Goal: Task Accomplishment & Management: Manage account settings

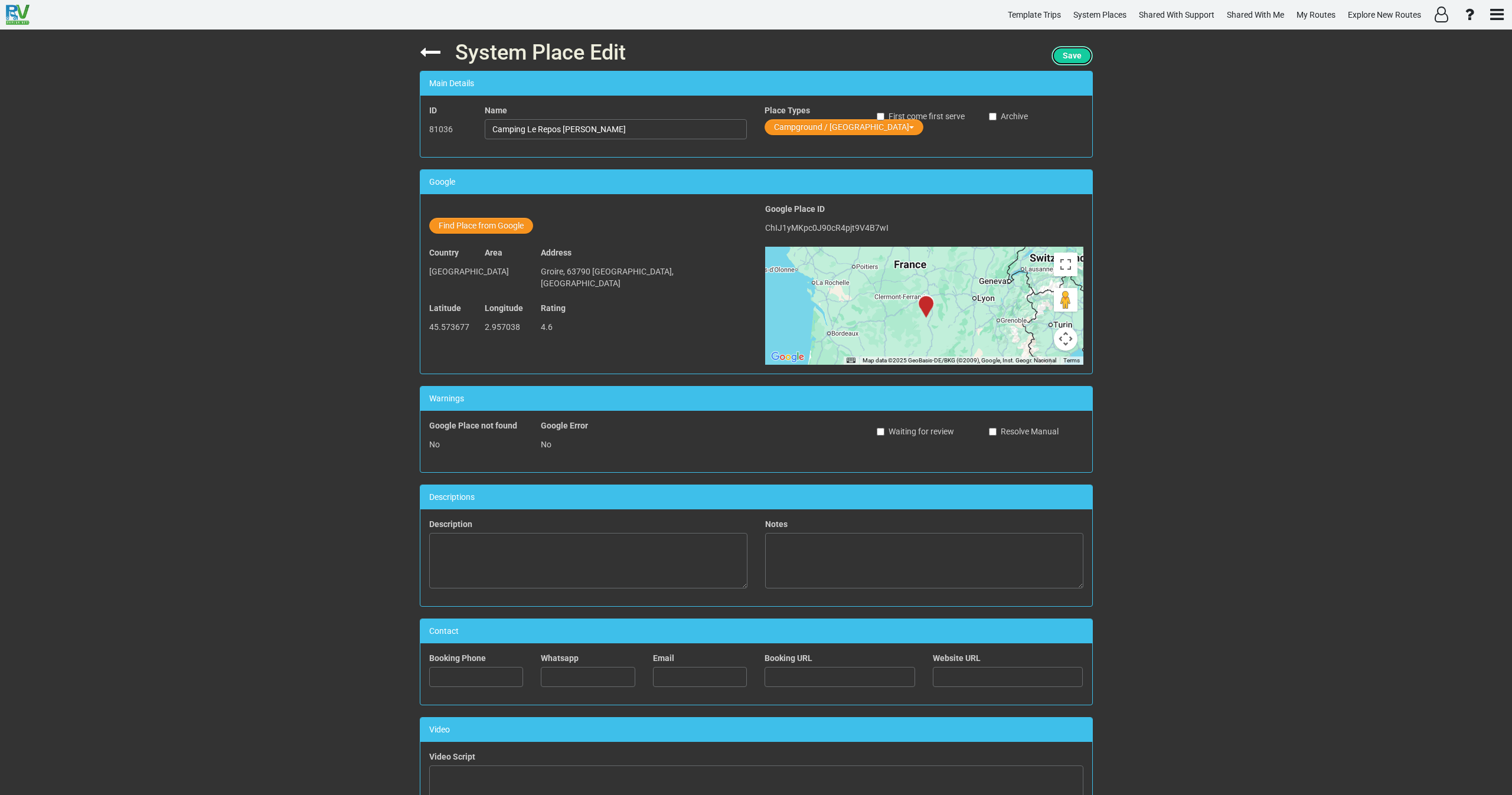
drag, startPoint x: 1068, startPoint y: 54, endPoint x: 1062, endPoint y: 58, distance: 7.2
click at [1068, 55] on span "Save" at bounding box center [1072, 56] width 19 height 9
click at [425, 48] on icon at bounding box center [430, 52] width 21 height 21
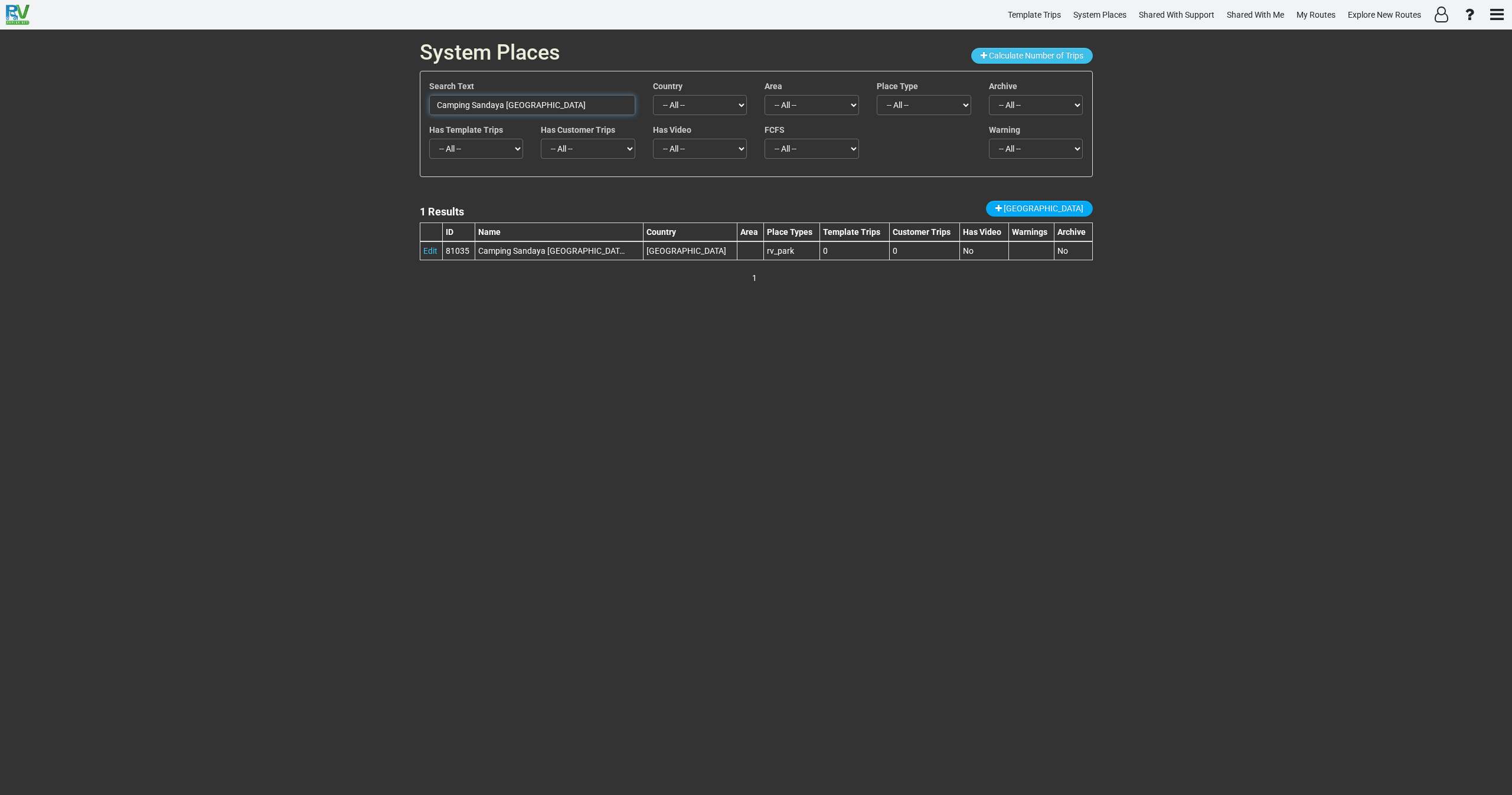
drag, startPoint x: 549, startPoint y: 103, endPoint x: 267, endPoint y: 101, distance: 282.0
click at [267, 101] on div "System Places Calculate Number of Trips Search Text Camping [GEOGRAPHIC_DATA] […" at bounding box center [756, 412] width 1512 height 766
paste input "Mogador"
drag, startPoint x: 497, startPoint y: 99, endPoint x: 402, endPoint y: 103, distance: 95.1
click at [402, 103] on div "System Places Calculate Number of Trips Search Text Mogador Country -- All -- A…" at bounding box center [756, 412] width 1512 height 766
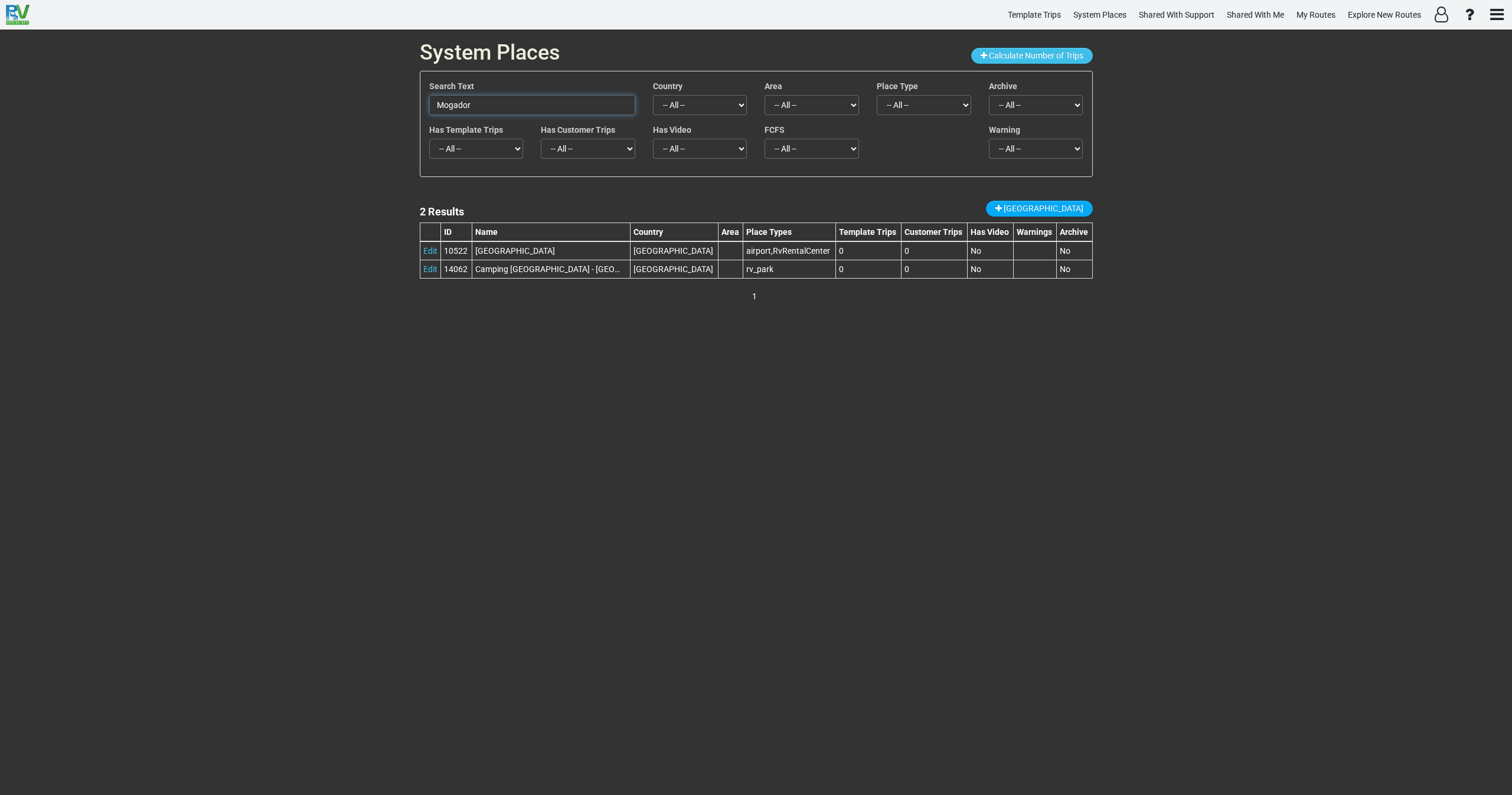
paste input "Camping Bombs"
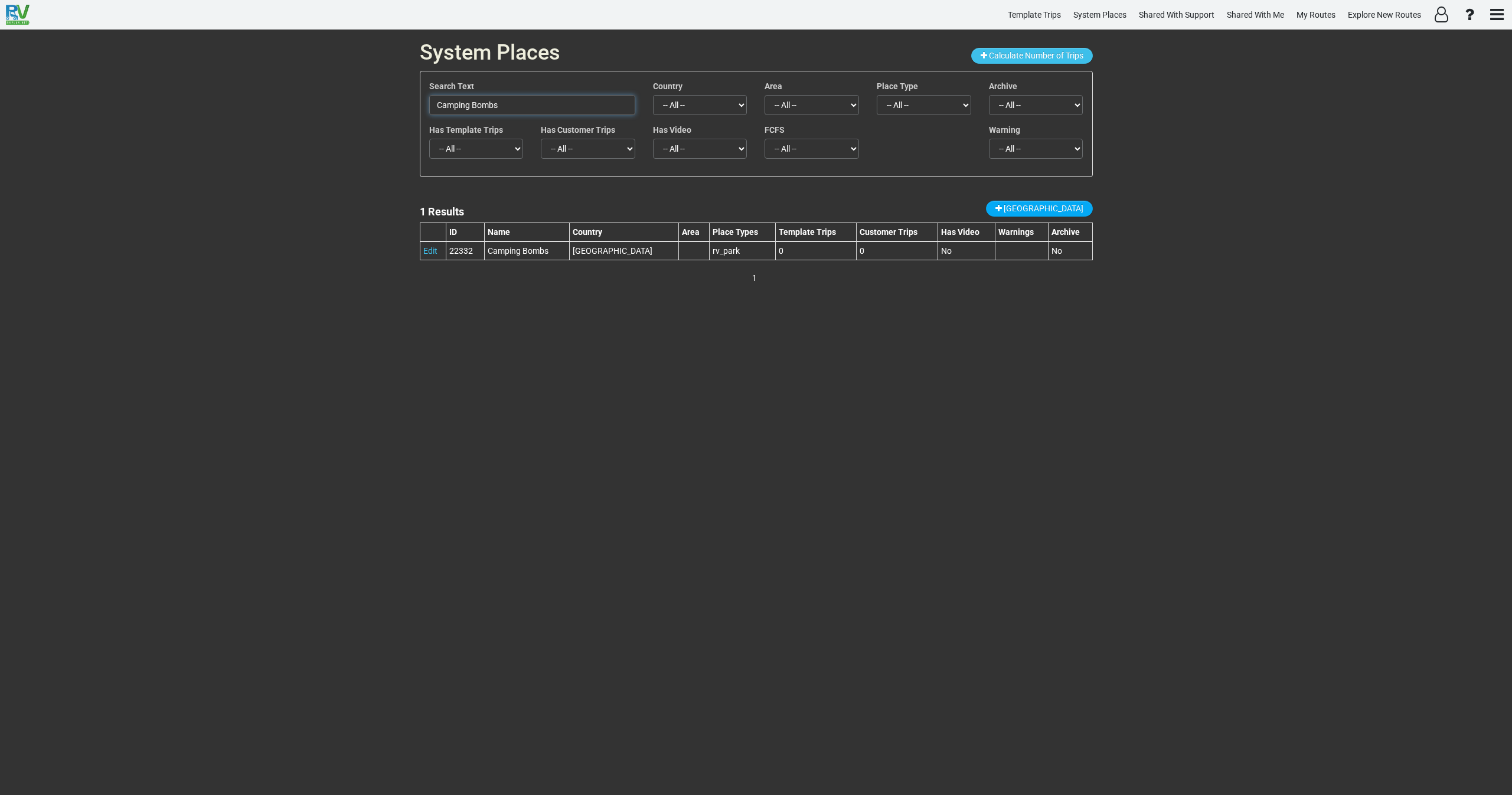
drag, startPoint x: 474, startPoint y: 103, endPoint x: 392, endPoint y: 109, distance: 82.2
click at [393, 109] on div "System Places Calculate Number of Trips Search Text Camping Bombs Country -- Al…" at bounding box center [756, 412] width 1512 height 766
paste input "Aire naturelle de camping de la Plantade"
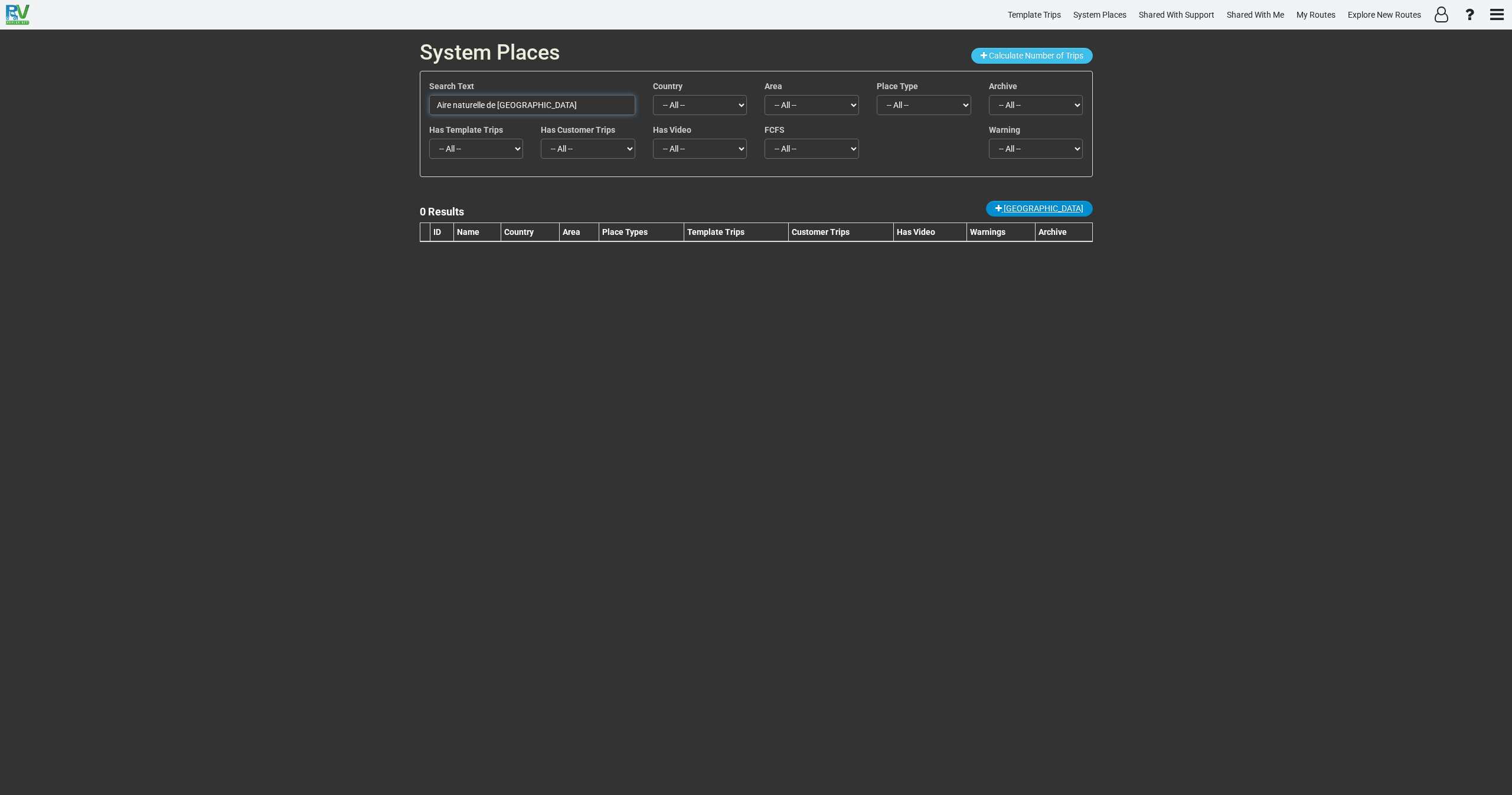
type input "Aire naturelle de camping de la Plantade"
click at [1060, 208] on span "New Place" at bounding box center [1044, 208] width 80 height 9
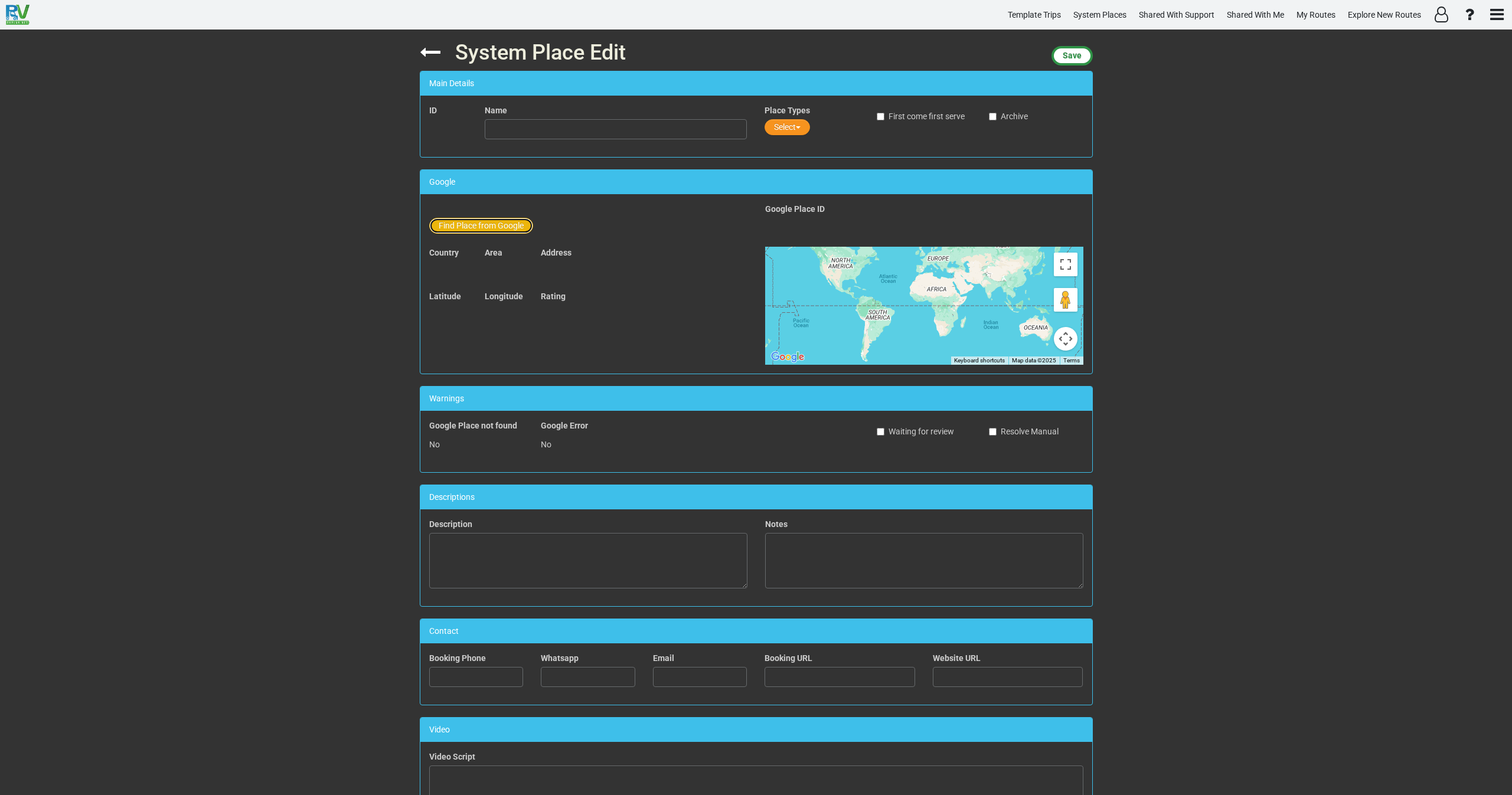
click at [467, 229] on button "Find Place from Google" at bounding box center [481, 226] width 104 height 16
click at [501, 228] on input "text" at bounding box center [617, 228] width 262 height 20
paste input "Aire naturelle de camping de la Plantade"
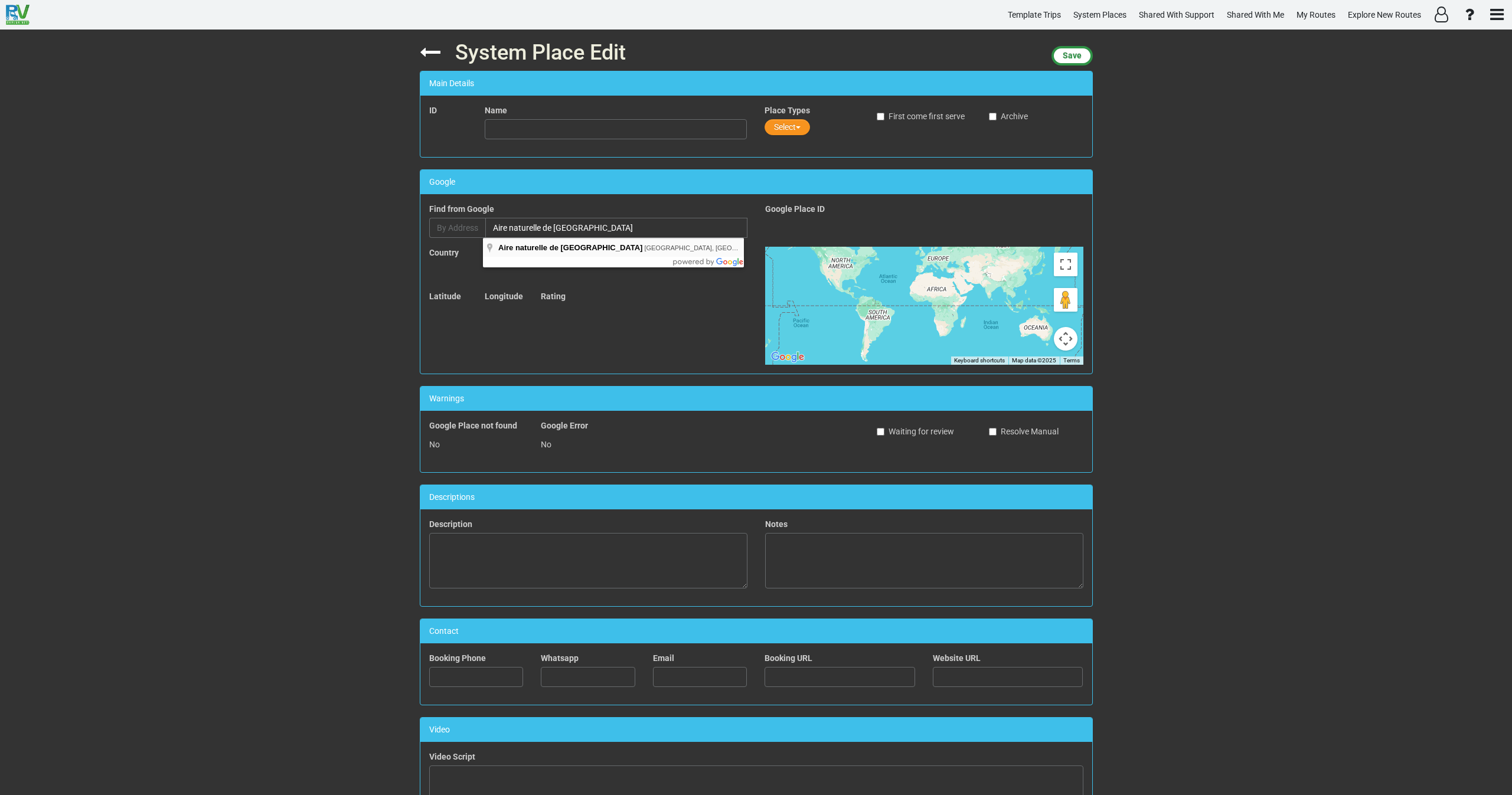
type input "Aire naturelle de camping de la Plantade, Chambon-sur-Lac, France"
type input "Aire naturelle de camping de la Plantade"
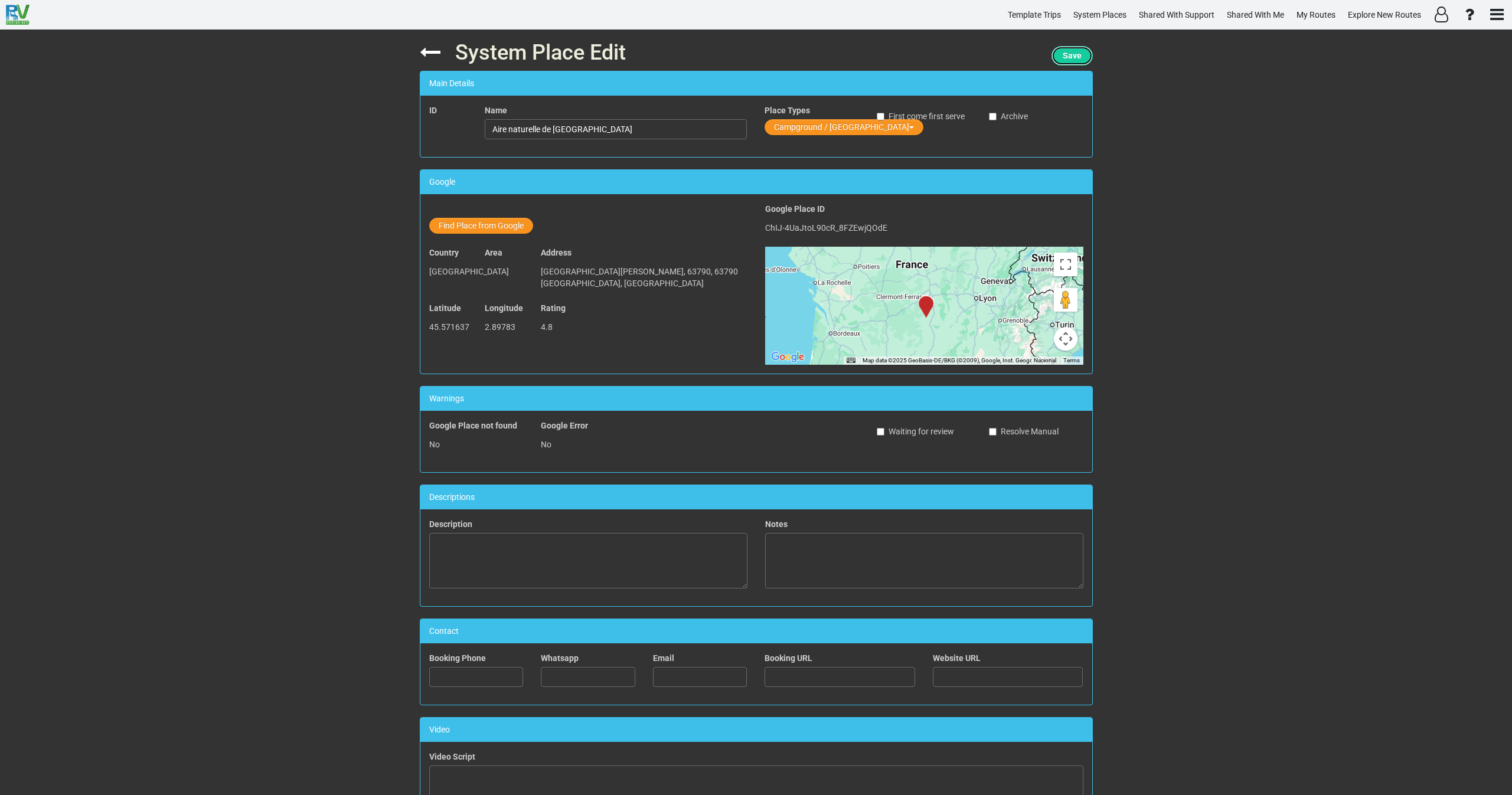
click at [1072, 58] on span "Save" at bounding box center [1072, 56] width 19 height 9
drag, startPoint x: 1075, startPoint y: 53, endPoint x: 937, endPoint y: 57, distance: 138.1
click at [1063, 54] on span "Save" at bounding box center [1072, 56] width 19 height 9
click at [428, 48] on icon at bounding box center [430, 52] width 21 height 21
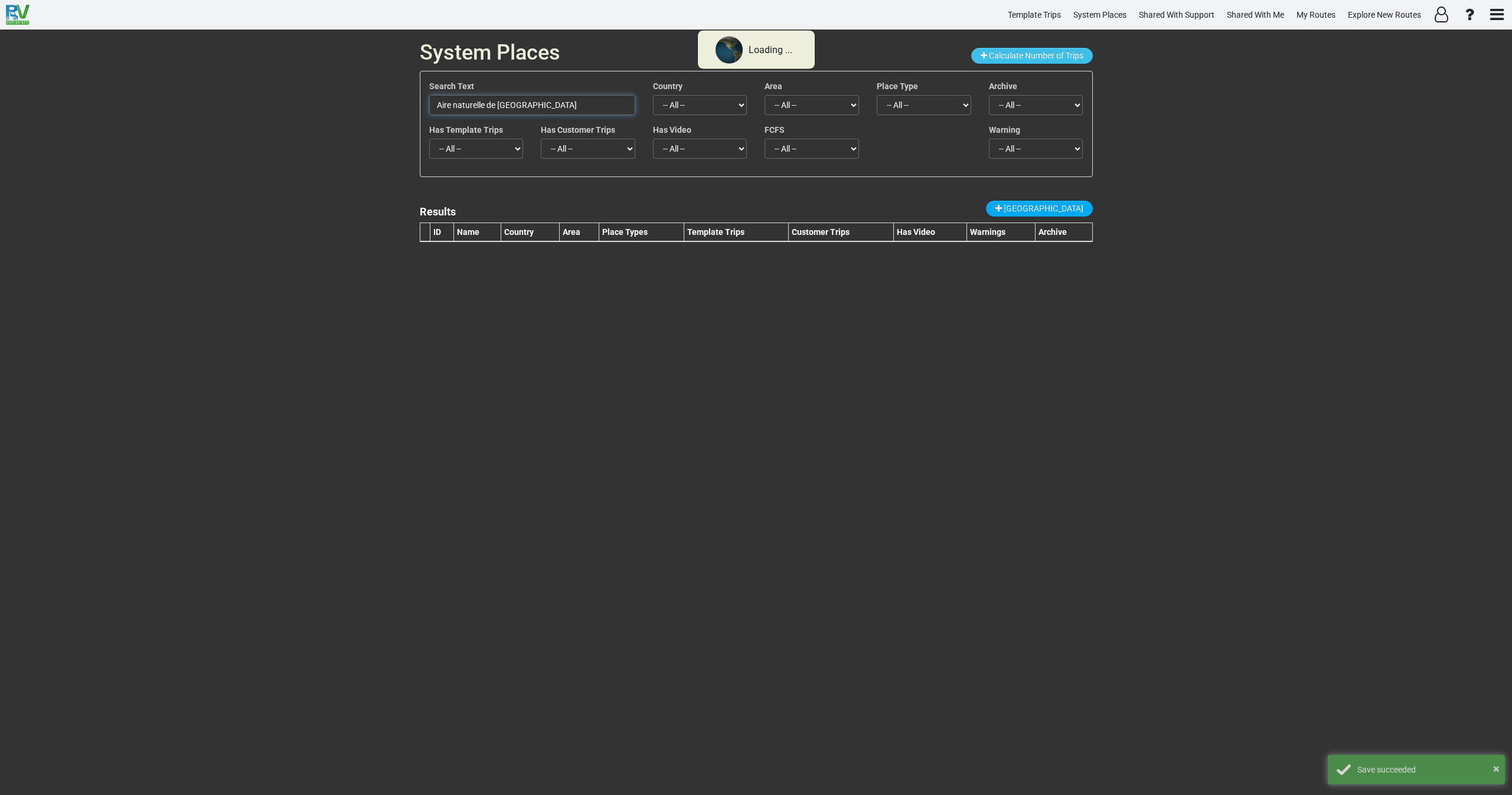
drag, startPoint x: 397, startPoint y: 111, endPoint x: 314, endPoint y: 106, distance: 83.2
click at [314, 106] on div "System Places Calculate Number of Trips Search Text Aire naturelle de camping d…" at bounding box center [756, 412] width 1512 height 766
paste input "Camping Serrett"
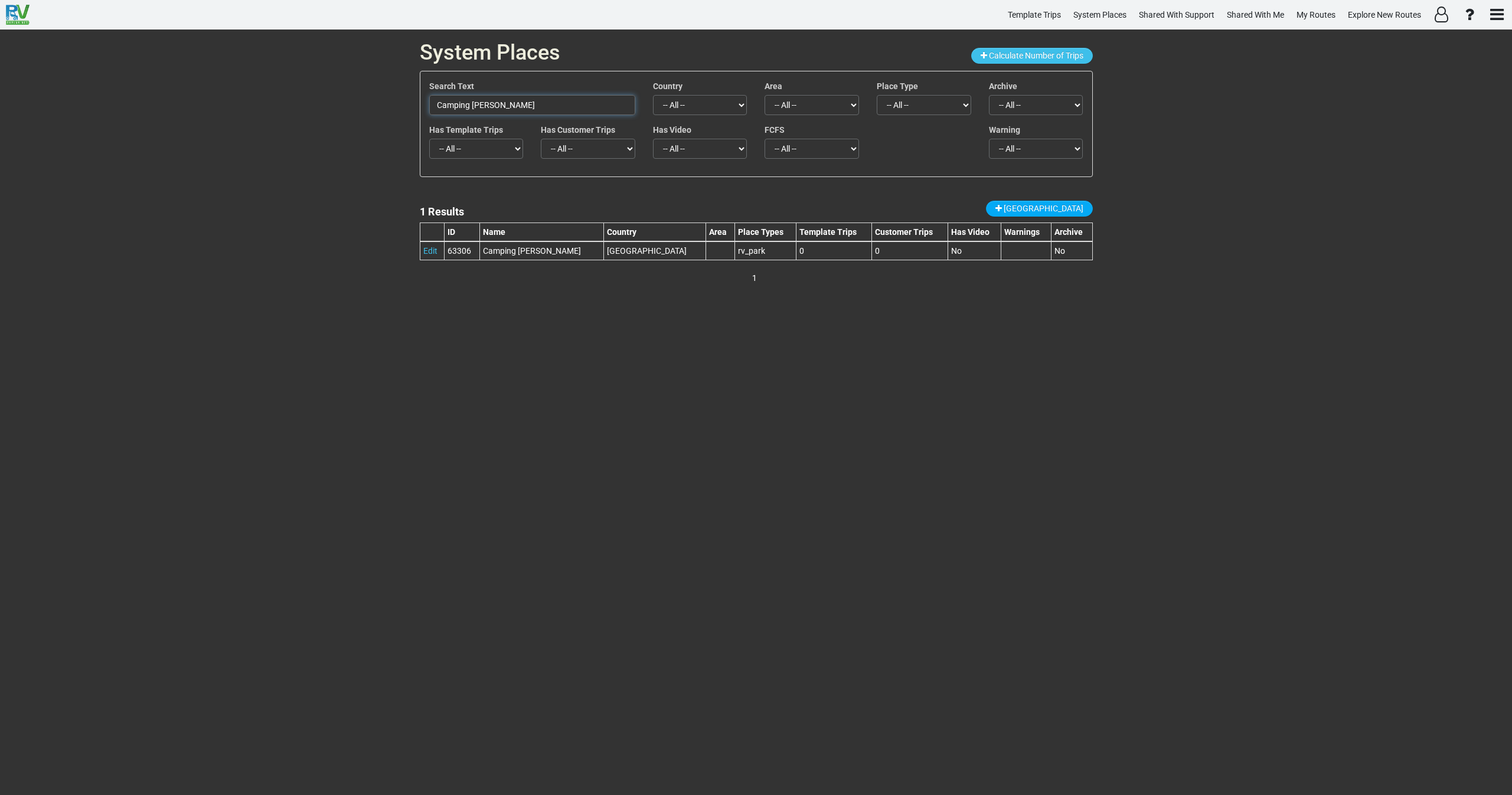
drag, startPoint x: 448, startPoint y: 108, endPoint x: 397, endPoint y: 109, distance: 51.0
click at [401, 109] on div "System Places Calculate Number of Trips Search Text Camping Serrette Country --…" at bounding box center [756, 412] width 1512 height 766
paste input "Voissières"
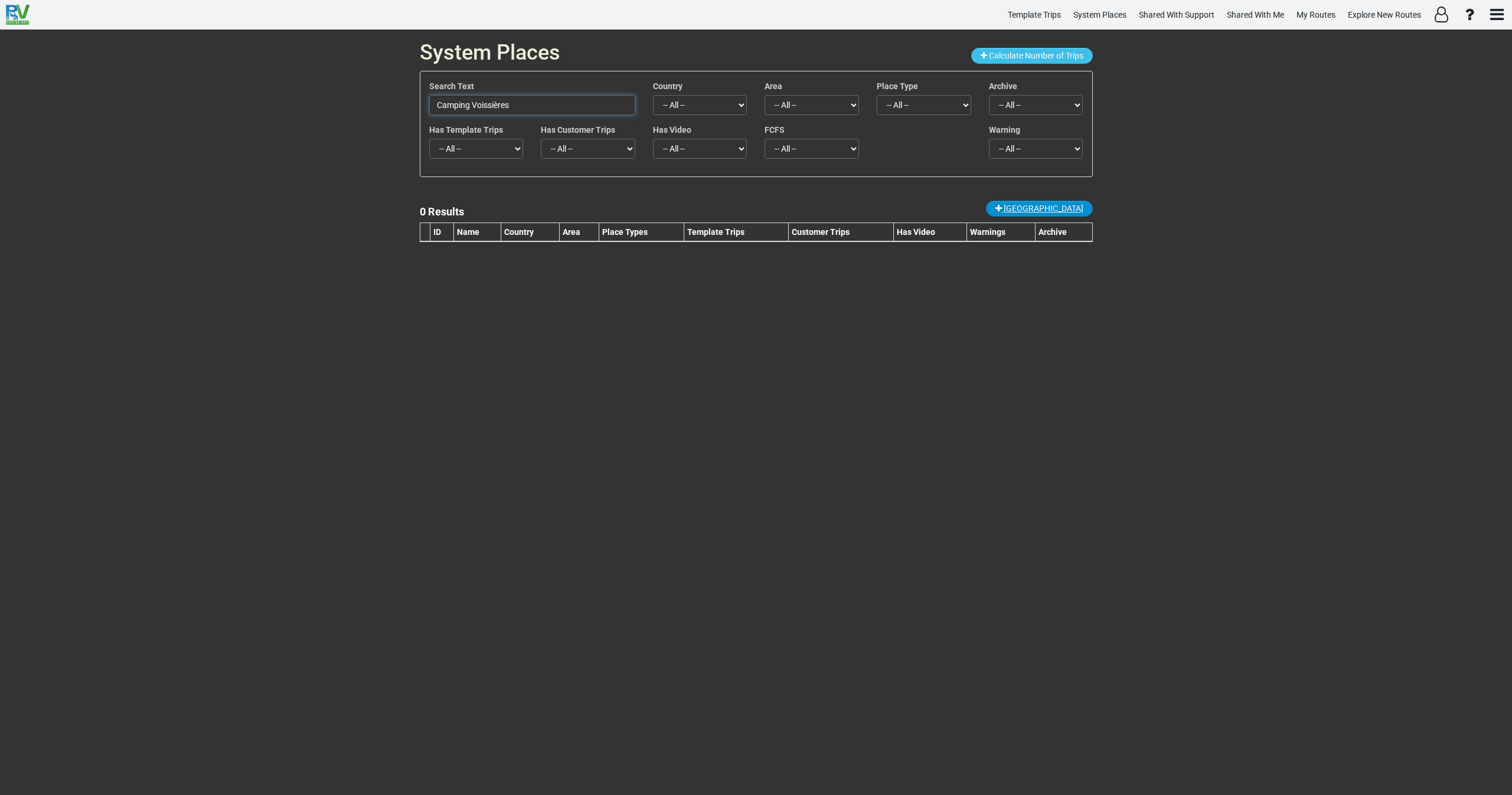
type input "Camping Voissières"
click at [1083, 206] on span "New Place" at bounding box center [1044, 208] width 80 height 9
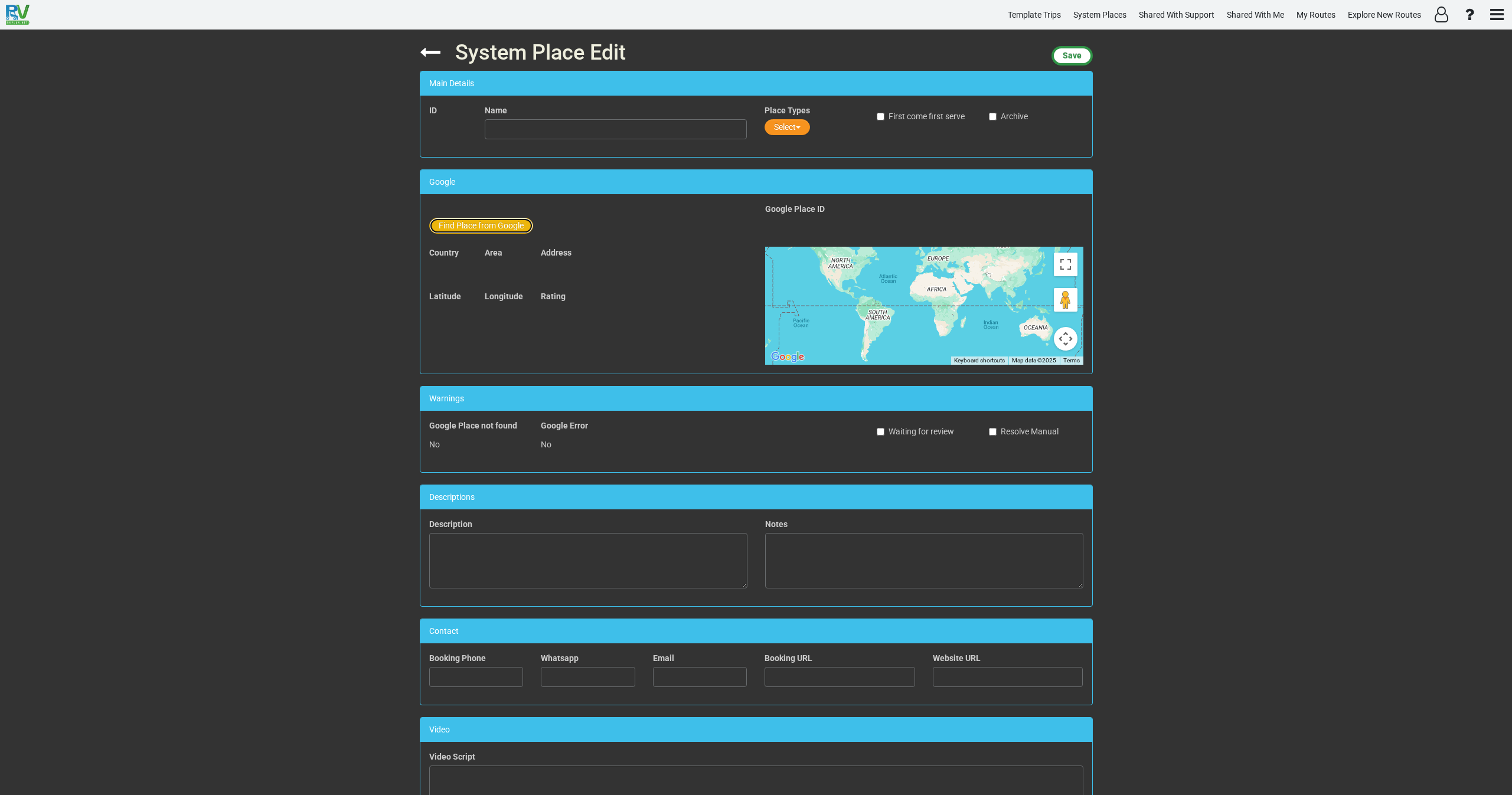
click at [479, 220] on button "Find Place from Google" at bounding box center [481, 226] width 104 height 16
click at [505, 231] on input "text" at bounding box center [617, 228] width 262 height 20
paste input "Camping Voissières"
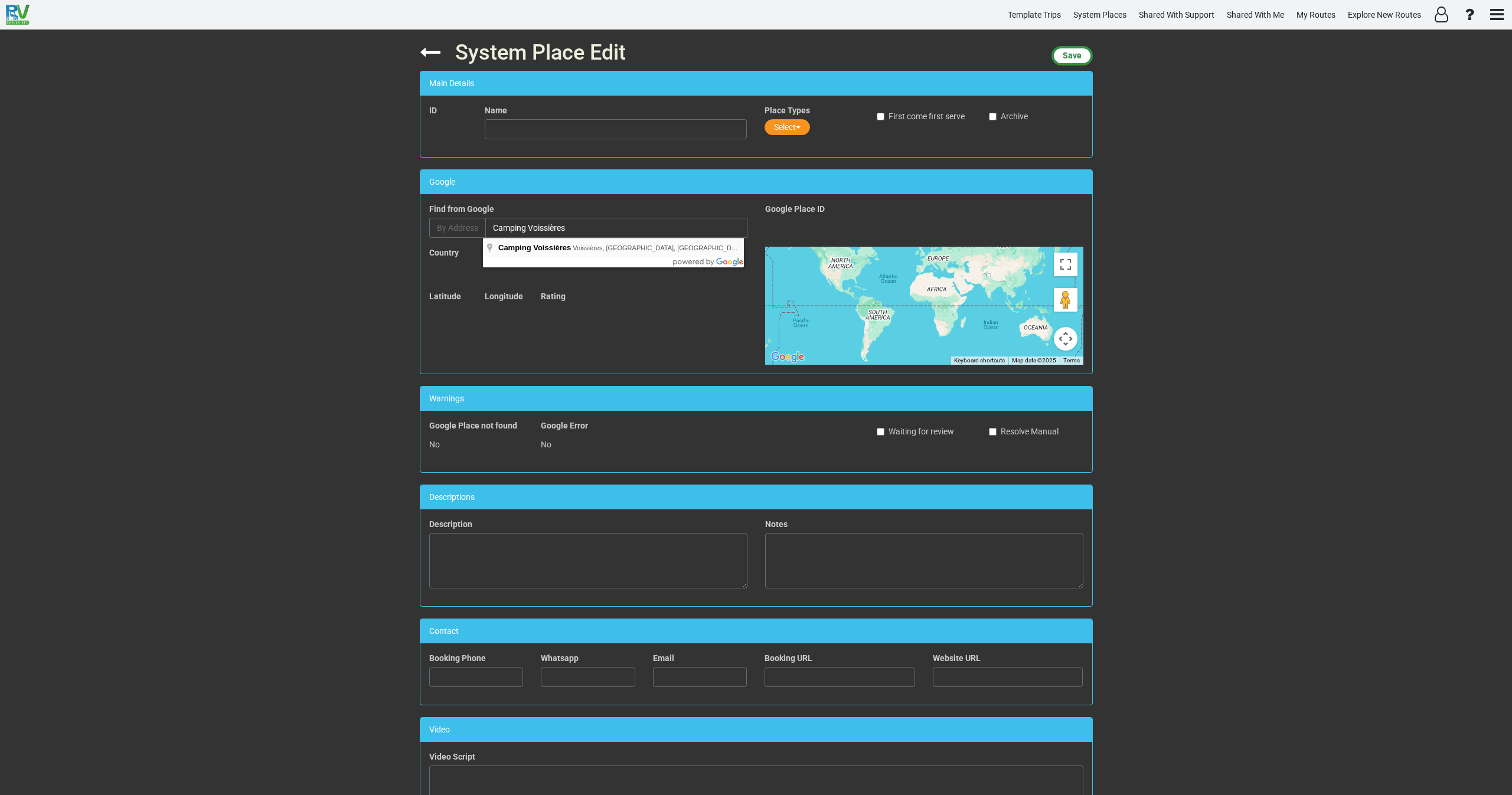
type input "Camping Voissières, Voissières, Chambon-sur-Lac, France"
type input "Camping Voissières"
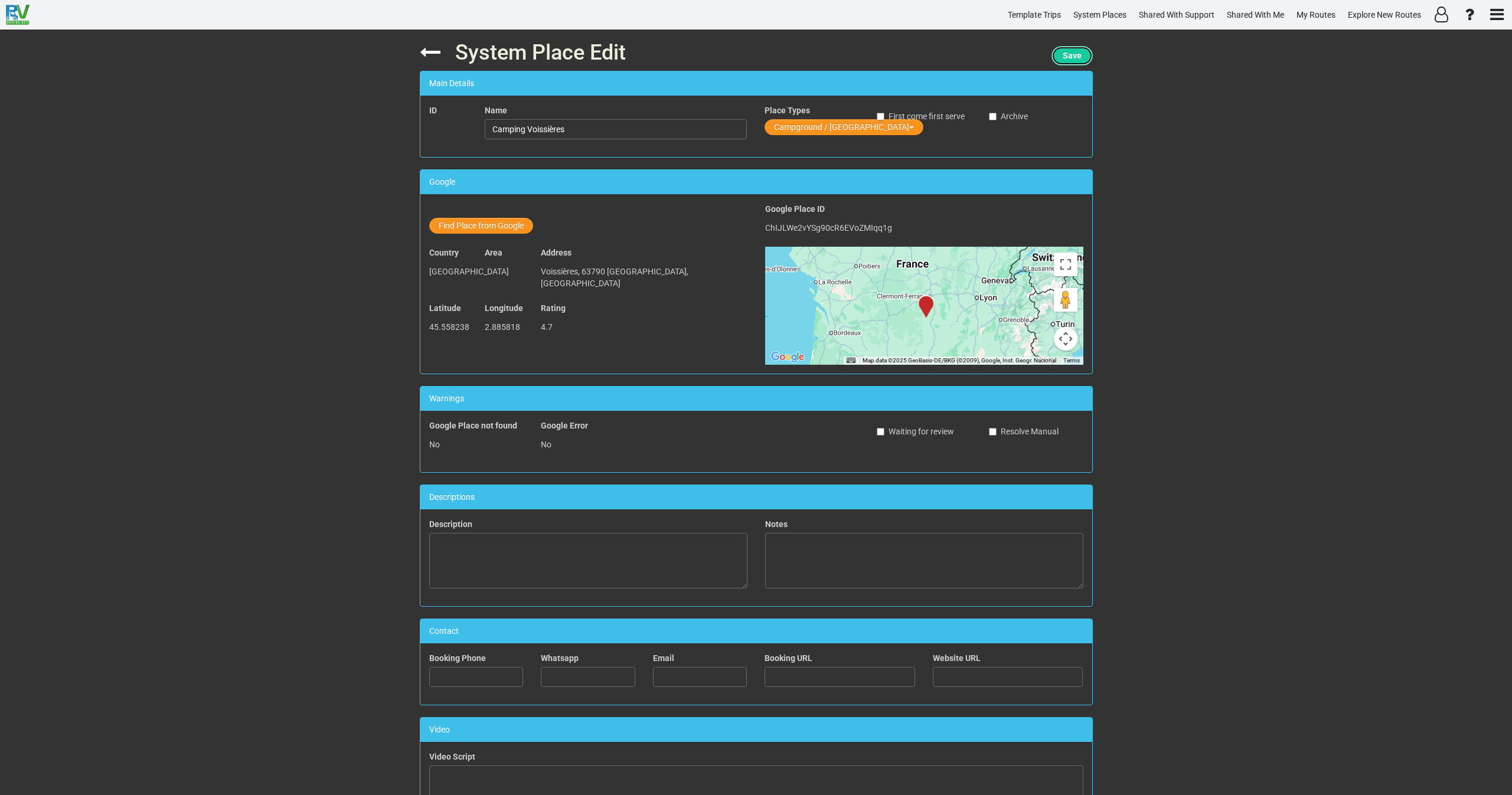
click at [1070, 54] on span "Save" at bounding box center [1072, 56] width 19 height 9
click at [411, 48] on div "System Place Edit Save Main Details ID 81038 Name Camping Voissières Place Type…" at bounding box center [756, 412] width 691 height 766
click at [420, 50] on icon at bounding box center [430, 52] width 21 height 21
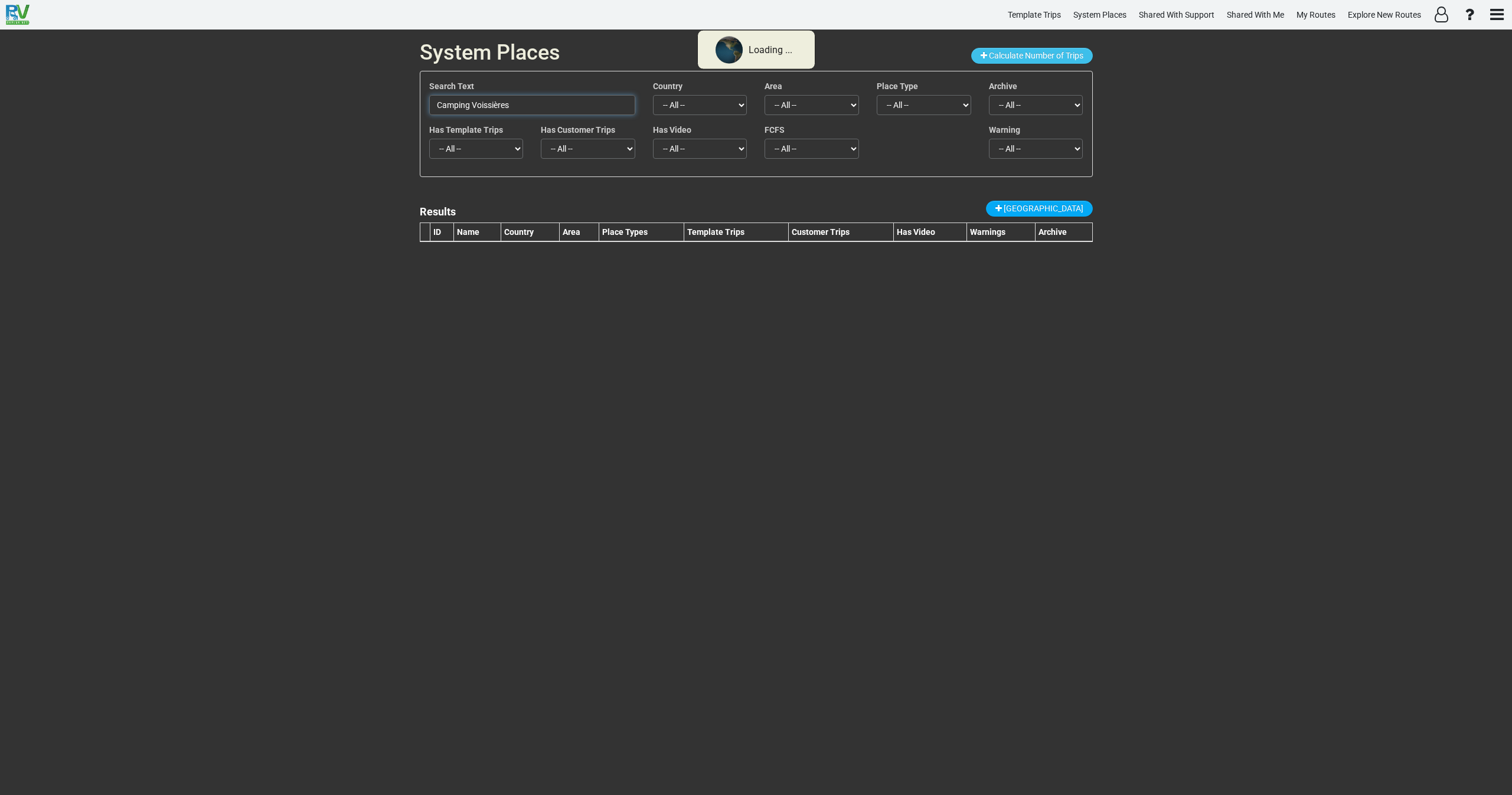
drag, startPoint x: 524, startPoint y: 103, endPoint x: 382, endPoint y: 102, distance: 142.0
click at [382, 103] on div "System Places Calculate Number of Trips Search Text Camping Voissières Country …" at bounding box center [756, 412] width 1512 height 766
paste input "Bois de Gravière"
type input "Camping Bois de Gravière"
click at [1067, 209] on span "New Place" at bounding box center [1044, 208] width 80 height 9
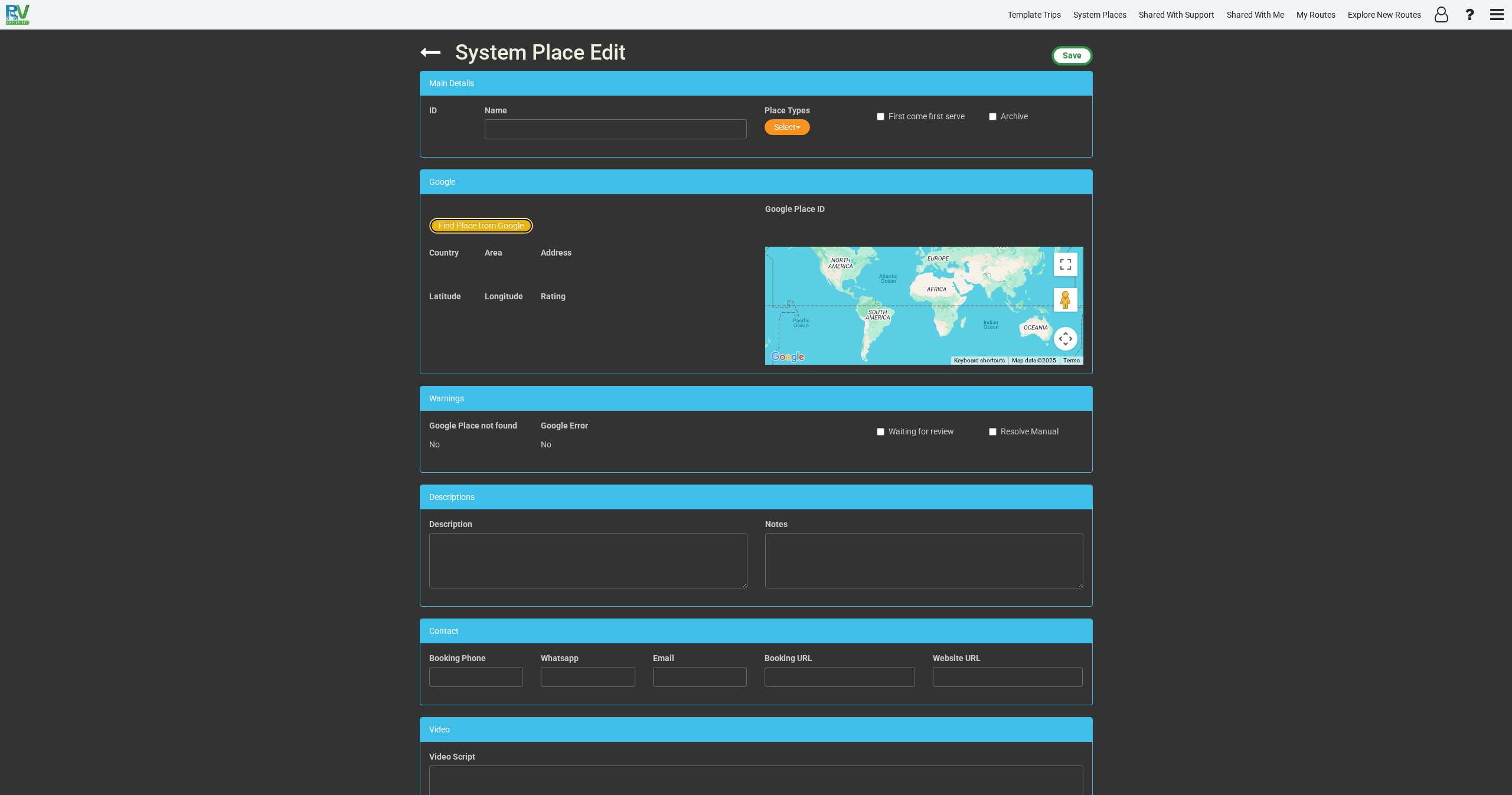
click at [496, 224] on button "Find Place from Google" at bounding box center [481, 226] width 104 height 16
click at [518, 225] on input "text" at bounding box center [617, 228] width 262 height 20
paste input "Camping Bois de Gravière"
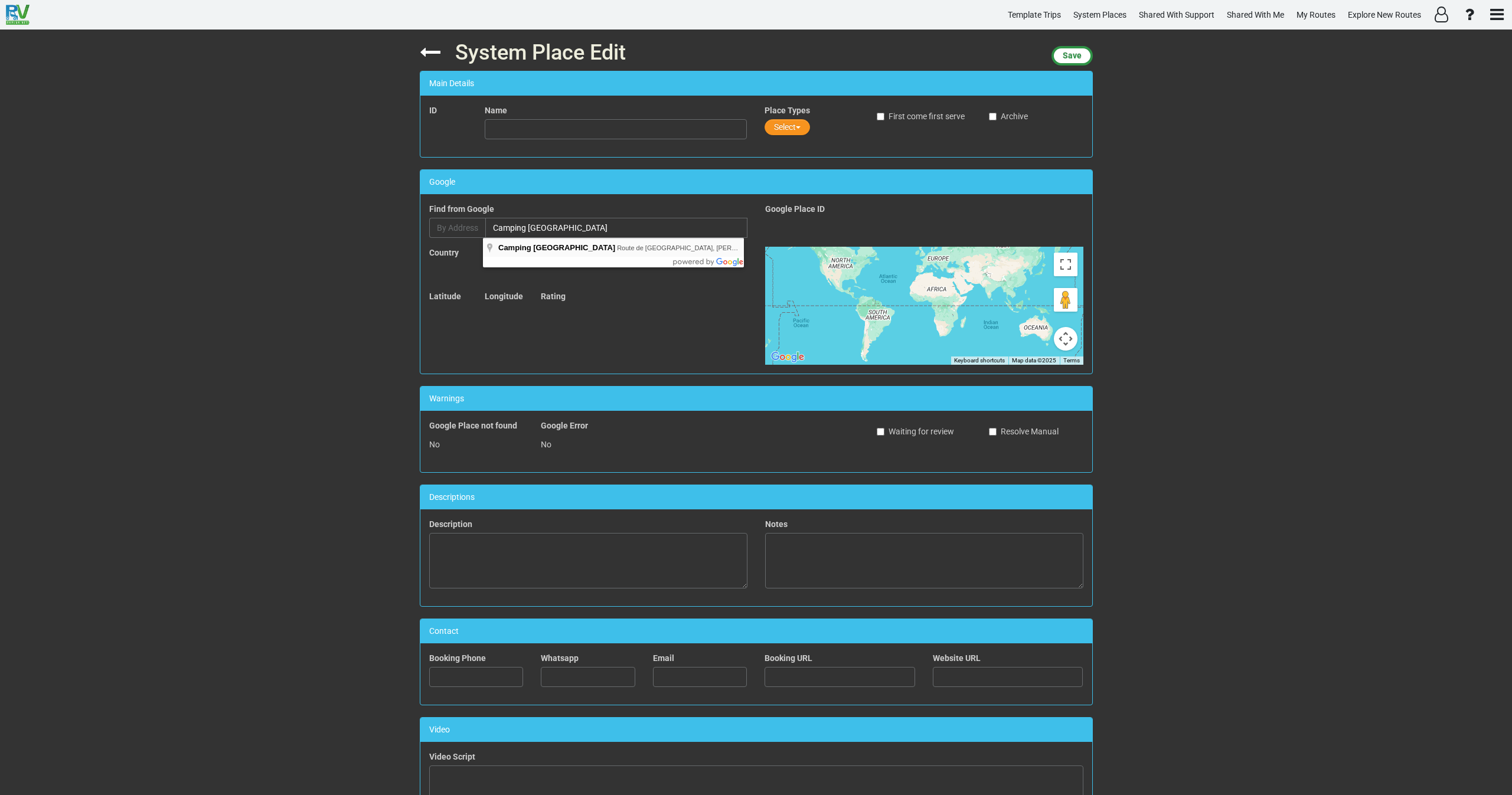
type input "Camping Bois de Gravière, Route de Murol, Besse-et-Saint-Anastaise, France"
type input "Camping Bois de Gravière"
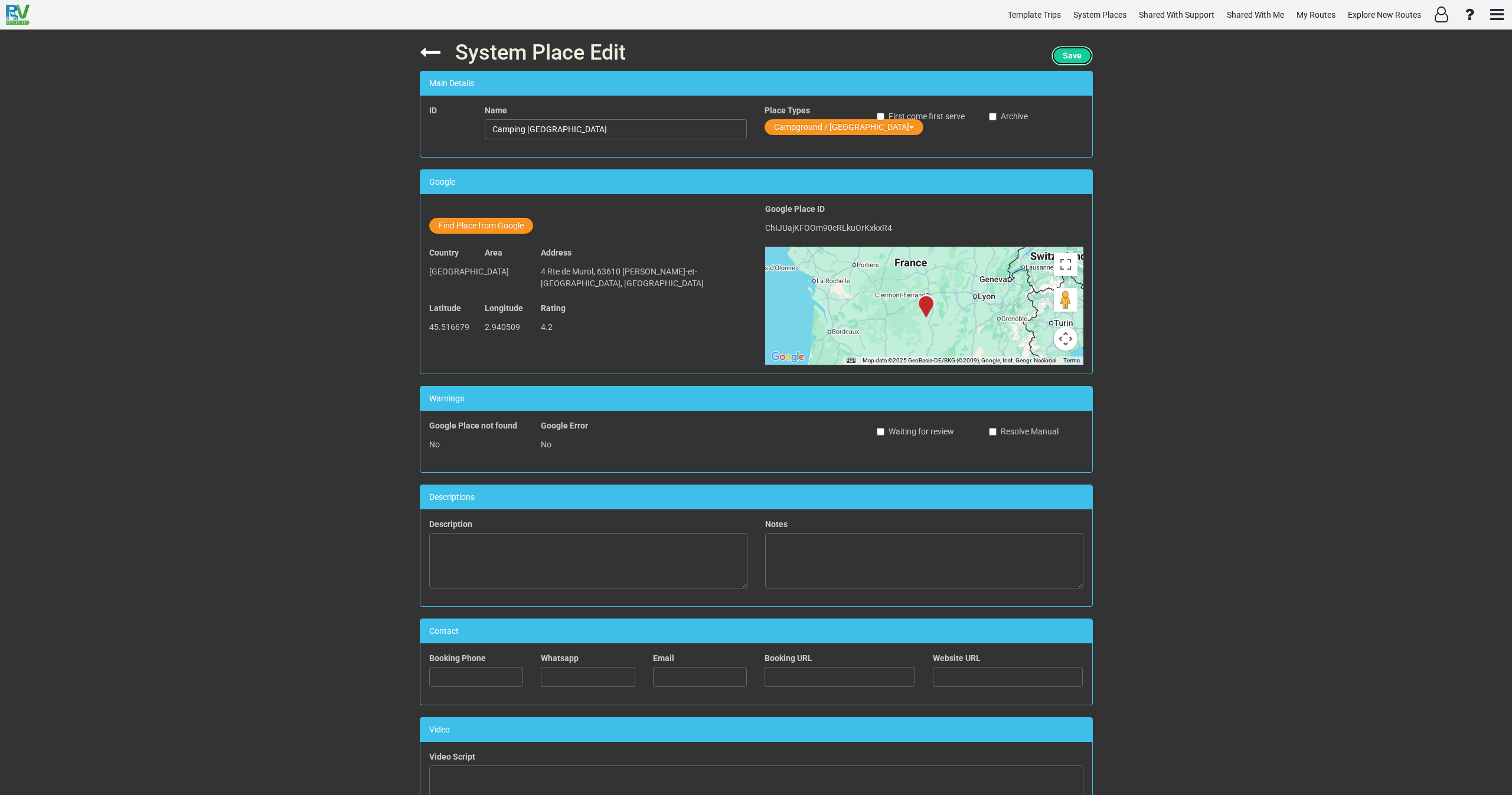
click at [1066, 53] on span "Save" at bounding box center [1072, 56] width 19 height 9
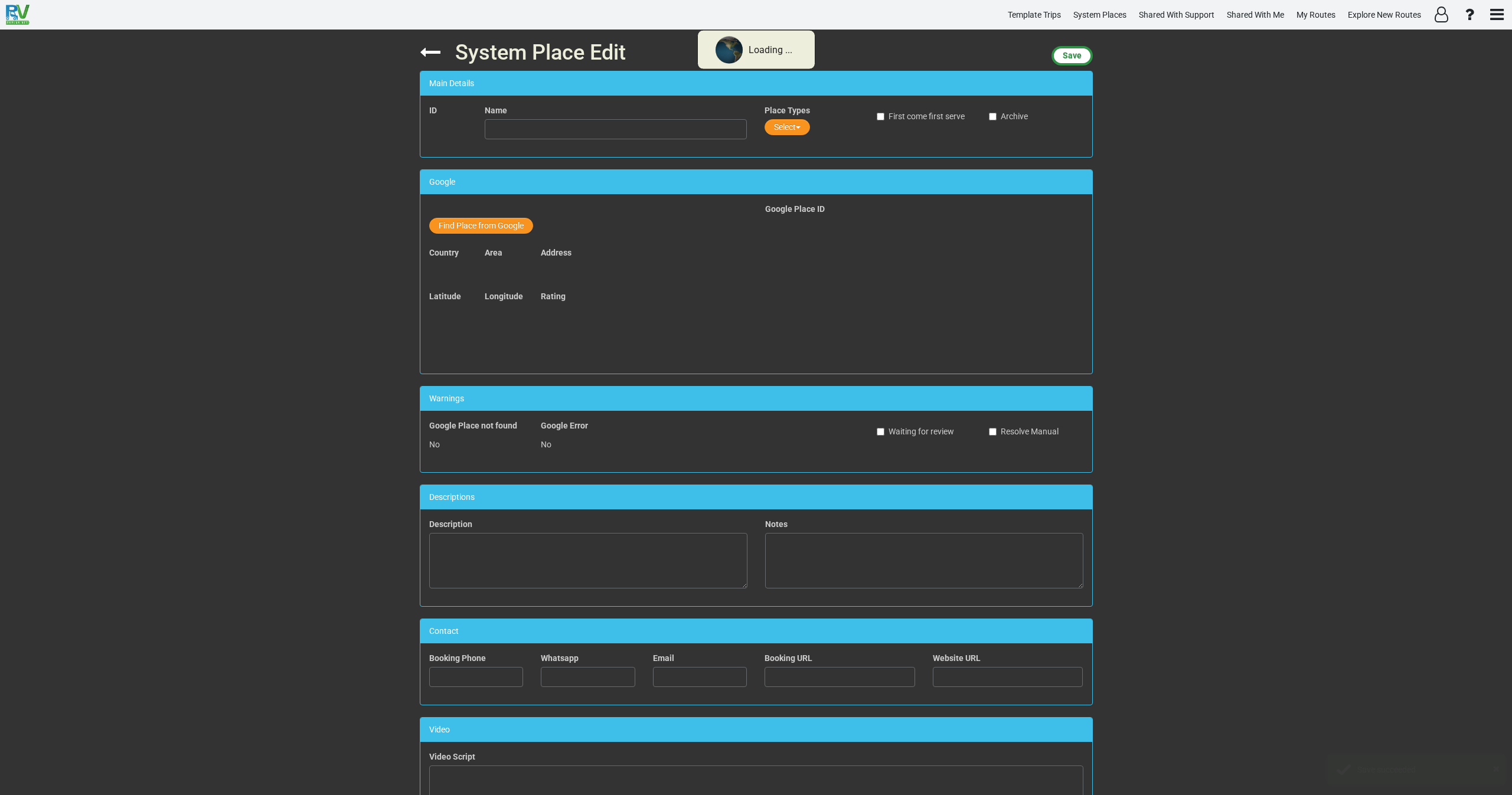
type input "Camping Bois de Gravière"
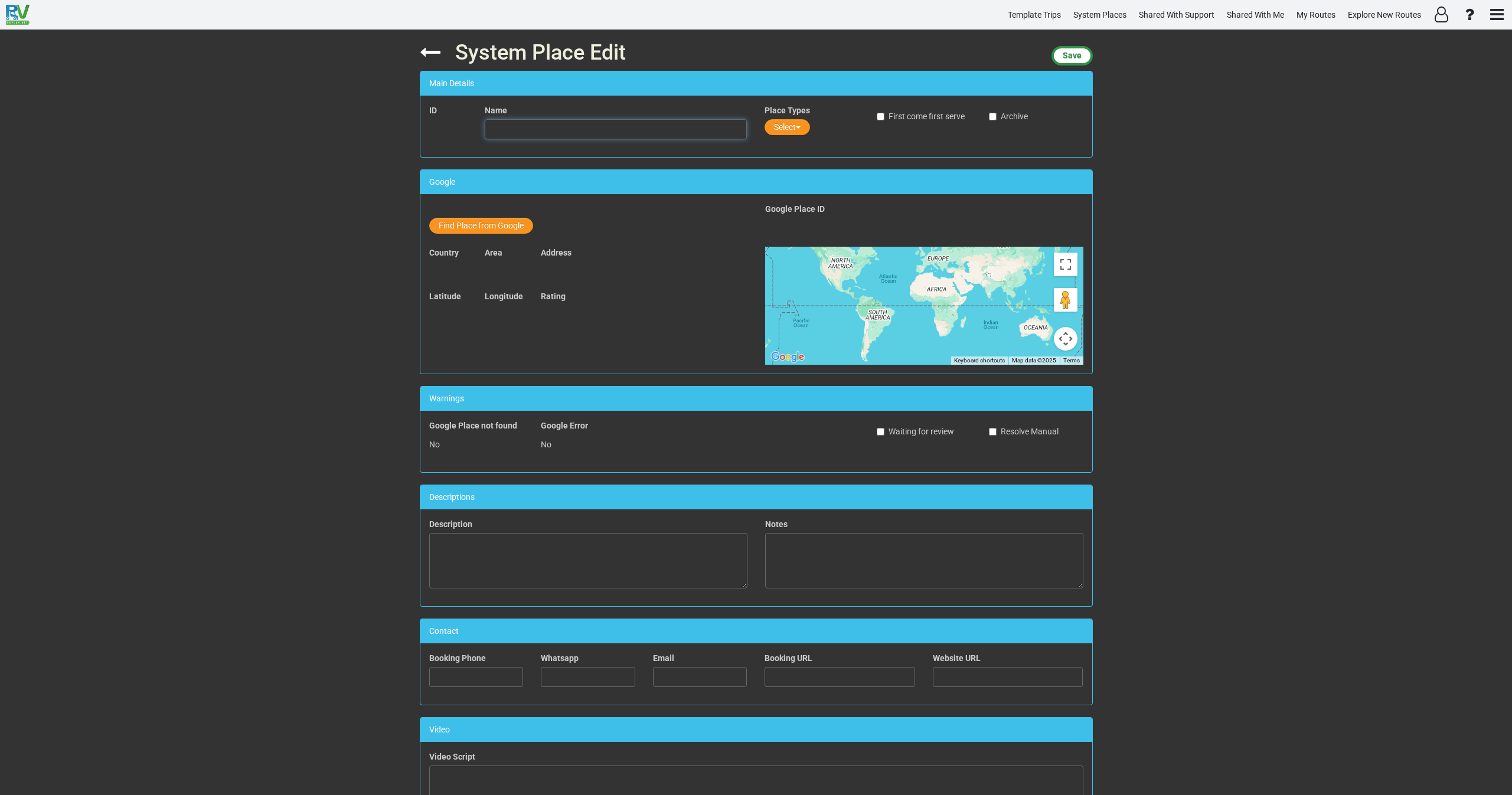
click at [527, 130] on input "text" at bounding box center [616, 129] width 262 height 20
click at [423, 54] on icon at bounding box center [430, 52] width 21 height 21
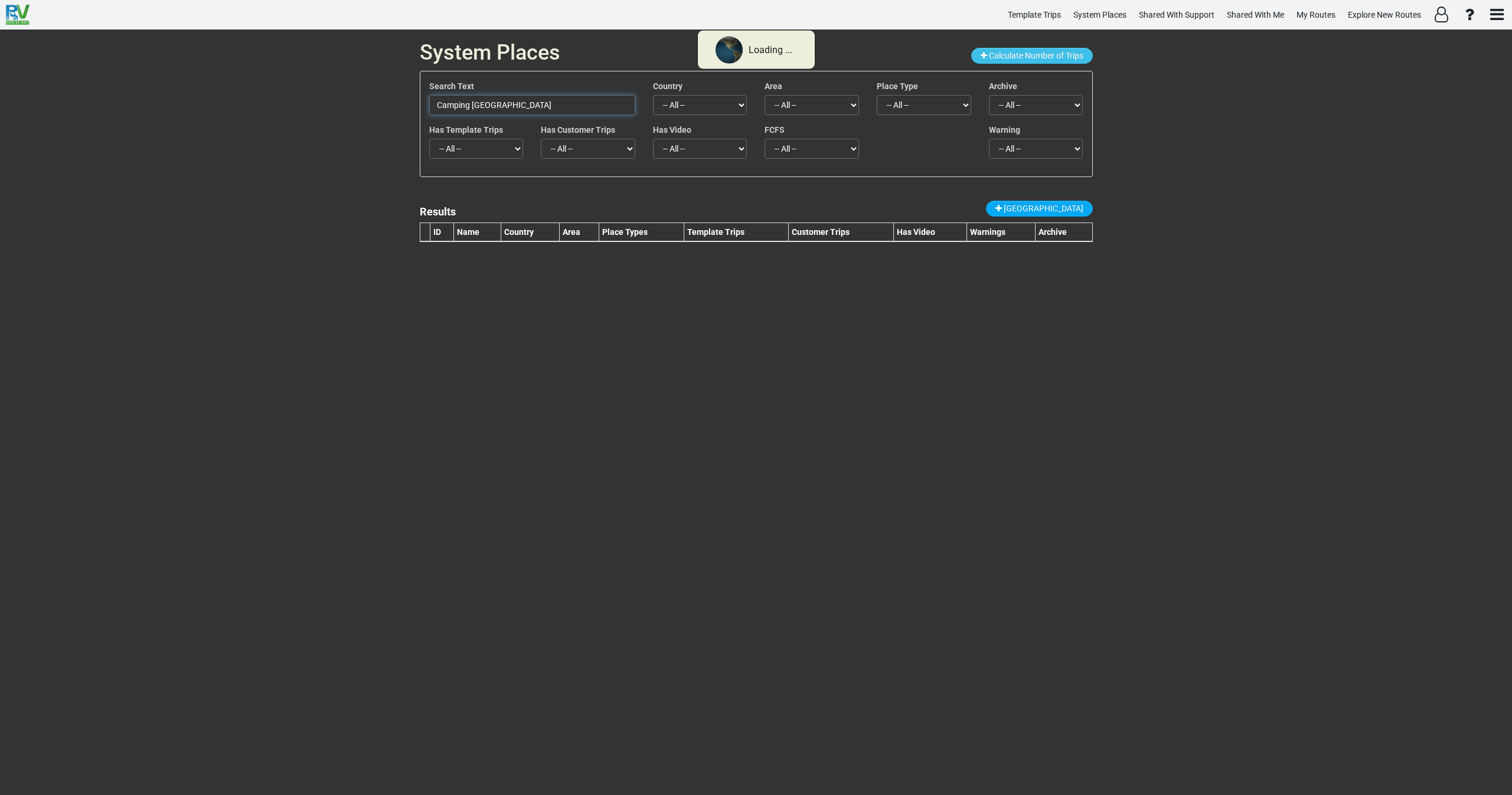
drag, startPoint x: 535, startPoint y: 105, endPoint x: 334, endPoint y: 109, distance: 201.0
click at [338, 98] on div "System Places Calculate Number of Trips Search Text Camping Bois de Gravière Co…" at bounding box center [756, 412] width 1512 height 766
paste input "AMPING L'OMBRAGE"
type input "CAMPING L'OMBRAGE"
click at [1050, 209] on span "New Place" at bounding box center [1044, 208] width 80 height 9
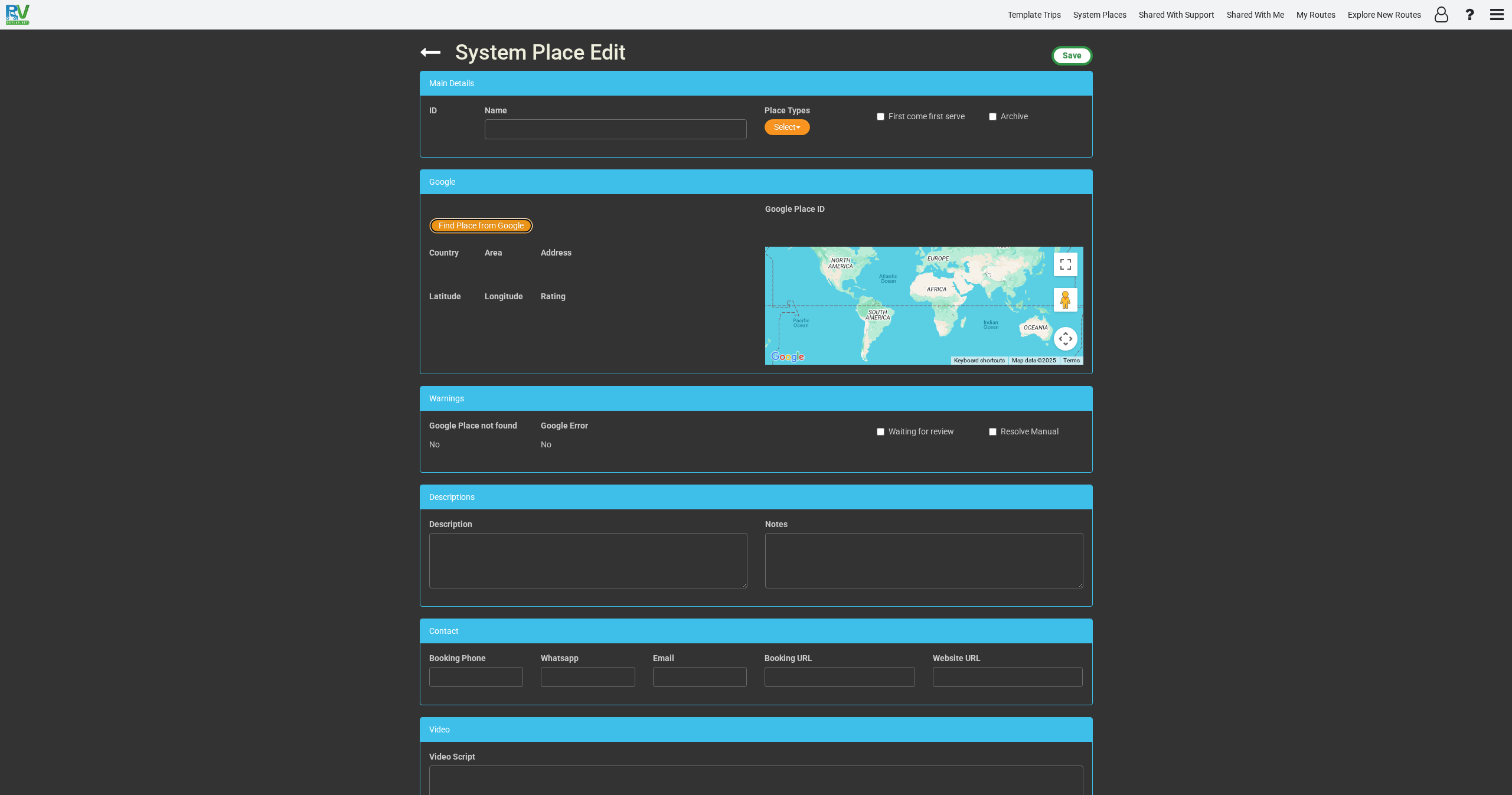
drag, startPoint x: 489, startPoint y: 225, endPoint x: 526, endPoint y: 226, distance: 37.0
click at [495, 225] on button "Find Place from Google" at bounding box center [481, 226] width 104 height 16
click at [535, 228] on input "text" at bounding box center [617, 228] width 262 height 20
paste input "CAMPING L'OMBRAGE"
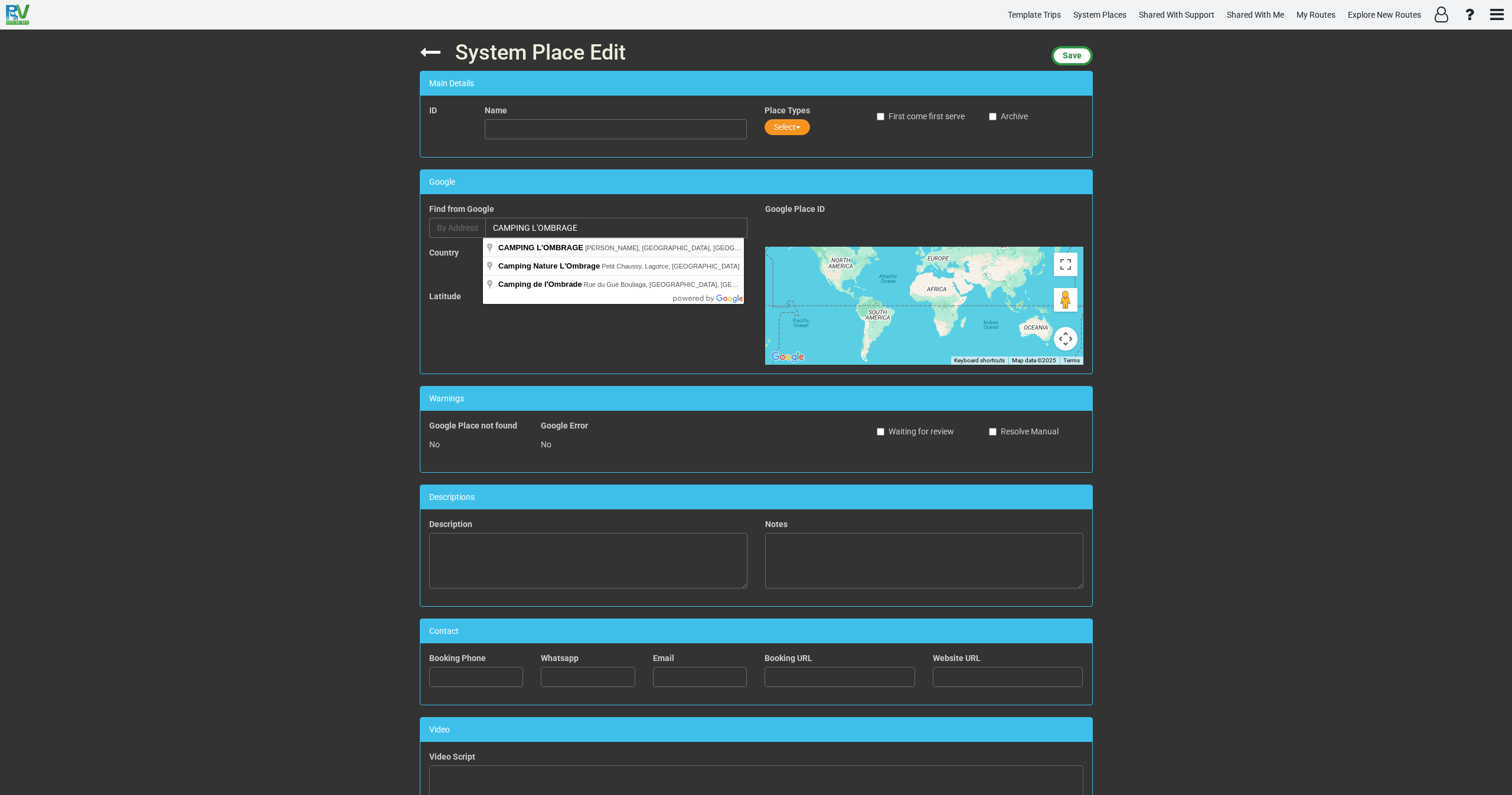
type input "CAMPING L'OMBRAGE, La Borie, Saint-Pierre-Colamine, France"
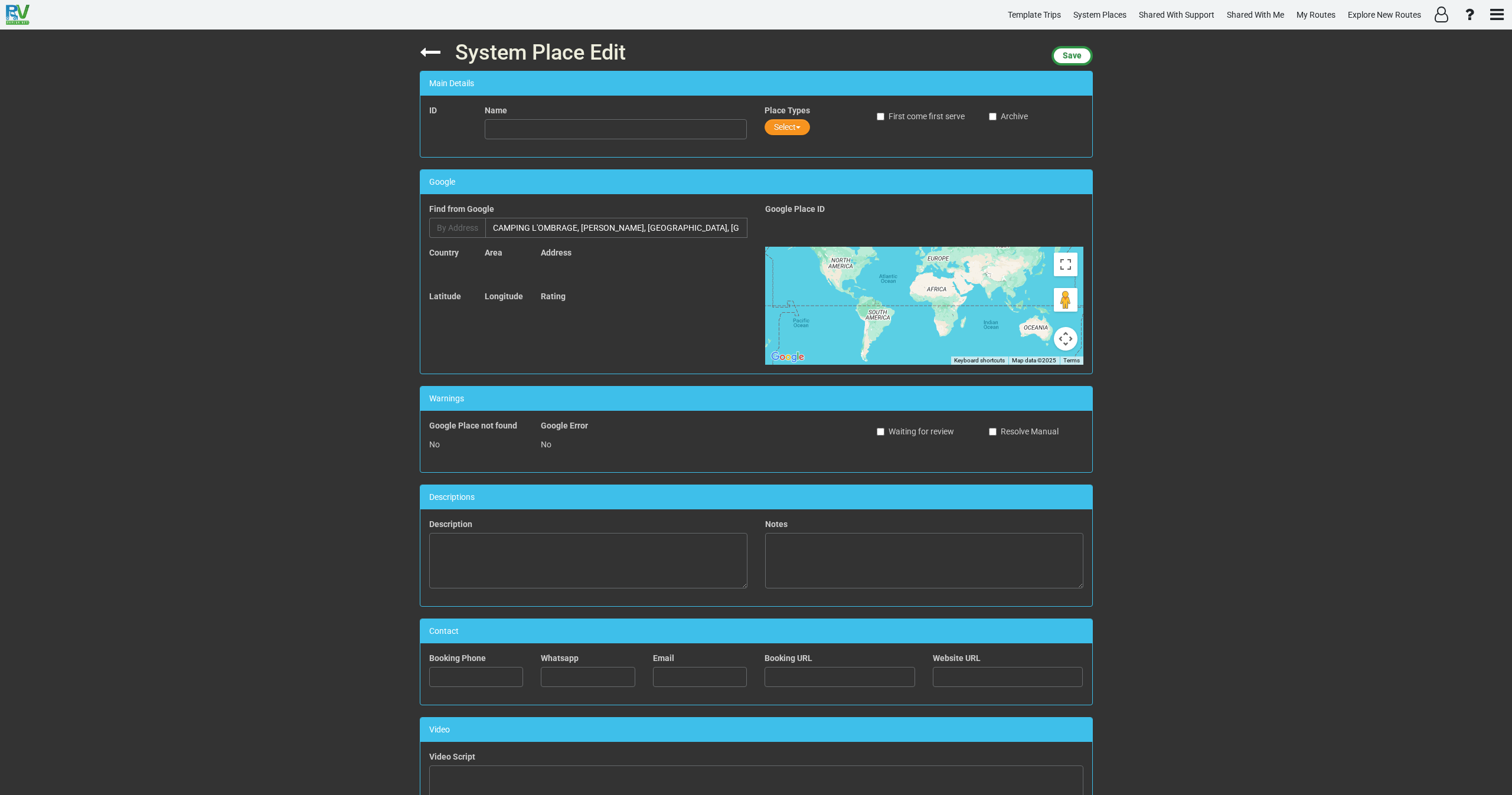
type input "CAMPING L'OMBRAGE"
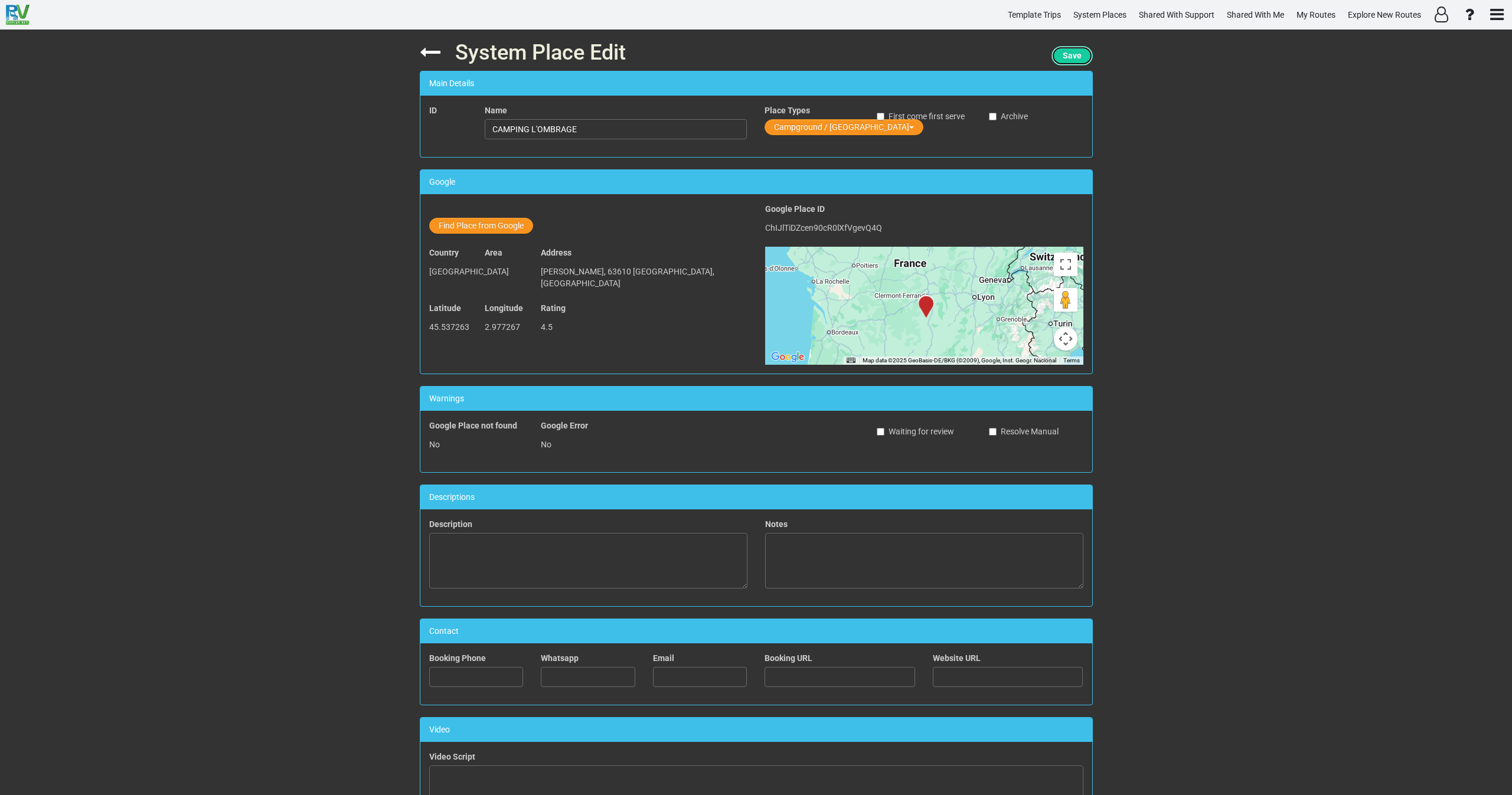
click at [1066, 58] on span "Save" at bounding box center [1072, 56] width 19 height 9
click at [425, 51] on icon at bounding box center [430, 52] width 21 height 21
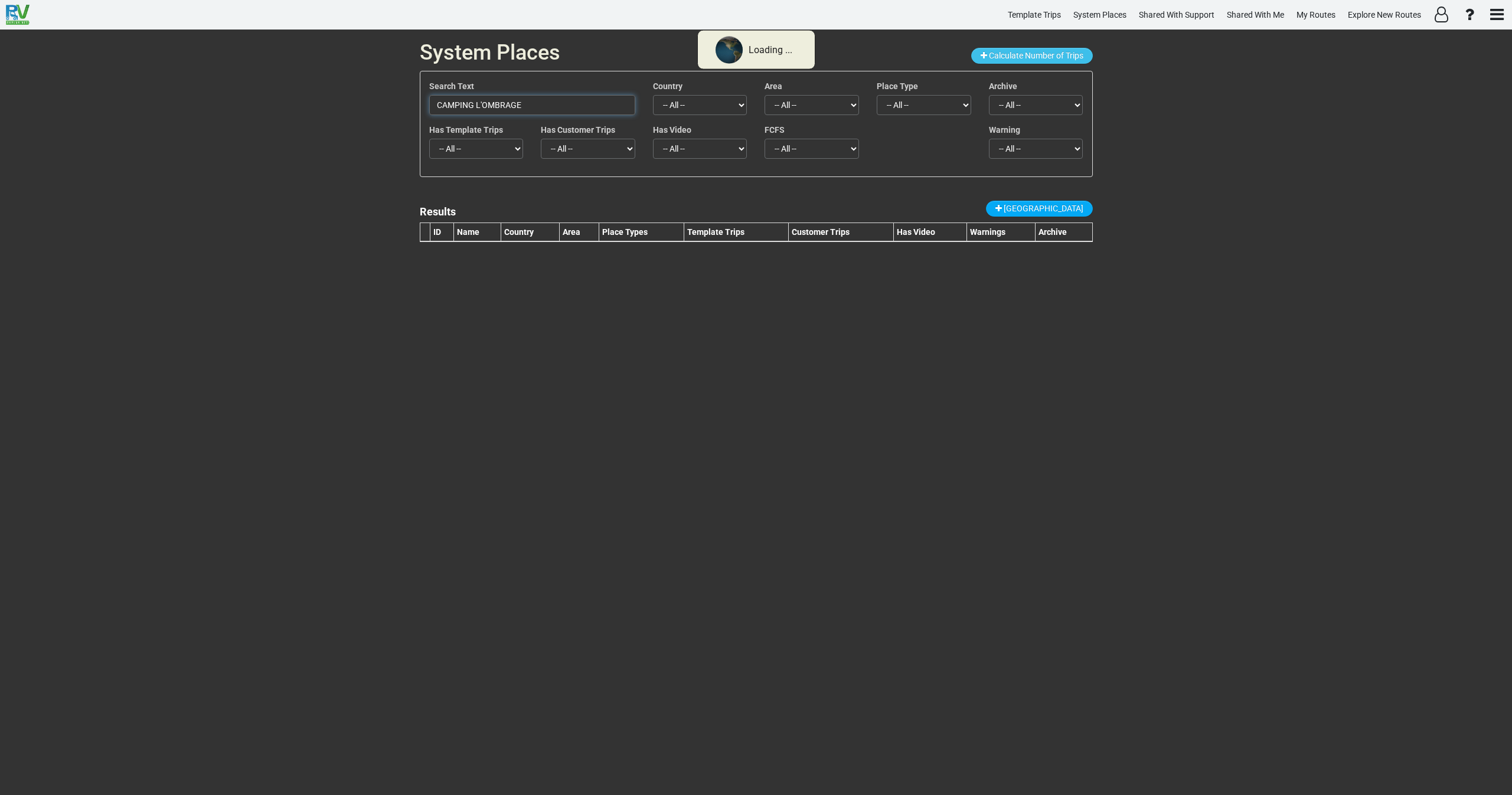
drag, startPoint x: 535, startPoint y: 105, endPoint x: 300, endPoint y: 96, distance: 235.2
click at [301, 94] on div "System Places Calculate Number of Trips Search Text CAMPING L'OMBRAGE Country -…" at bounding box center [756, 412] width 1512 height 766
paste input "amping Le Pré"
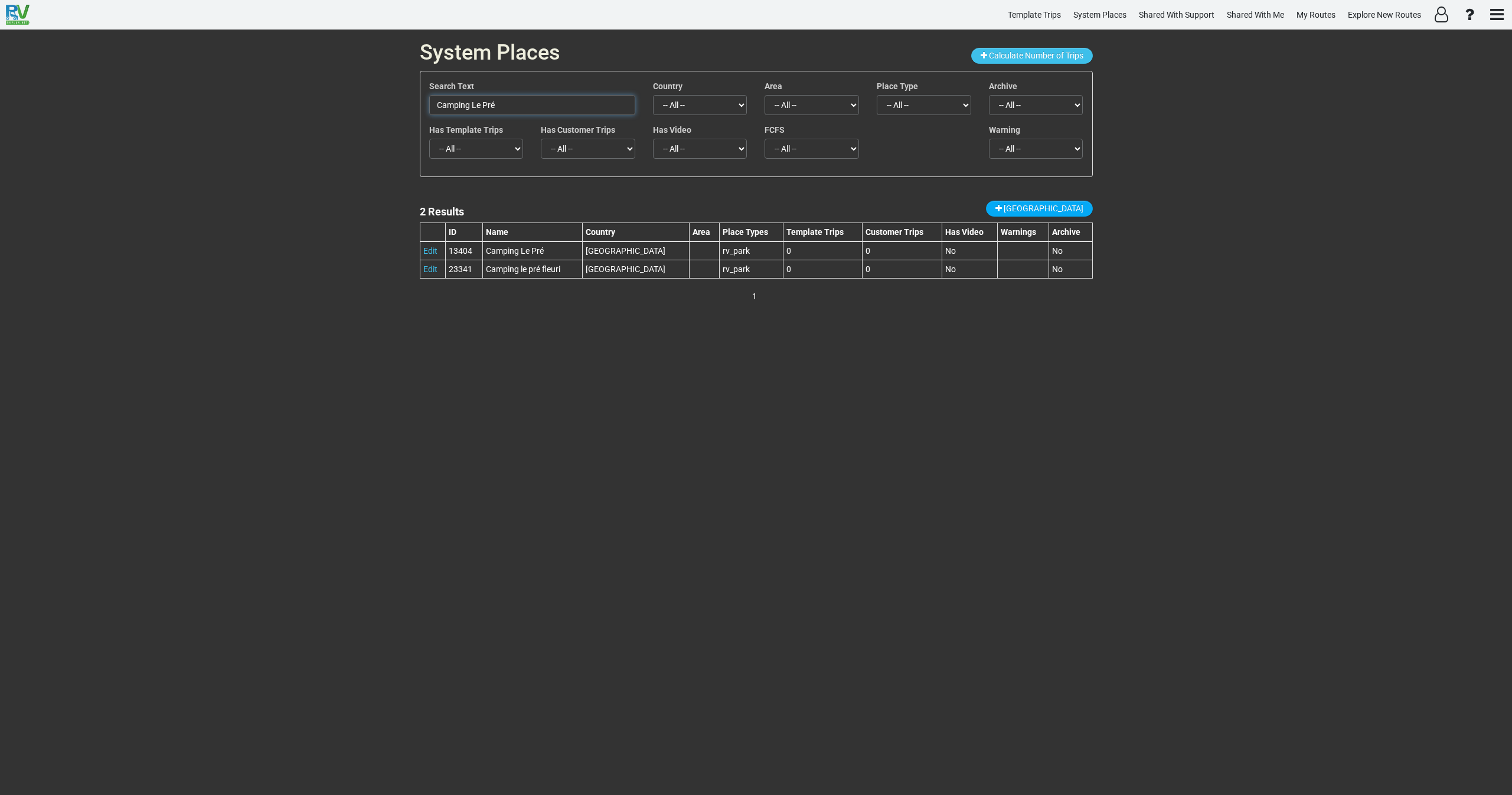
type input "Camping Le Pré"
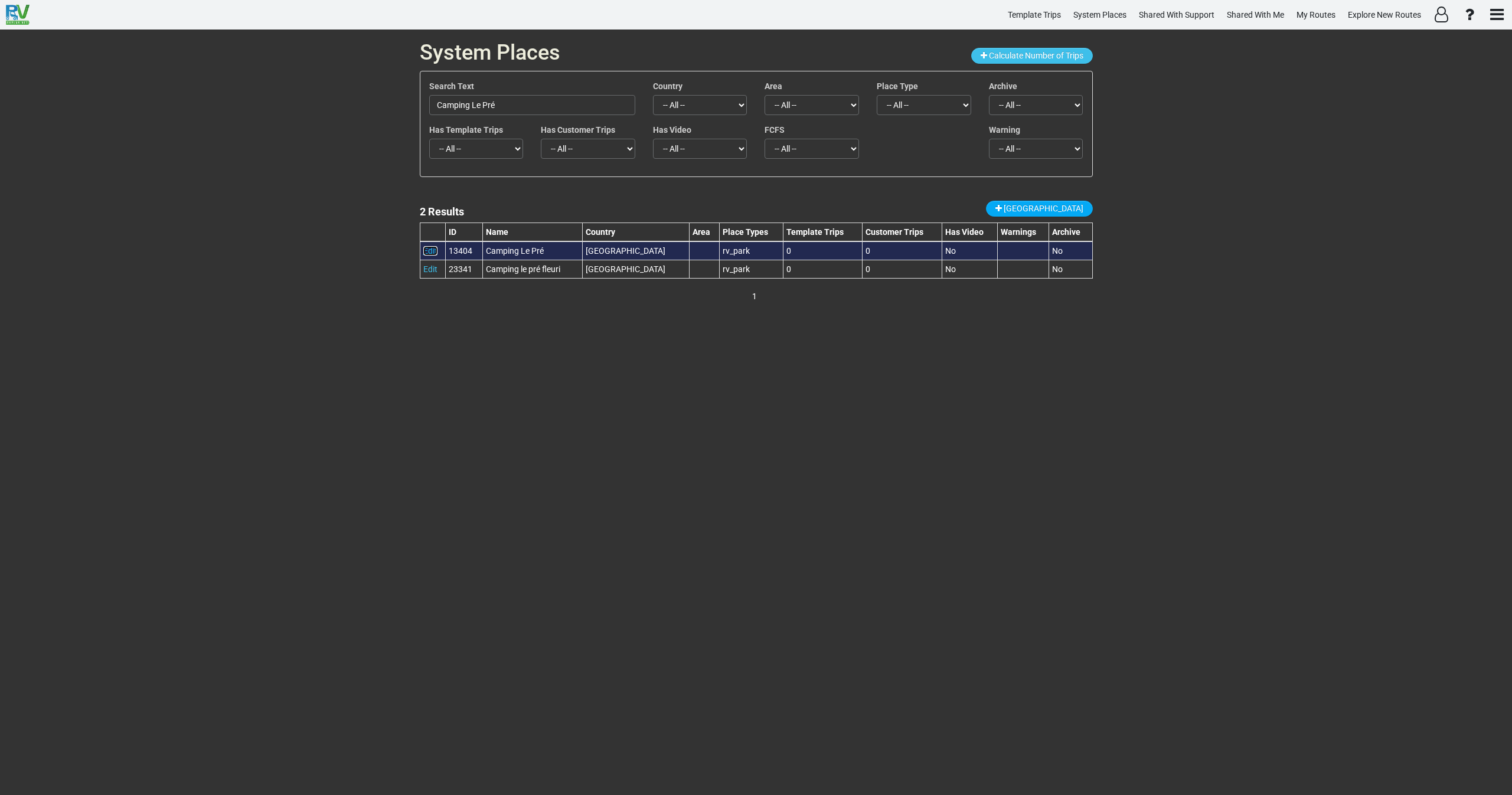
click at [425, 251] on link "Edit" at bounding box center [431, 251] width 14 height 9
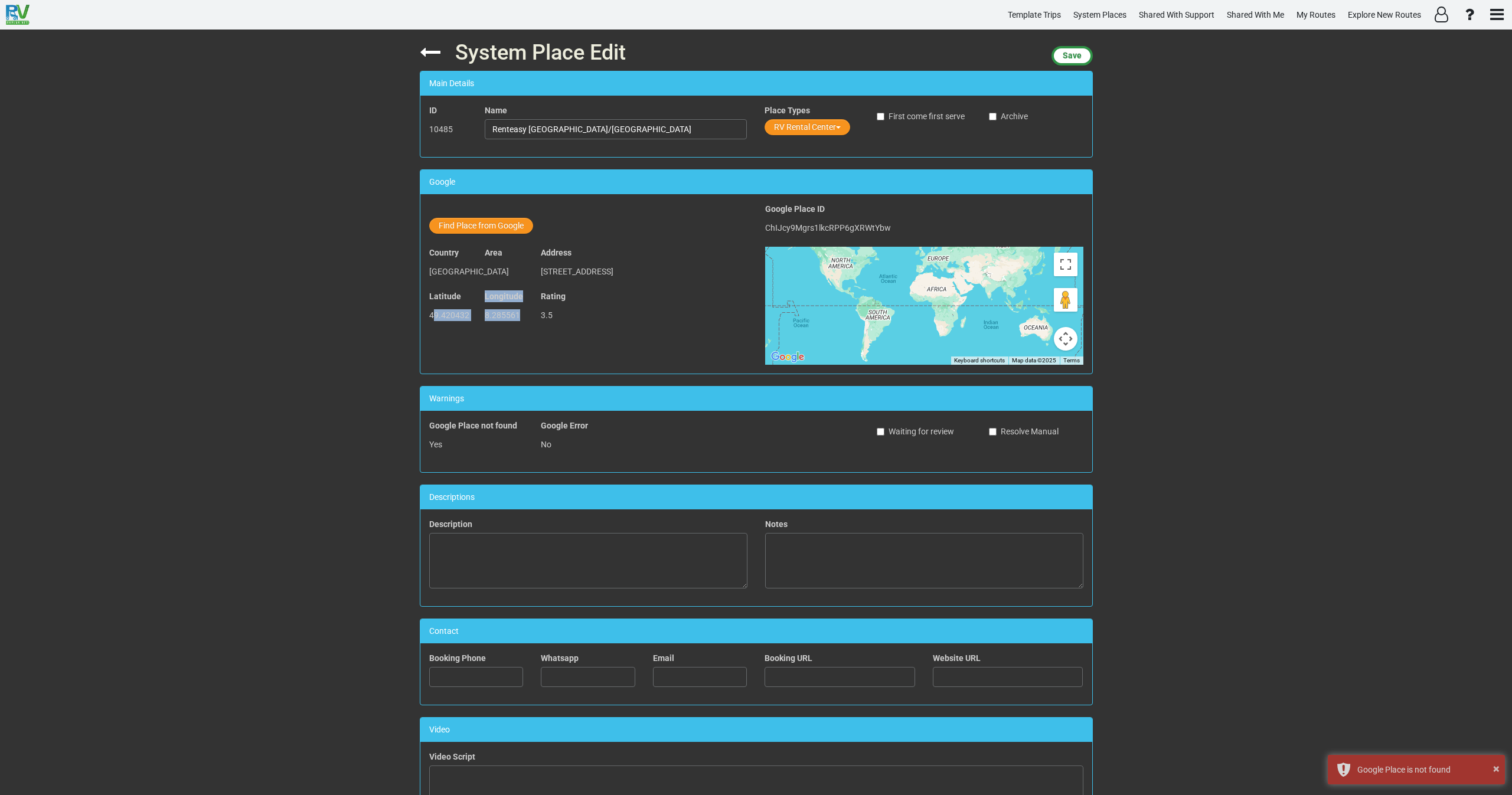
drag, startPoint x: 517, startPoint y: 330, endPoint x: 429, endPoint y: 329, distance: 88.0
click at [429, 329] on div "Latitude 49.420432 Longitude 8.285561 Rating 3.5" at bounding box center [588, 312] width 336 height 44
drag, startPoint x: 636, startPoint y: 127, endPoint x: 452, endPoint y: 139, distance: 184.4
click at [456, 137] on div "ID 10485 Name Renteasy Mannheim/Ludwigshafen Place Types RV Rental Center First…" at bounding box center [756, 126] width 672 height 44
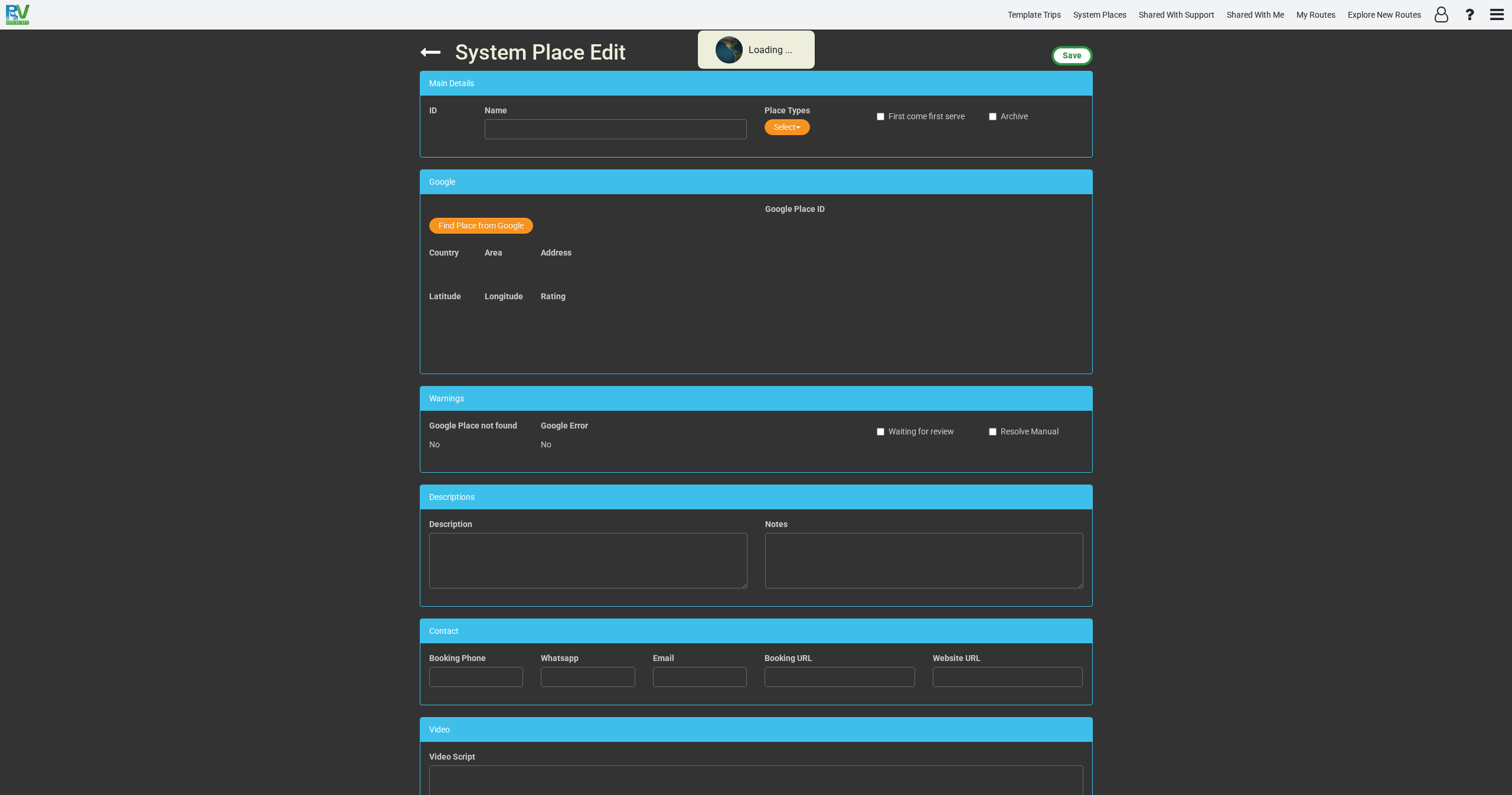
type input "Ferme de la Vallee"
type input "33238342541"
type input "tessierlolo@aol.com"
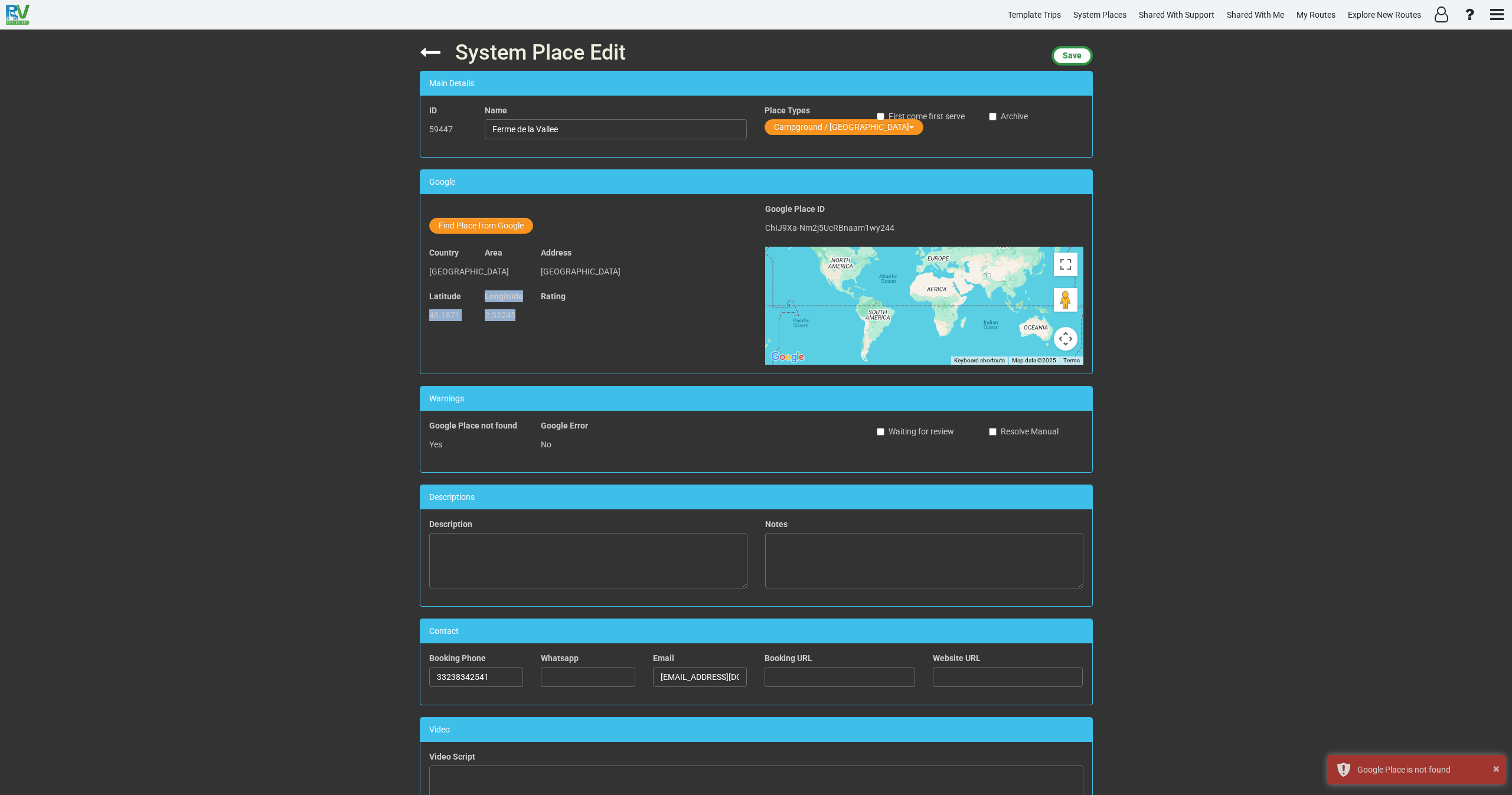
drag, startPoint x: 515, startPoint y: 315, endPoint x: 424, endPoint y: 317, distance: 91.0
click at [424, 317] on div "Latitude 48.1871 Longitude 2.33245 Rating" at bounding box center [588, 312] width 336 height 44
copy div "48.1871 Longitude 2.33245"
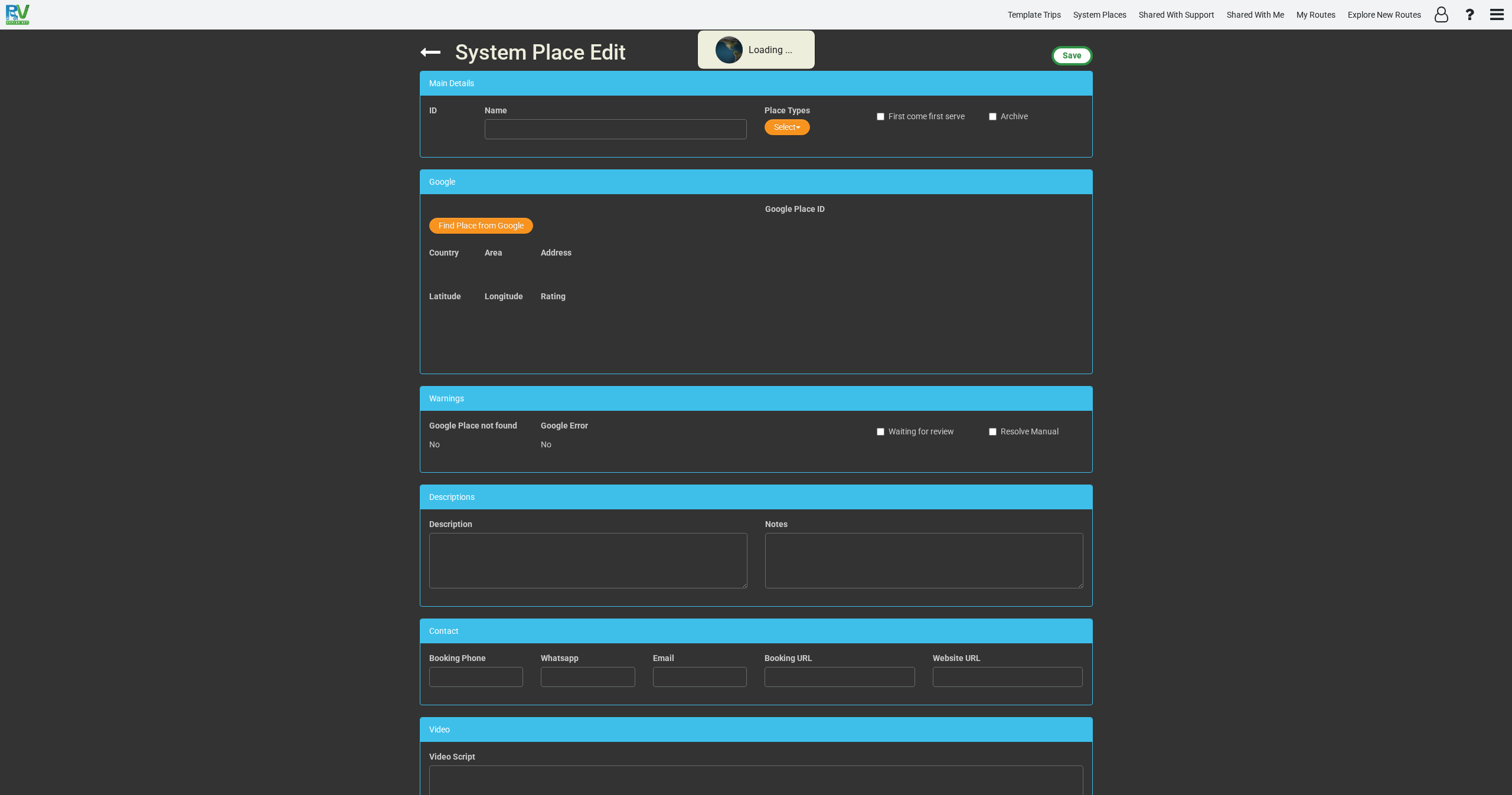
type input "Feuerwehrhaus"
type input "4968715070"
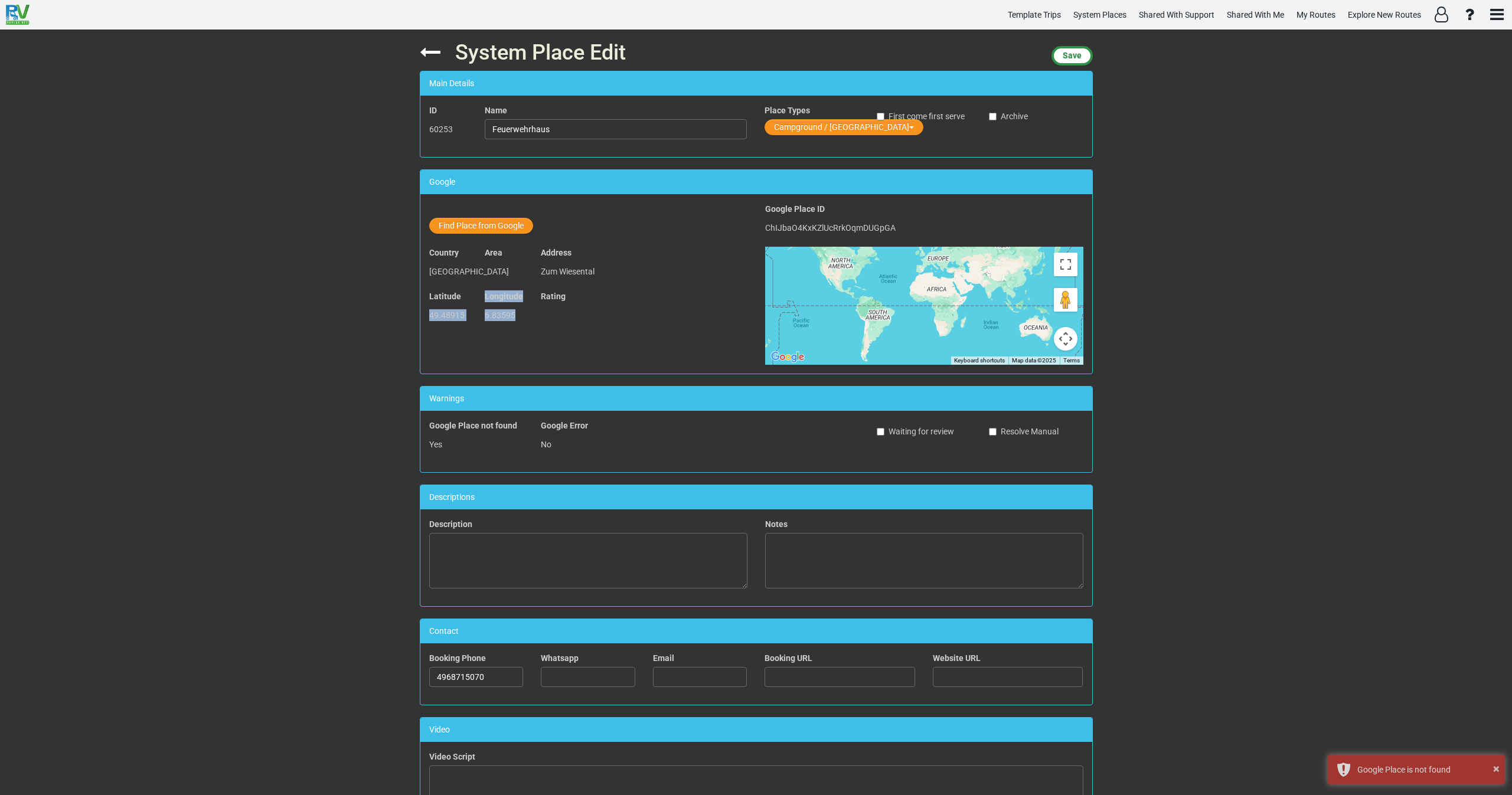
drag, startPoint x: 518, startPoint y: 312, endPoint x: 422, endPoint y: 314, distance: 96.0
click at [422, 314] on div "Latitude 49.48915 Longitude 6.83595 Rating" at bounding box center [588, 312] width 336 height 44
copy div "49.48915 Longitude 6.83595"
click at [473, 221] on button "Find Place from Google" at bounding box center [481, 226] width 104 height 16
click at [546, 231] on input "text" at bounding box center [617, 228] width 262 height 20
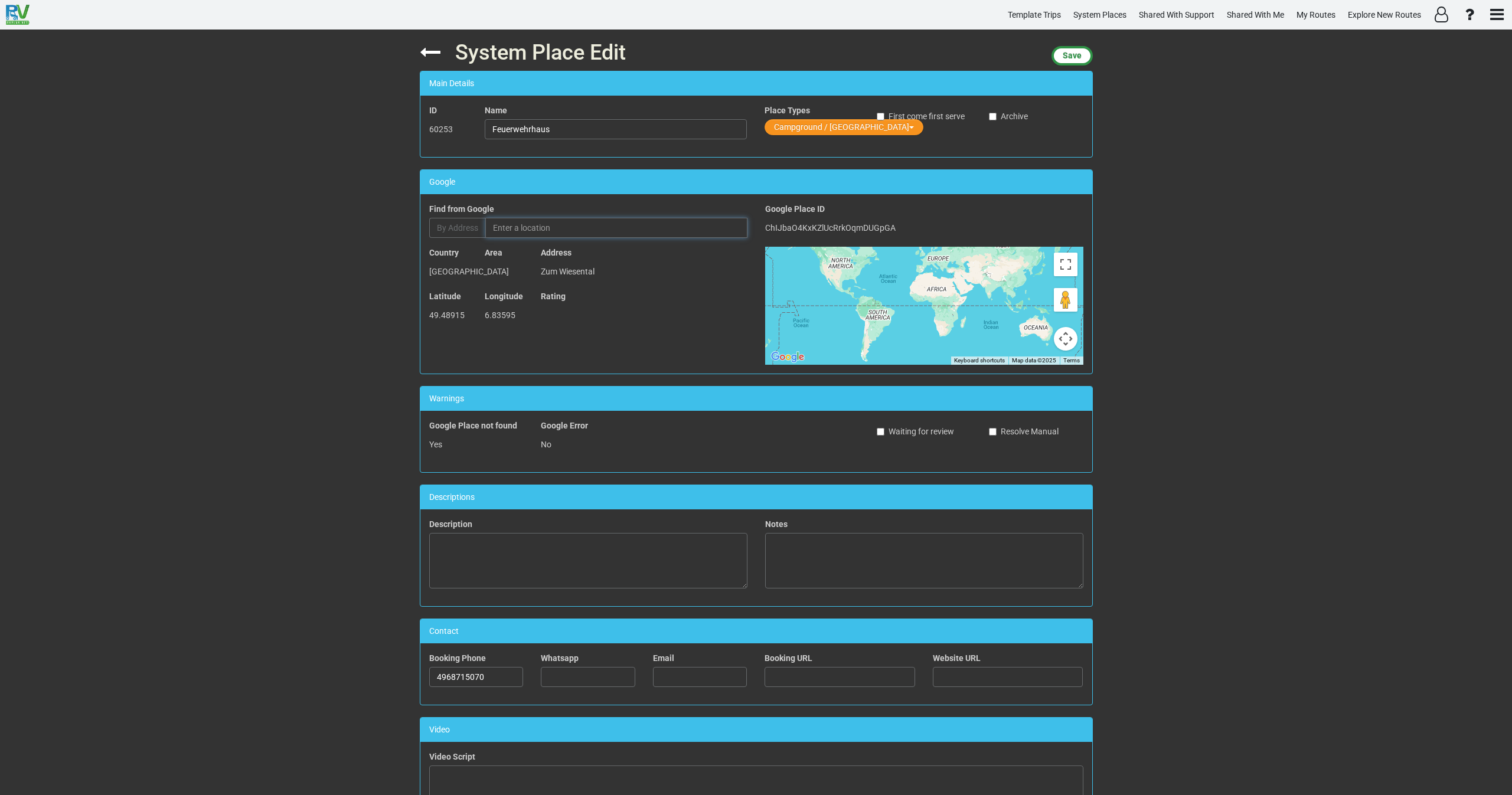
paste input "Parkplatz"
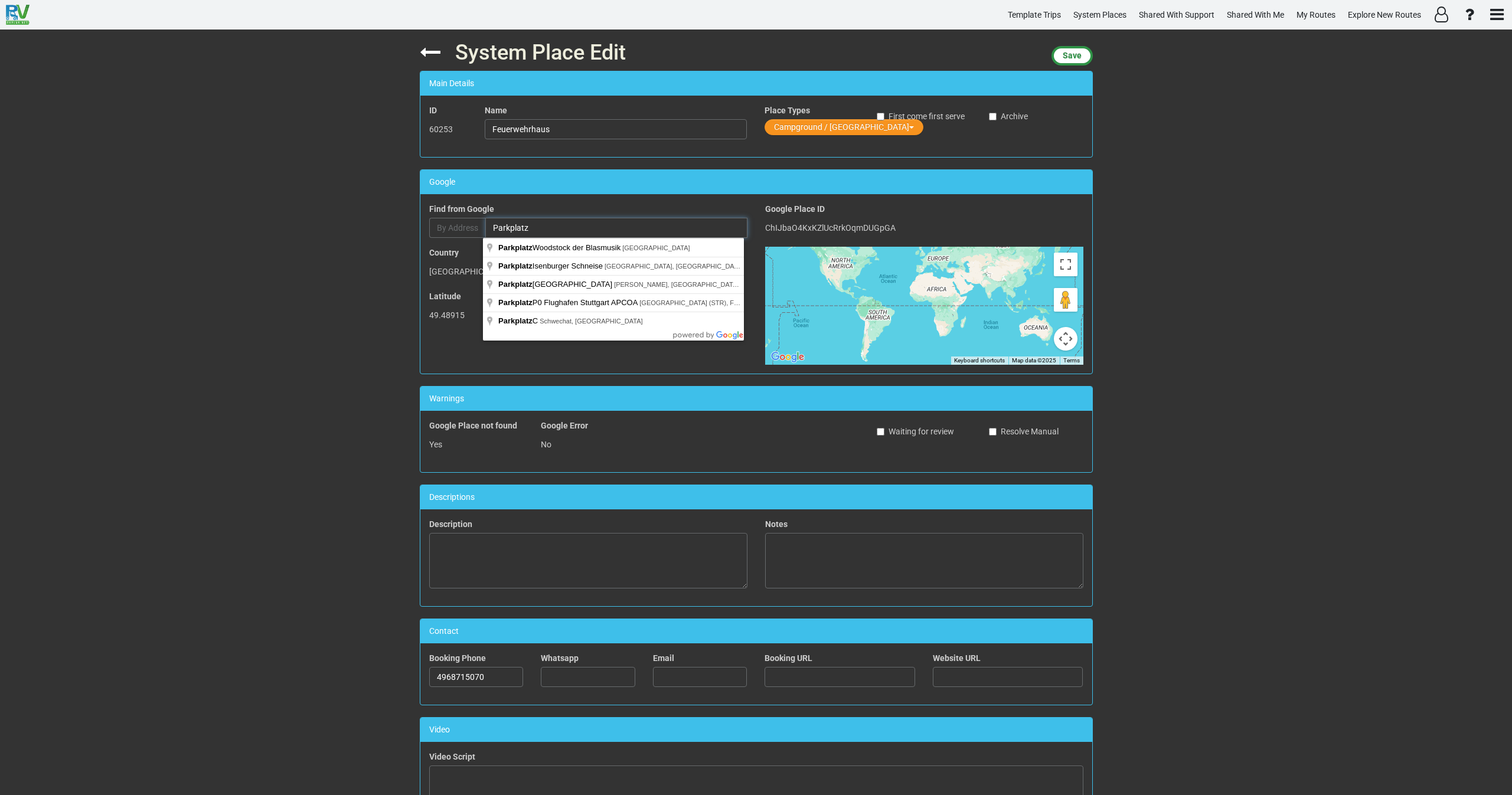
paste input "66687 Wadern, Germany"
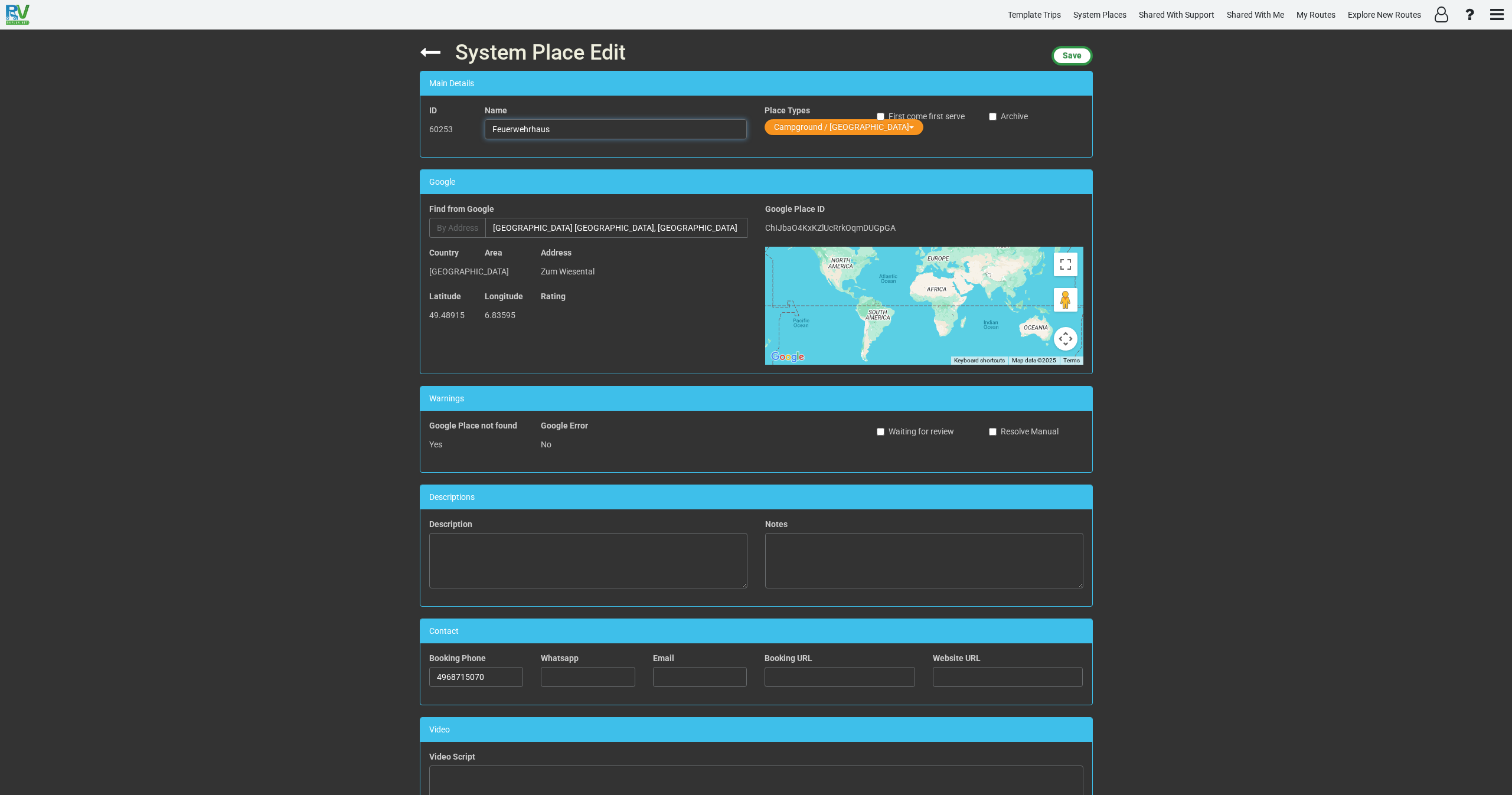
drag, startPoint x: 572, startPoint y: 132, endPoint x: 430, endPoint y: 128, distance: 142.1
click at [430, 128] on div "ID 60253 Name Feuerwehrhaus Place Types Campground / Rv Park First come first s…" at bounding box center [756, 126] width 672 height 44
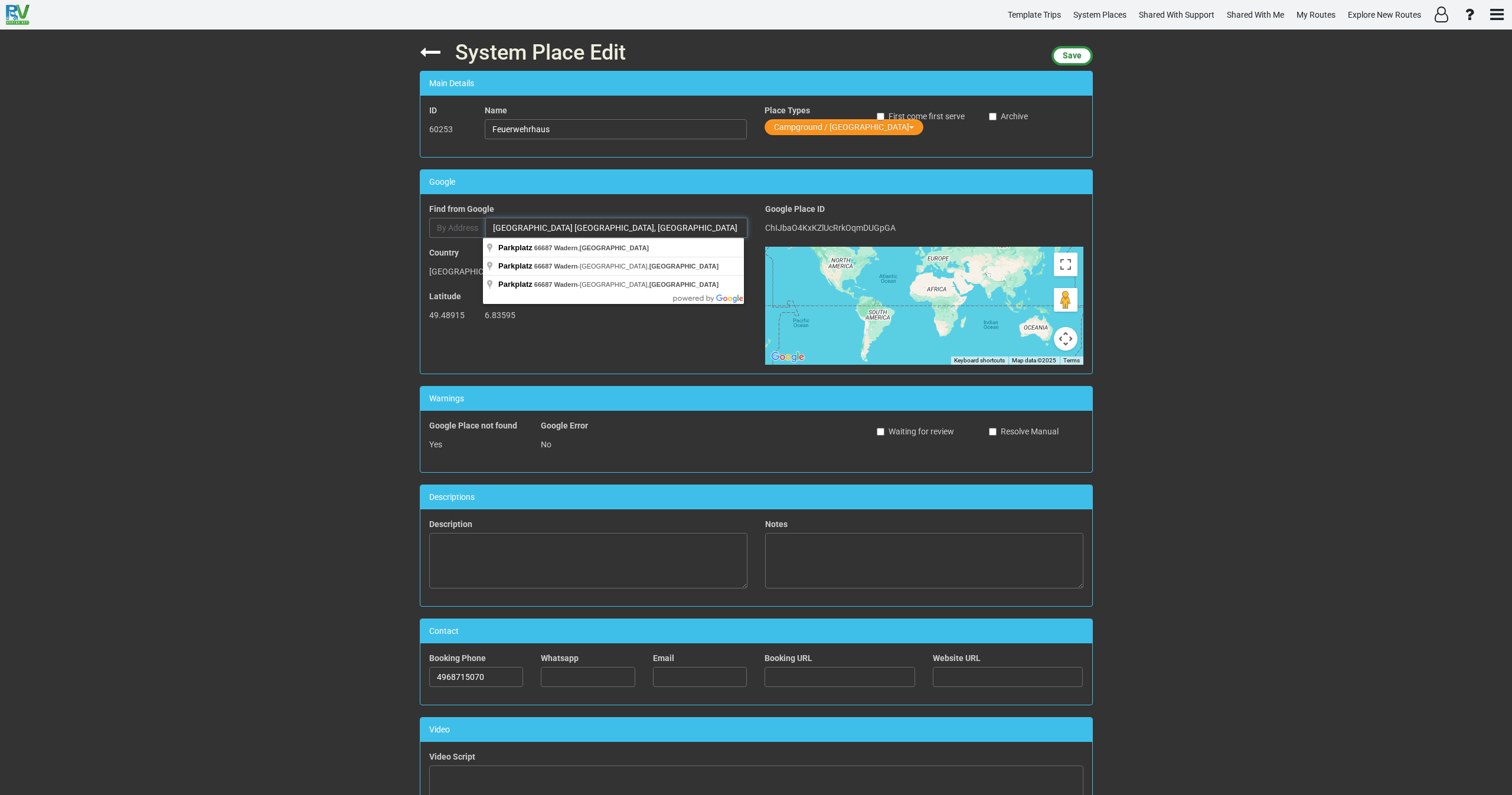
drag, startPoint x: 672, startPoint y: 232, endPoint x: 448, endPoint y: 230, distance: 224.0
click at [448, 230] on div "By Address Parkplatz 66687 Wadern, Germany" at bounding box center [588, 228] width 318 height 20
type input "Parkplatz, 66687 Wadern, Germany"
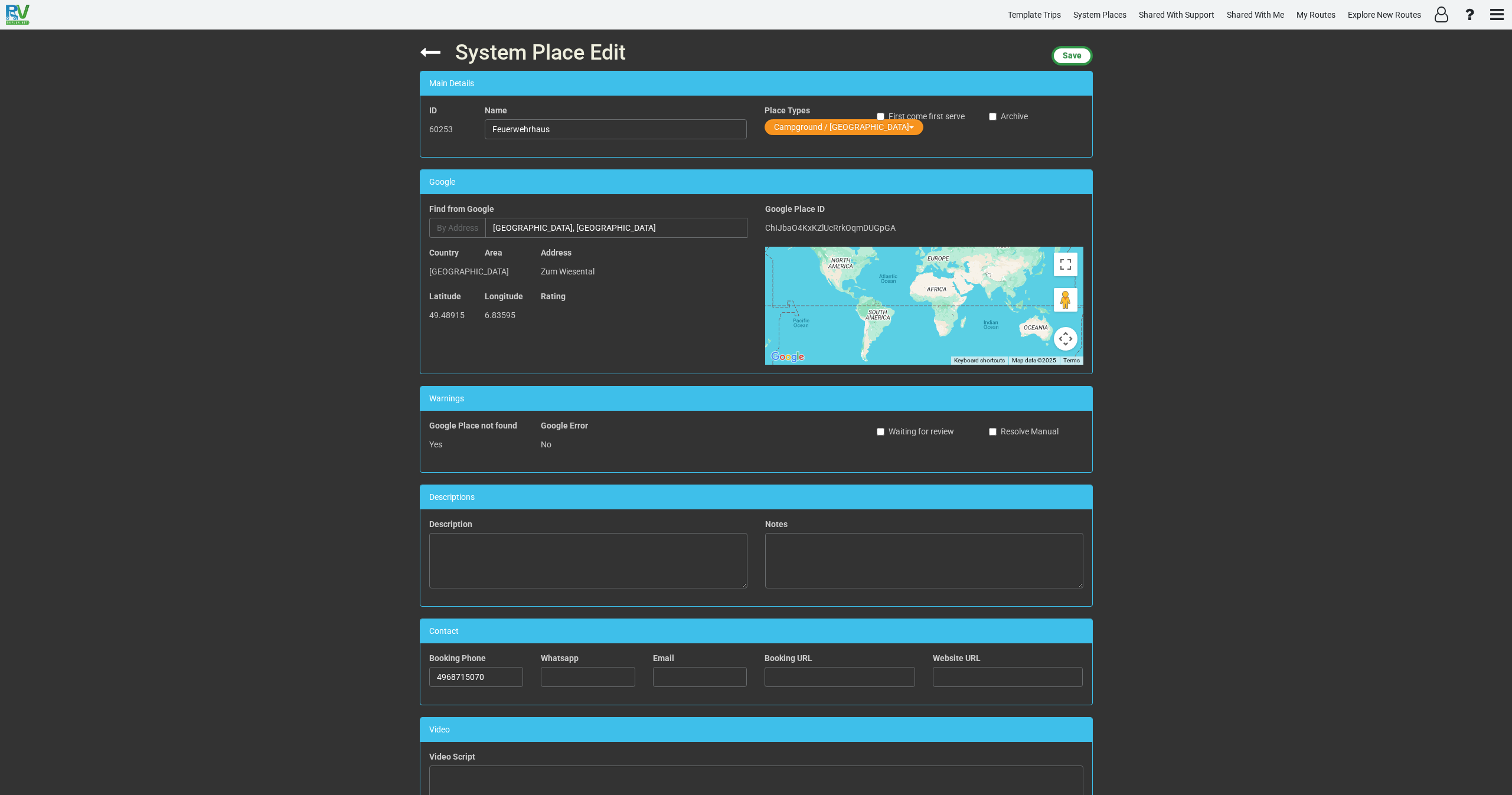
type input "Parking lot"
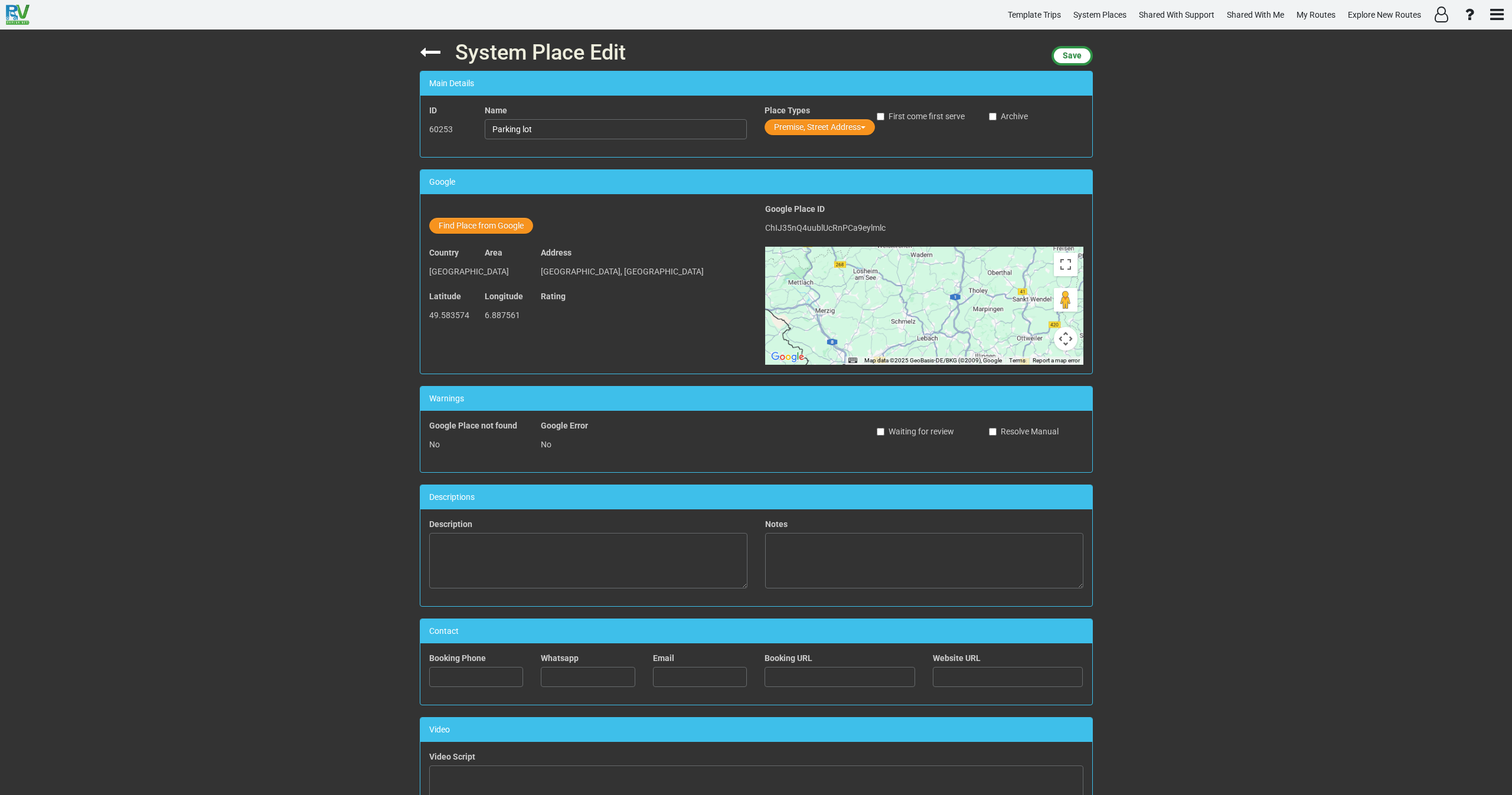
drag, startPoint x: 884, startPoint y: 296, endPoint x: 892, endPoint y: 355, distance: 59.5
click at [892, 350] on div "To activate drag with keyboard, press Alt + Enter. Once in keyboard drag state,…" at bounding box center [924, 306] width 318 height 118
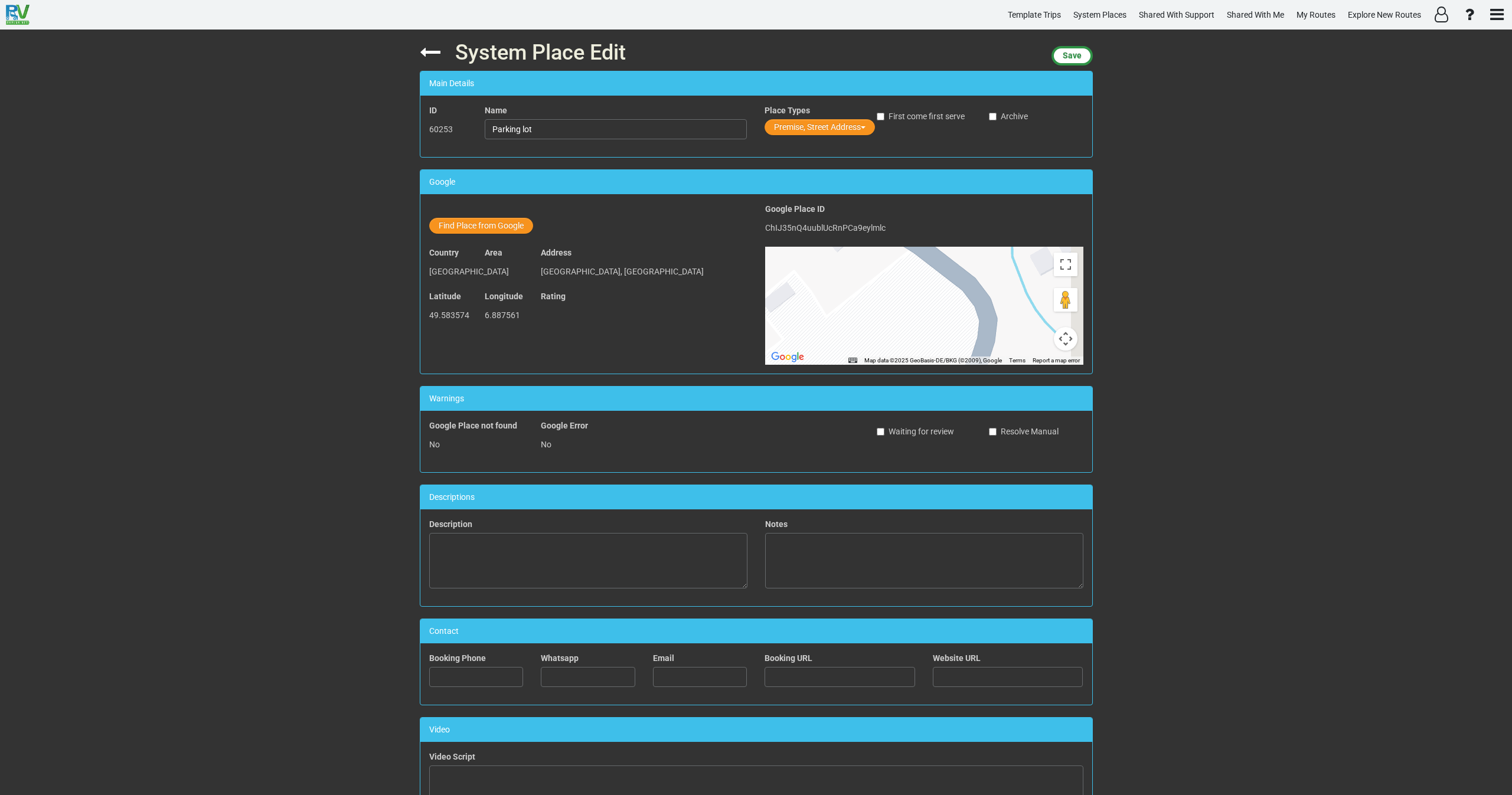
drag, startPoint x: 875, startPoint y: 304, endPoint x: 855, endPoint y: 205, distance: 101.0
click at [854, 205] on div "Find Place from Google Find from Google By Address Parkplatz, 66687 Wadern, Ger…" at bounding box center [756, 284] width 672 height 179
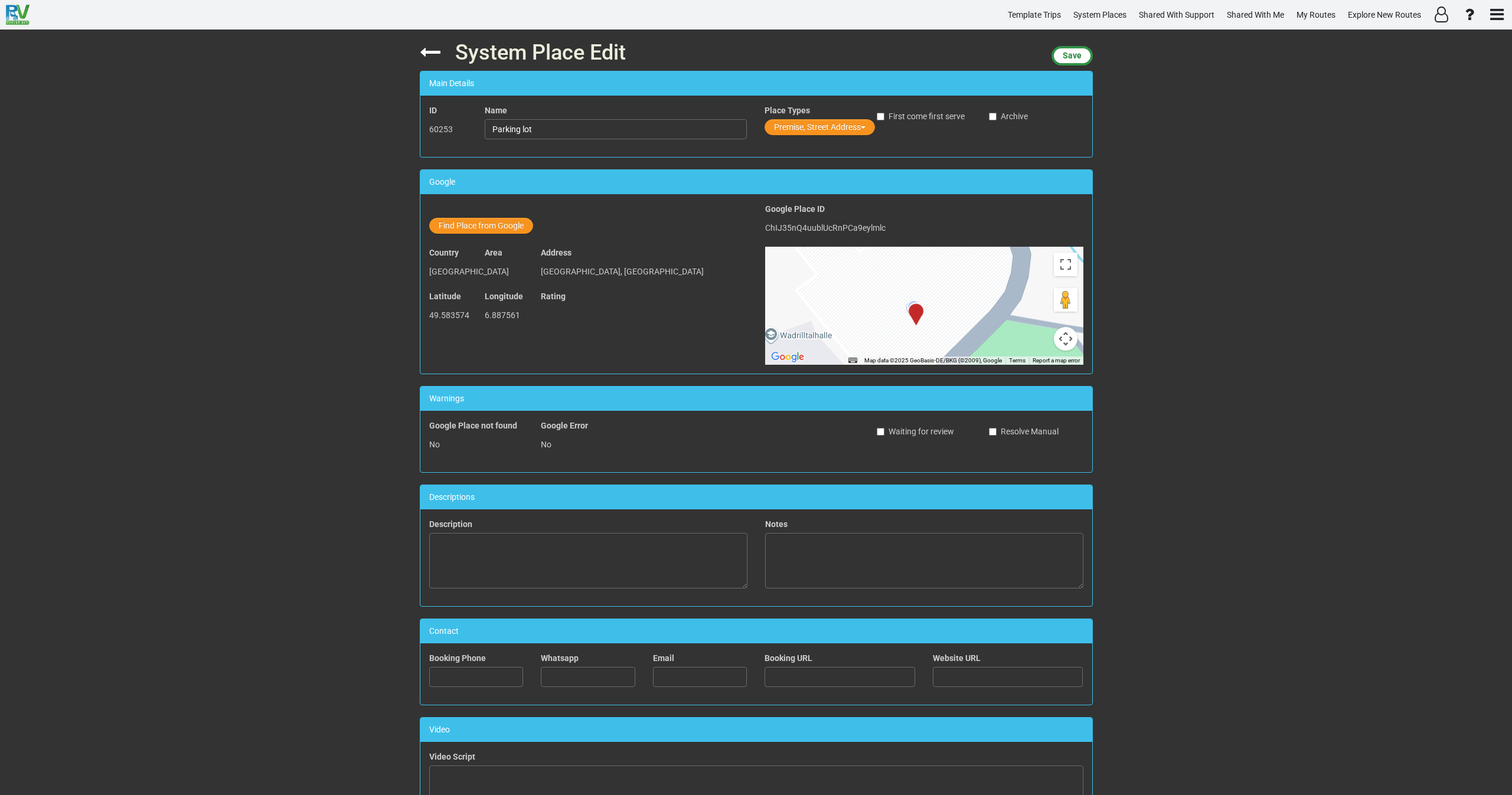
drag, startPoint x: 877, startPoint y: 262, endPoint x: 880, endPoint y: 251, distance: 11.4
click at [880, 251] on div "To activate drag with keyboard, press Alt + Enter. Once in keyboard drag state,…" at bounding box center [924, 306] width 318 height 118
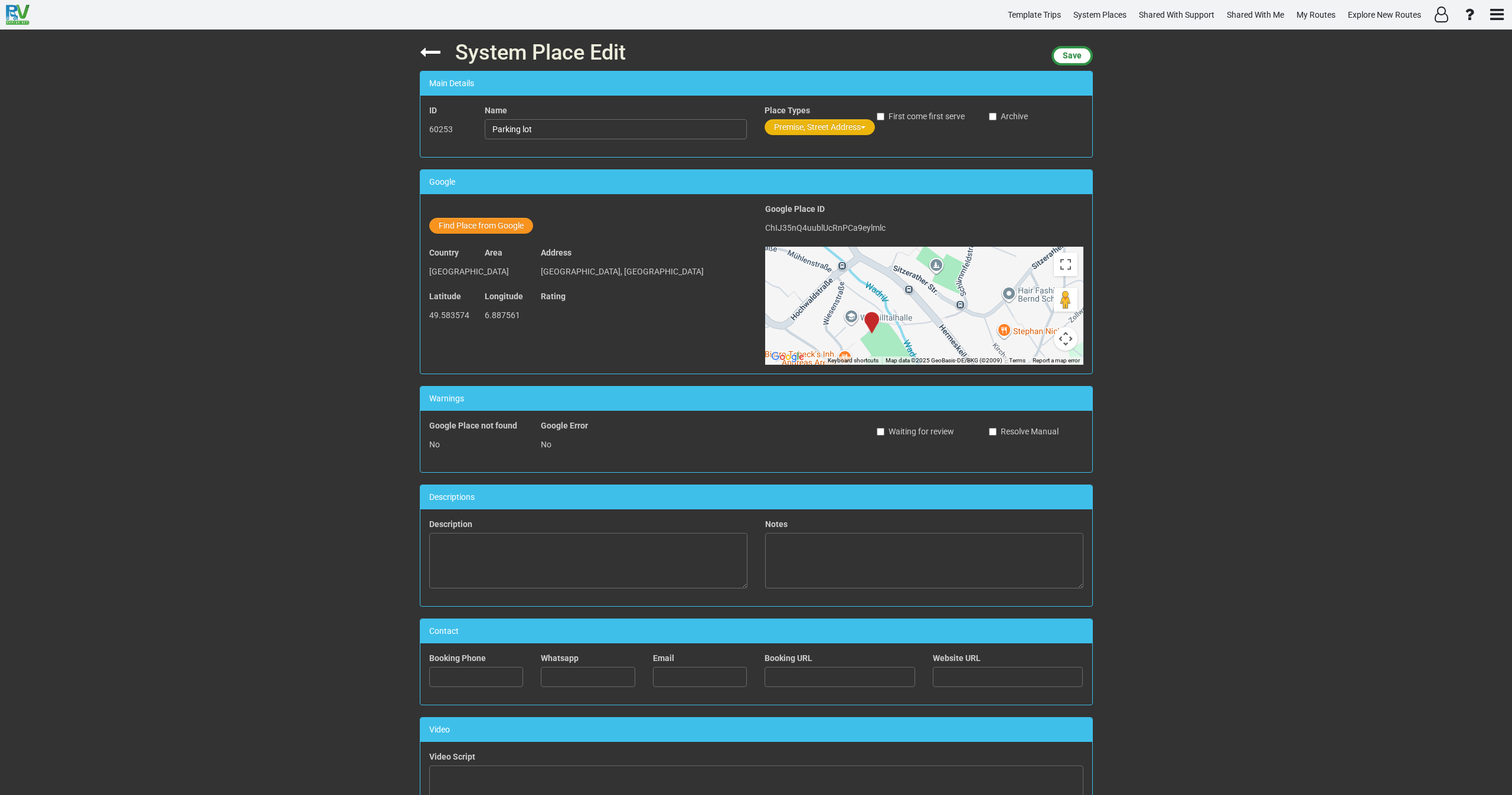
click at [793, 126] on button "Premise, Street Address" at bounding box center [819, 127] width 111 height 16
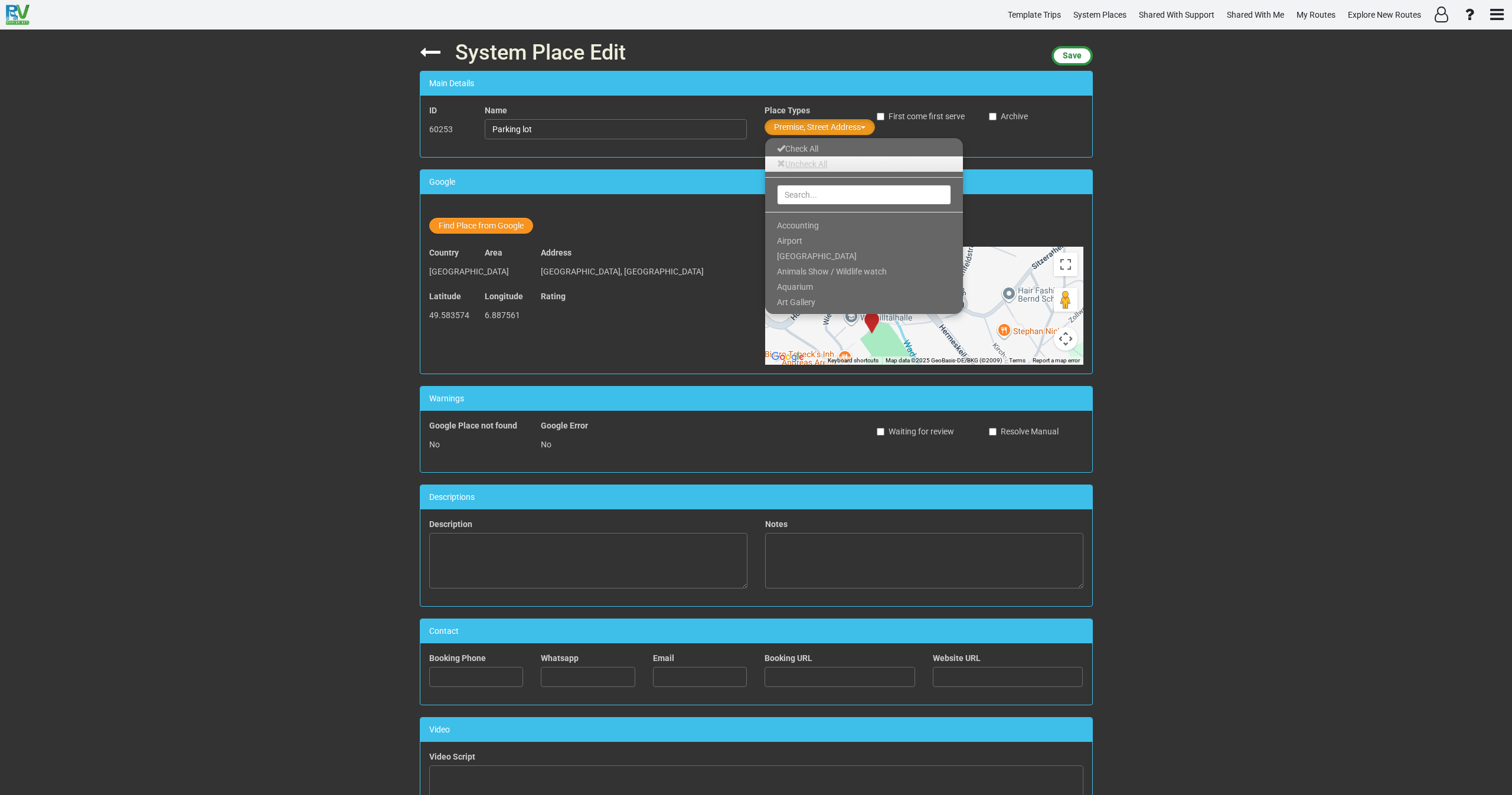
click at [792, 168] on link "Uncheck All" at bounding box center [864, 164] width 198 height 15
click at [791, 194] on input "text" at bounding box center [864, 194] width 174 height 20
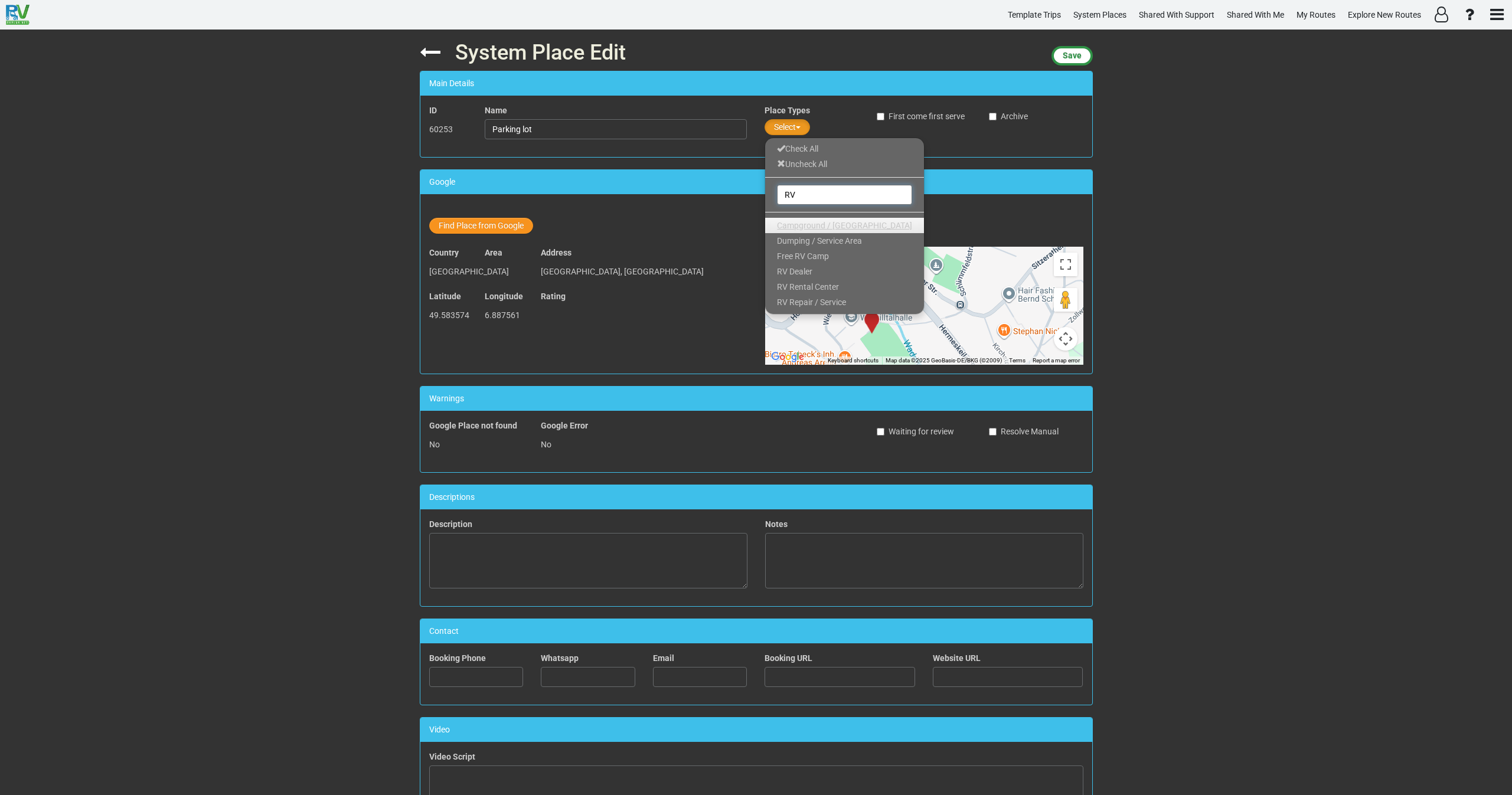
type input "RV"
click at [783, 221] on span "Campground / [GEOGRAPHIC_DATA]" at bounding box center [844, 225] width 135 height 9
click at [1077, 54] on span "Save" at bounding box center [1072, 56] width 19 height 9
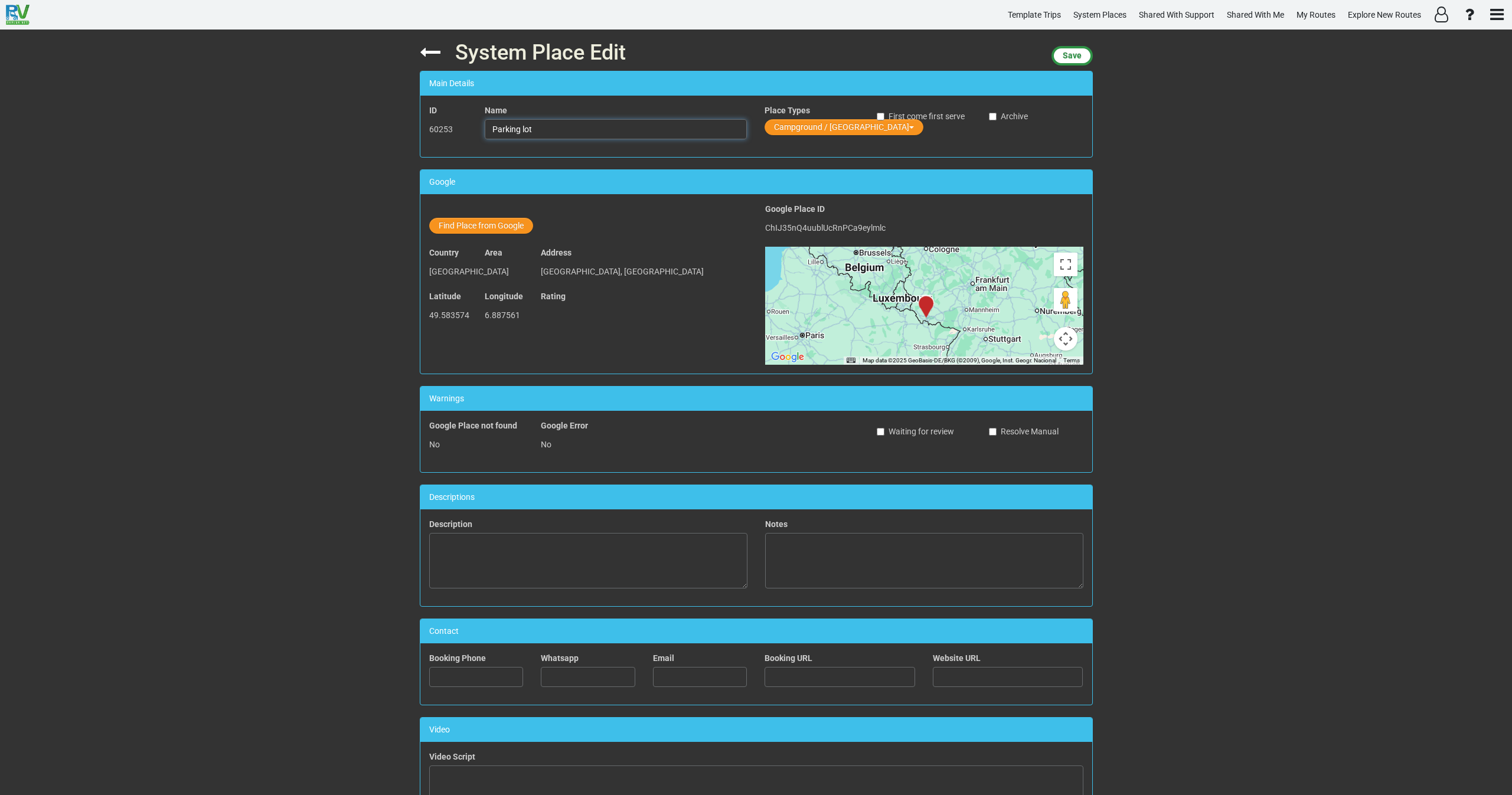
drag, startPoint x: 560, startPoint y: 130, endPoint x: 444, endPoint y: 117, distance: 116.7
click at [444, 117] on div "ID 60253 Name Parking lot Place Types Campground / Rv Park First come first ser…" at bounding box center [756, 126] width 672 height 44
click at [564, 134] on input "Parking lot" at bounding box center [616, 129] width 262 height 20
click at [557, 133] on input "Parking lot W" at bounding box center [616, 129] width 262 height 20
type input "Parking lot Wadern"
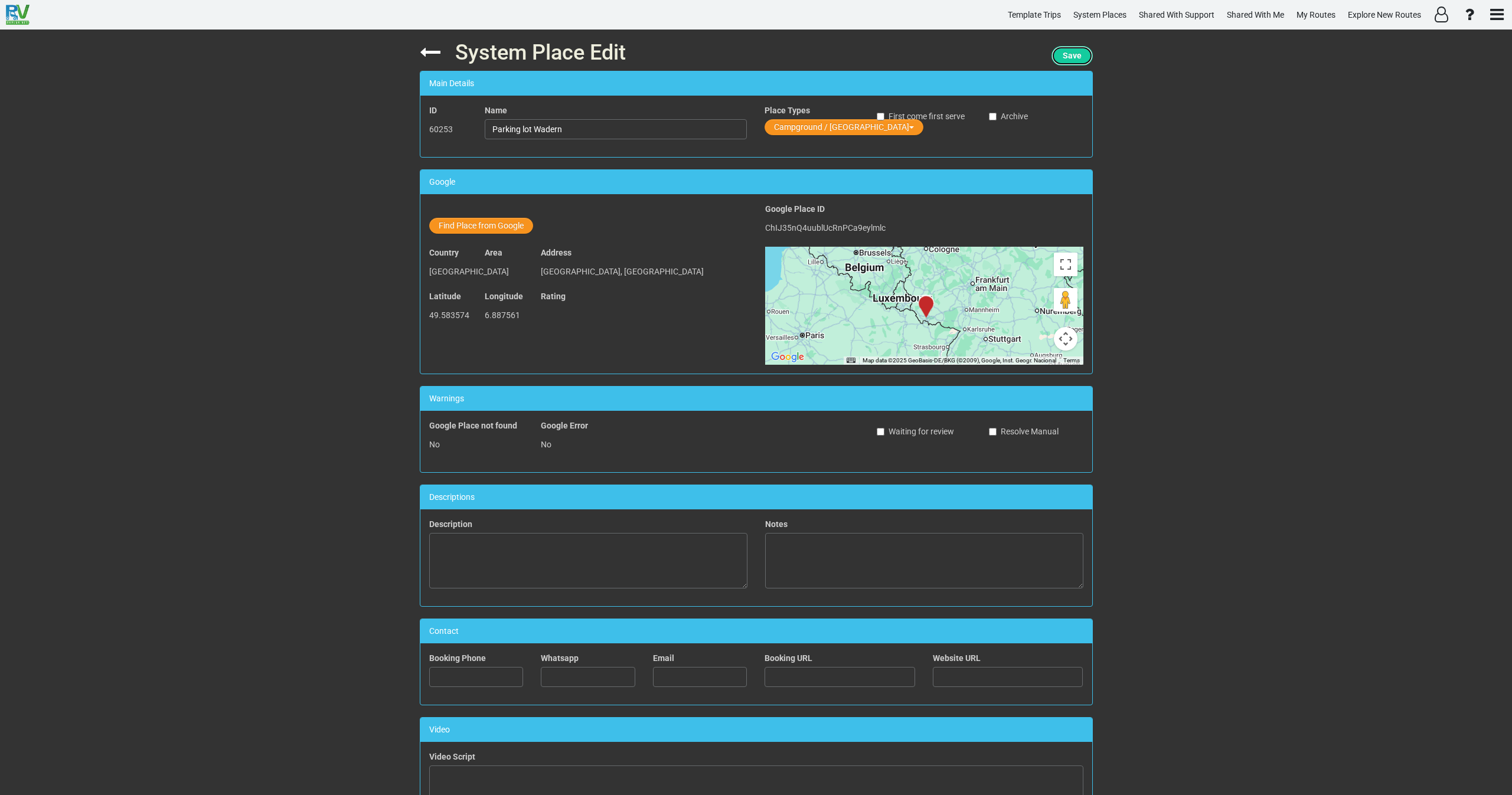
click at [1077, 56] on span "Save" at bounding box center [1072, 56] width 19 height 9
drag, startPoint x: 587, startPoint y: 133, endPoint x: 425, endPoint y: 142, distance: 162.2
click at [431, 140] on div "ID 60253 Name Parking lot Wadern Place Types Campground / Rv Park First come fi…" at bounding box center [756, 126] width 672 height 44
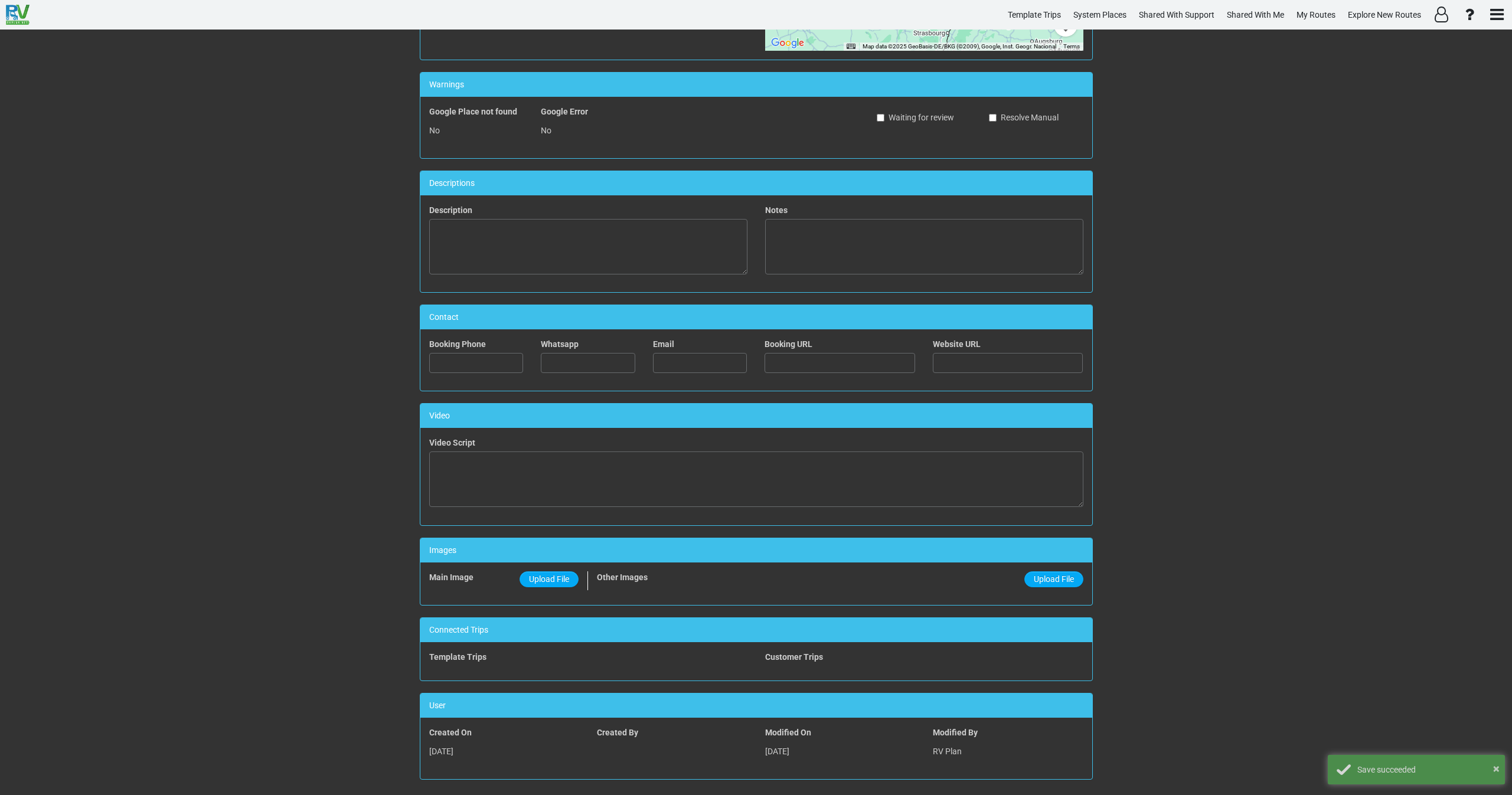
scroll to position [323, 0]
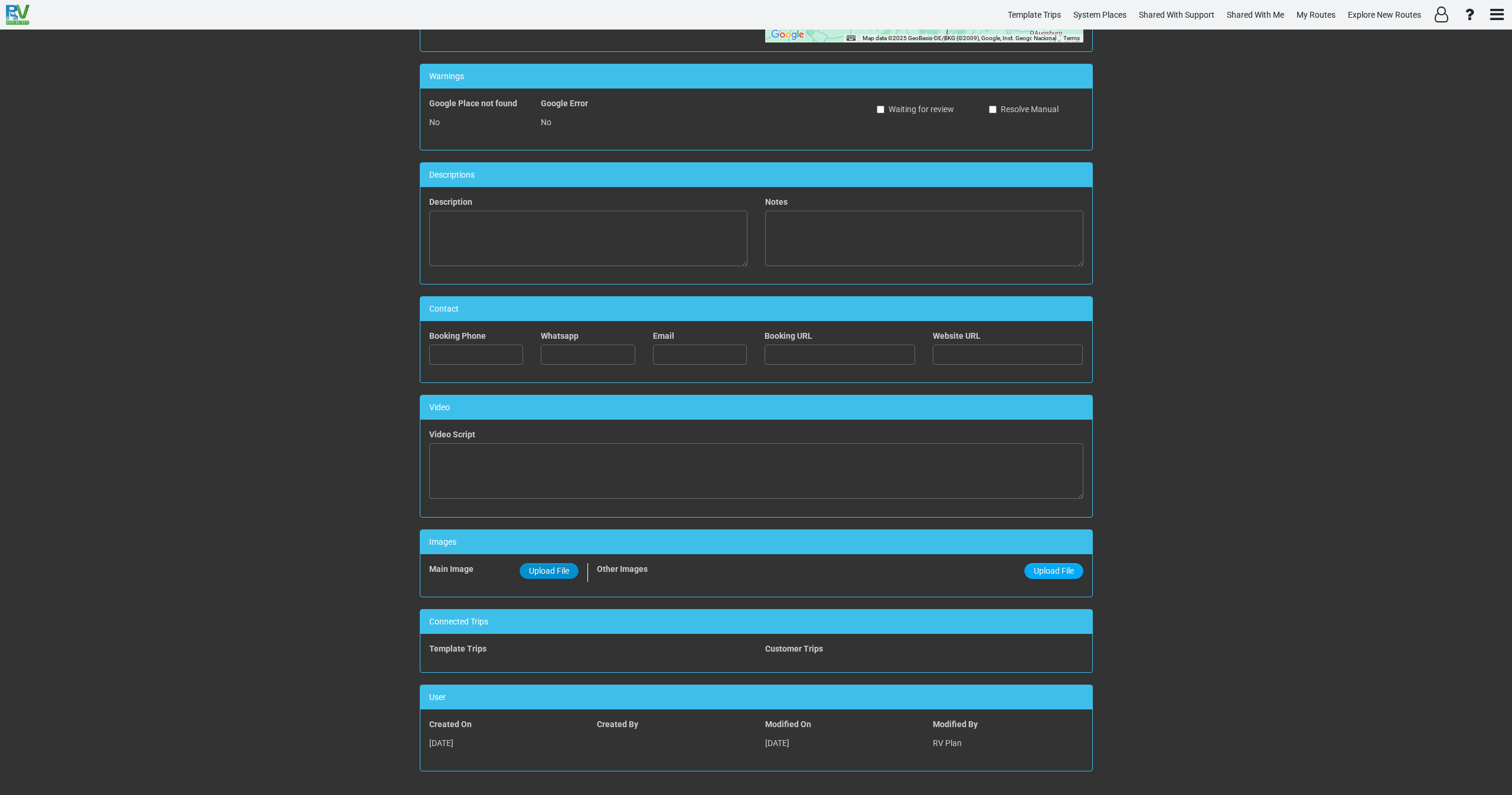
click at [558, 566] on span "Upload File" at bounding box center [549, 571] width 40 height 9
click at [0, 0] on input "Upload File" at bounding box center [0, 0] width 0 height 0
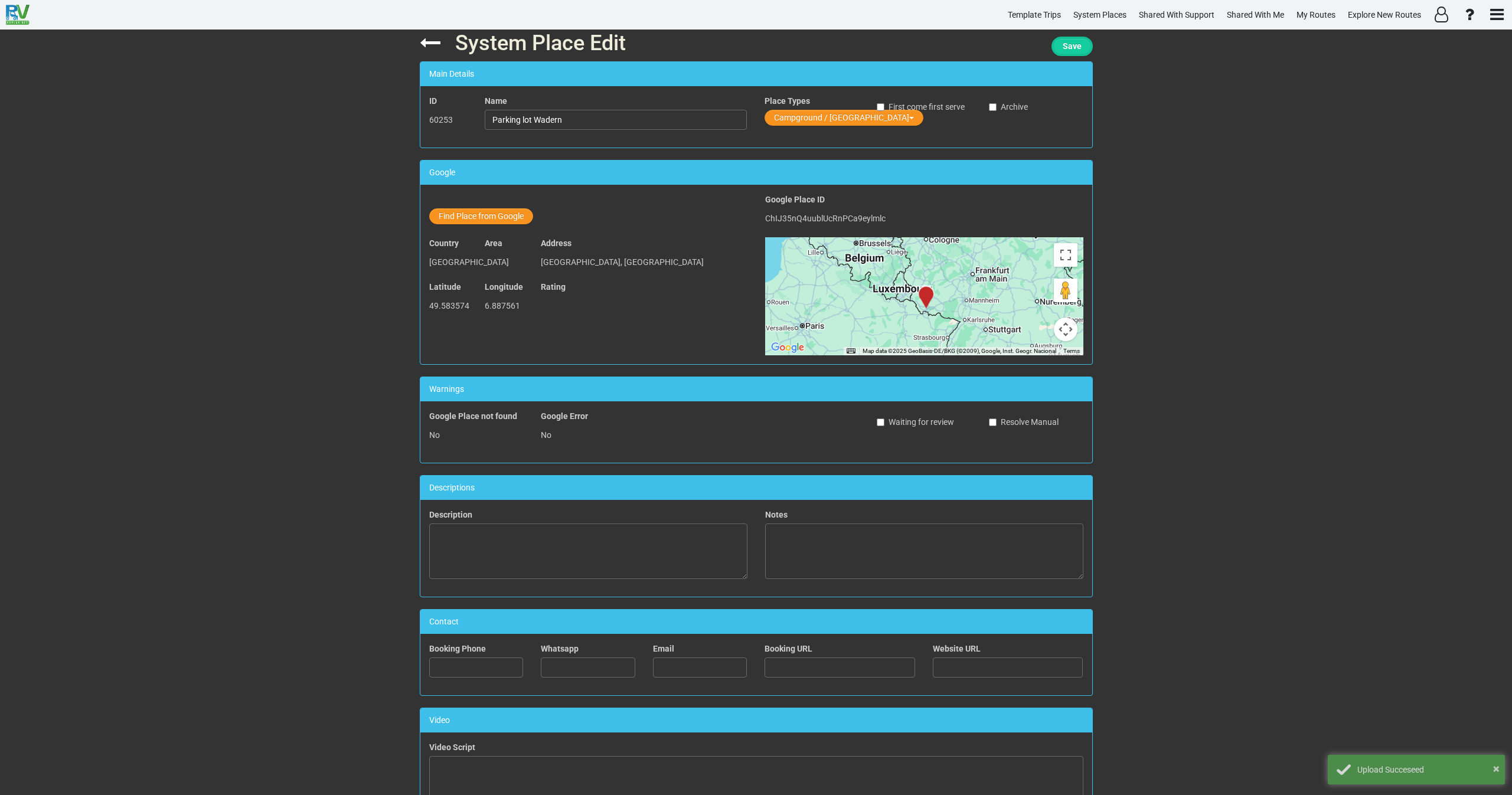
scroll to position [0, 0]
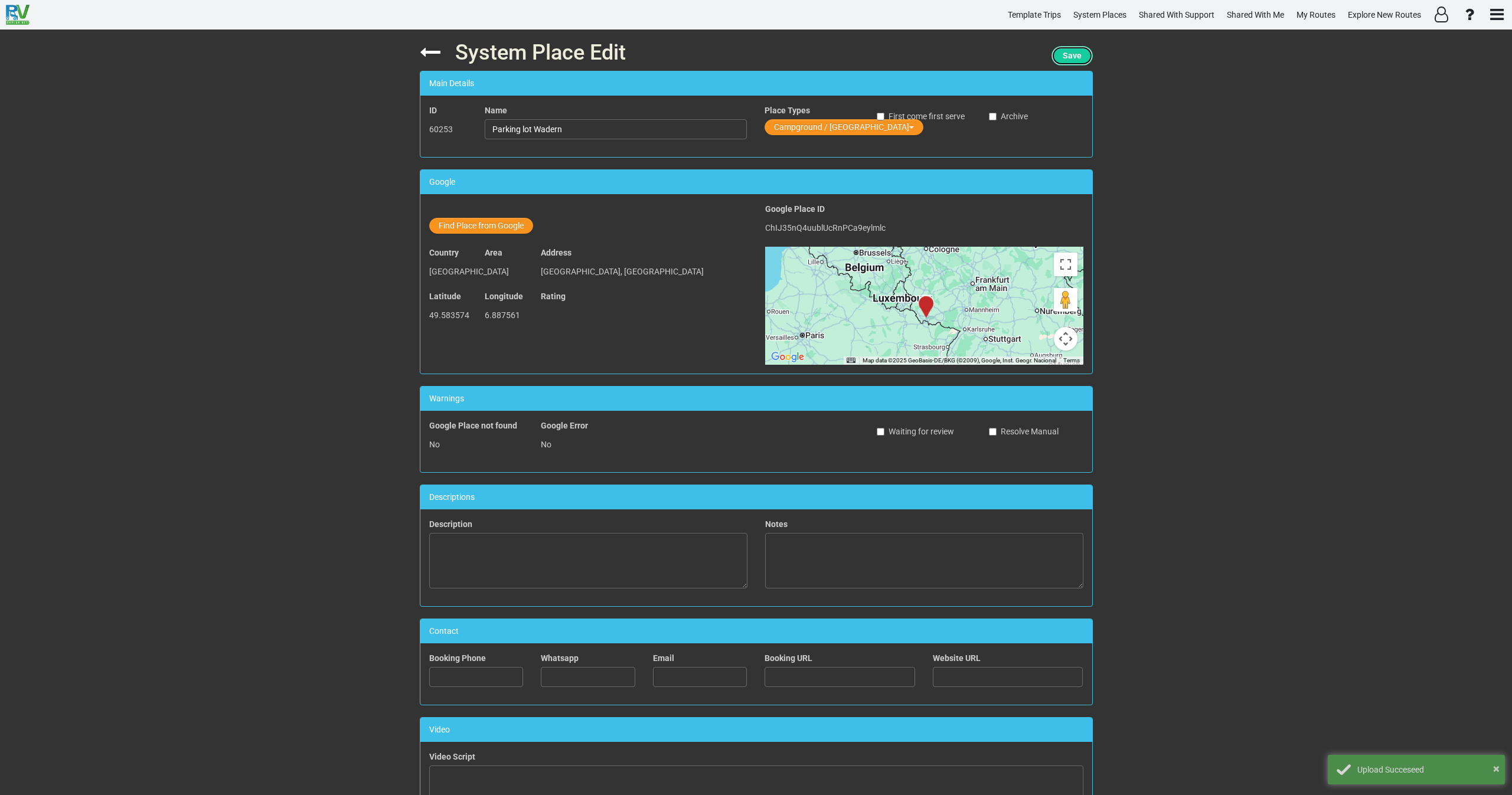
click at [1068, 51] on span "Save" at bounding box center [1072, 56] width 19 height 9
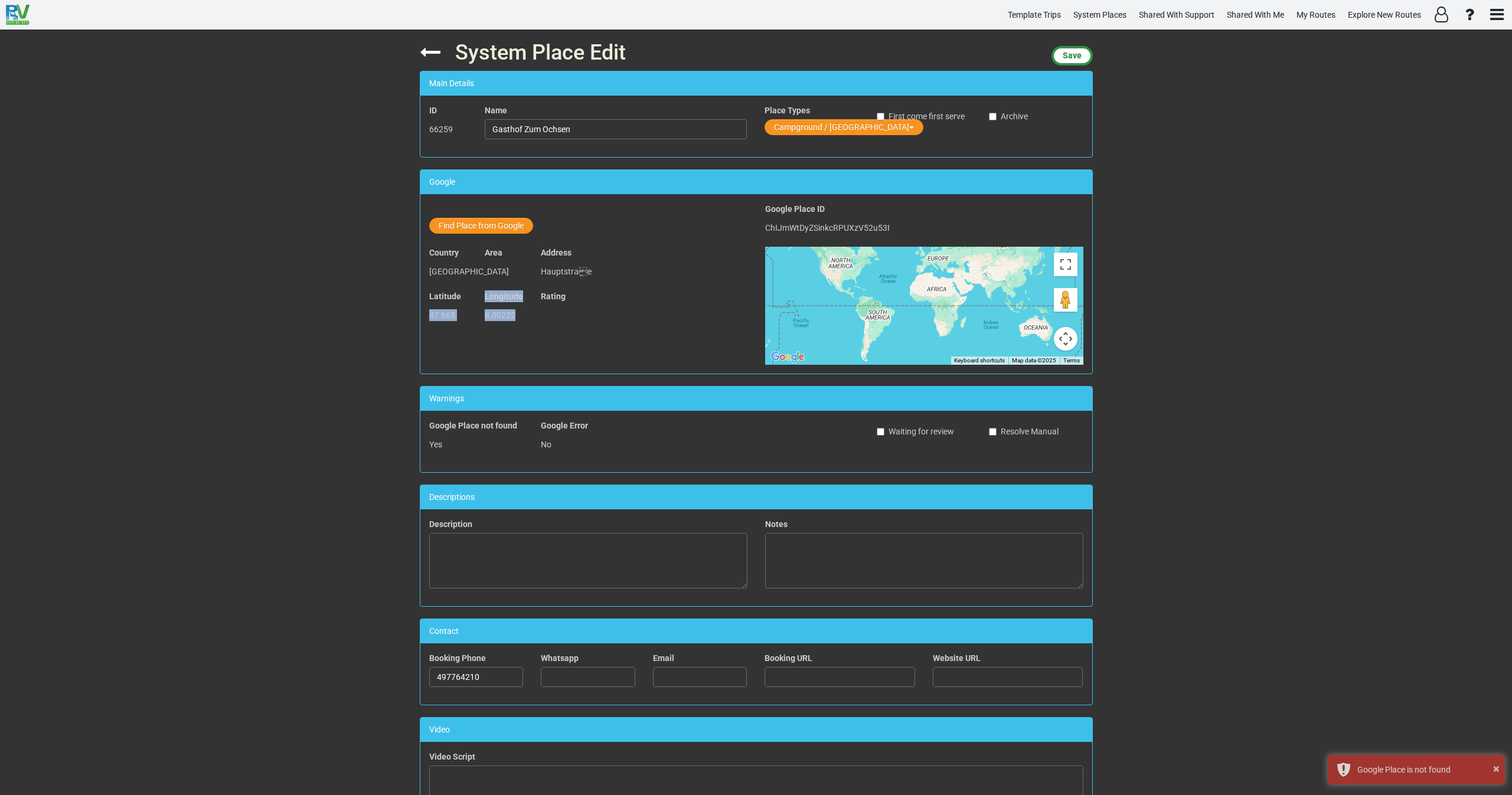
drag, startPoint x: 497, startPoint y: 313, endPoint x: 427, endPoint y: 315, distance: 70.0
click at [427, 315] on div "Latitude 47.665 Longitude 8.00222 Rating" at bounding box center [588, 312] width 336 height 44
copy div "47.665 Longitude 8.00222"
click at [1070, 58] on span "Save" at bounding box center [1072, 56] width 19 height 9
copy div "47.665 Longitude 8.00222"
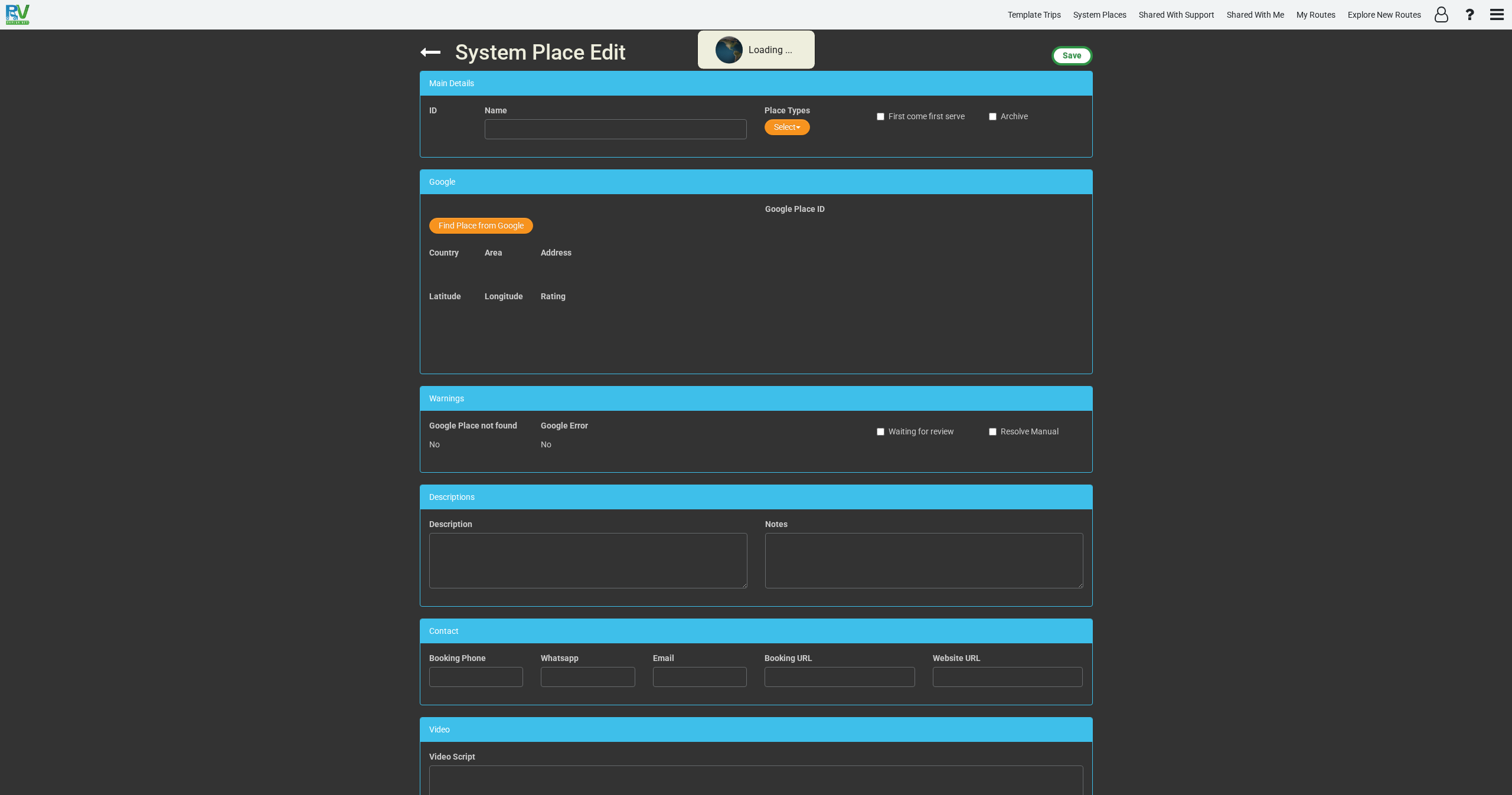
type input "Hart's Camp Airstream Hotel & RV Park"
type input "info@hartscamp.com"
type input "https://www.hartscamp.com/"
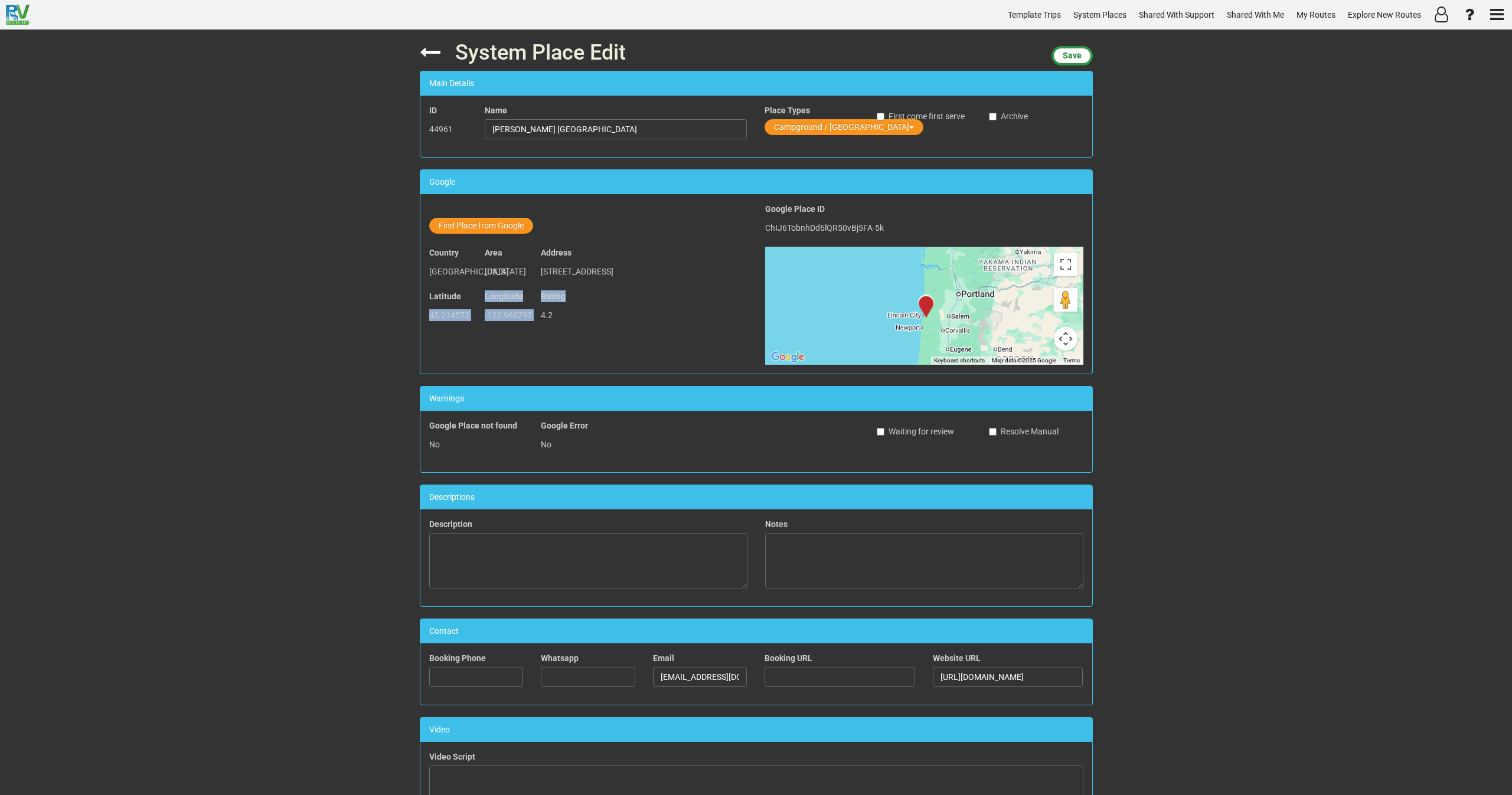
drag, startPoint x: 530, startPoint y: 321, endPoint x: 422, endPoint y: 334, distance: 108.8
click at [422, 334] on div "Latitude 45.214573 Longitude -123.968797 Rating 4.2" at bounding box center [588, 312] width 336 height 44
copy div "45.214573 Longitude -123.968797 Rating"
click at [481, 221] on button "Find Place from Google" at bounding box center [481, 226] width 104 height 16
click at [534, 231] on input "text" at bounding box center [617, 228] width 262 height 20
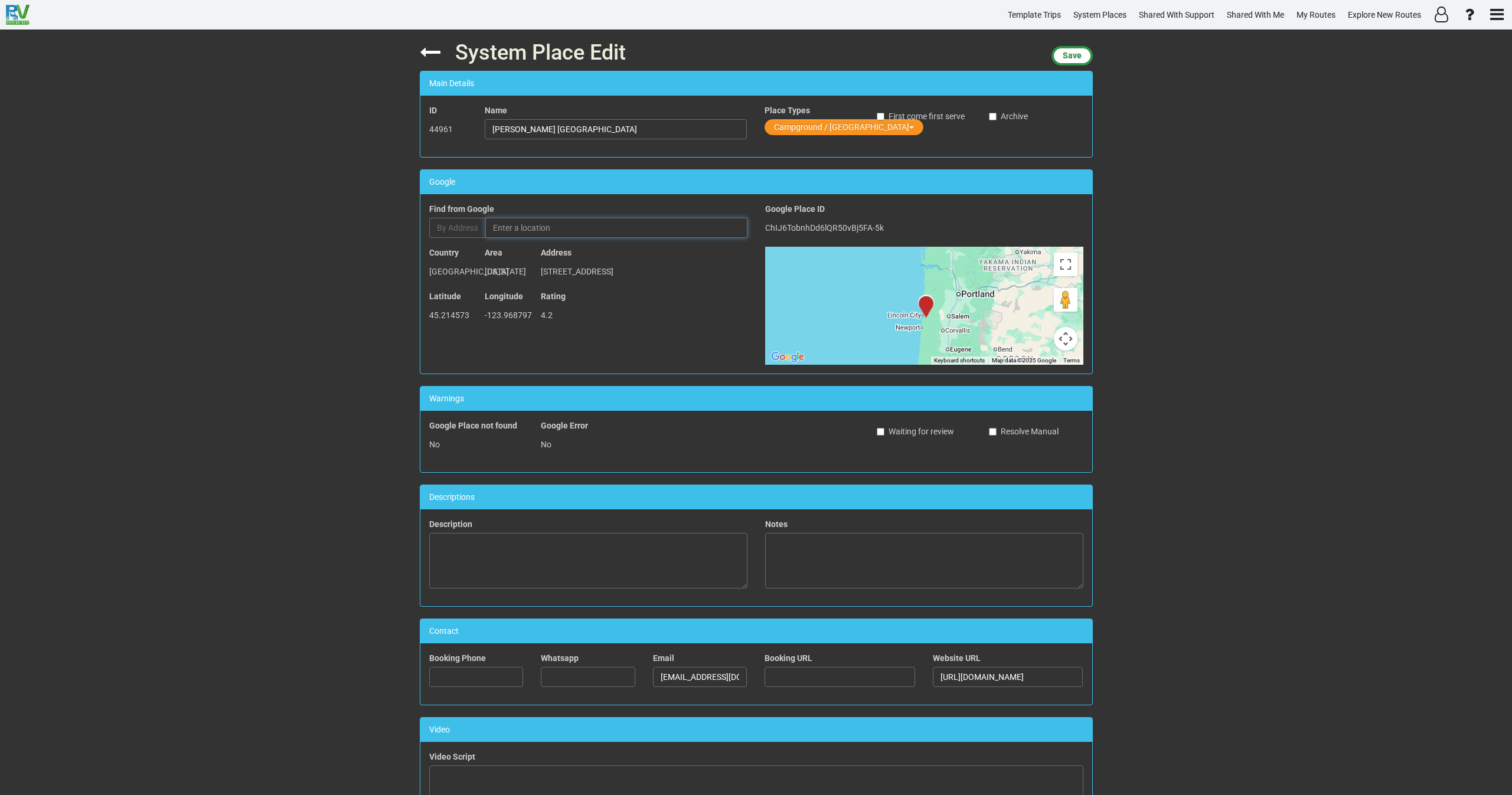
paste input "Hart's Camp"
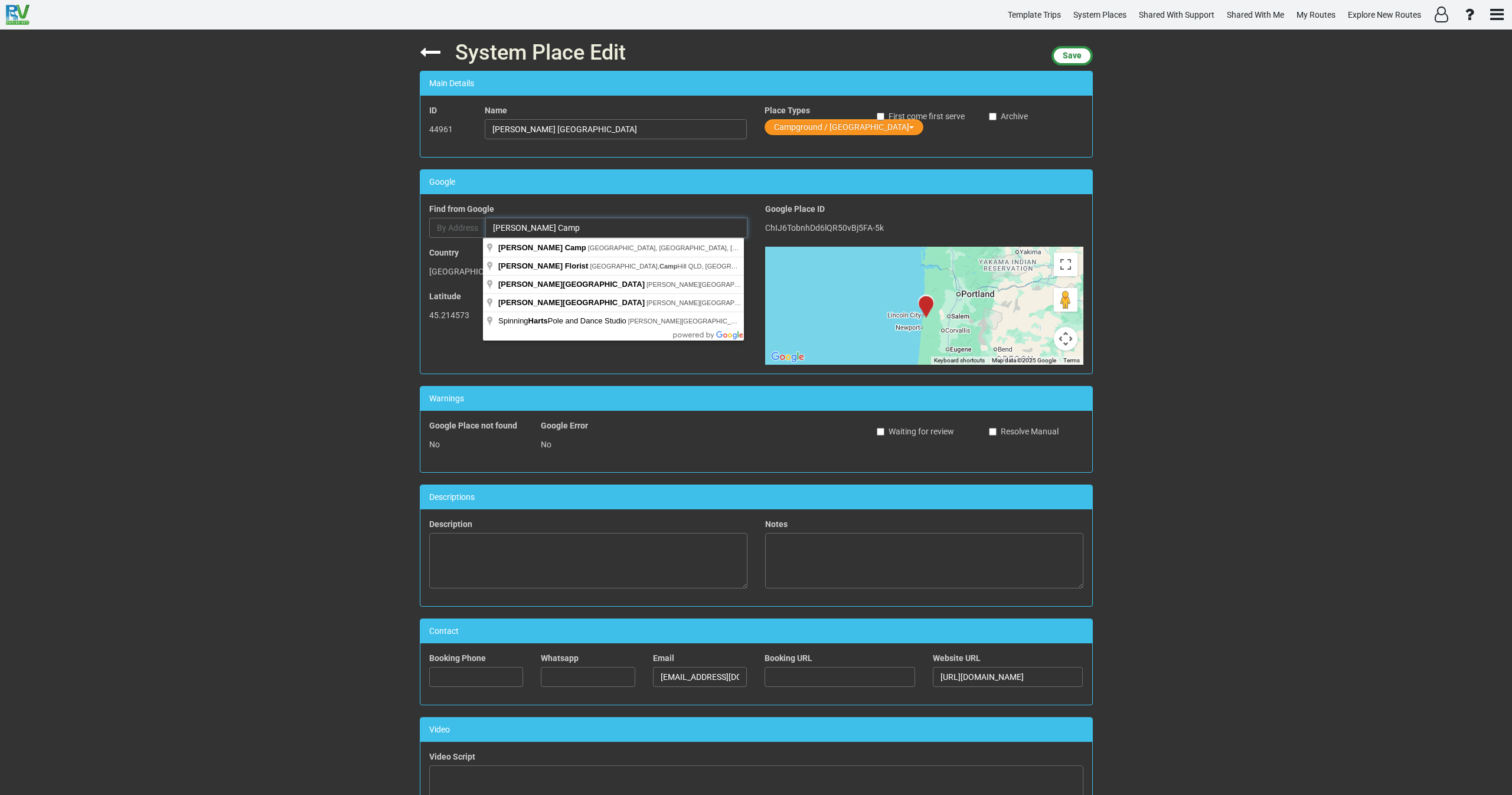
paste input "33315-B Cape Kiwanda Dr, Pacific City, OR 97135, United States"
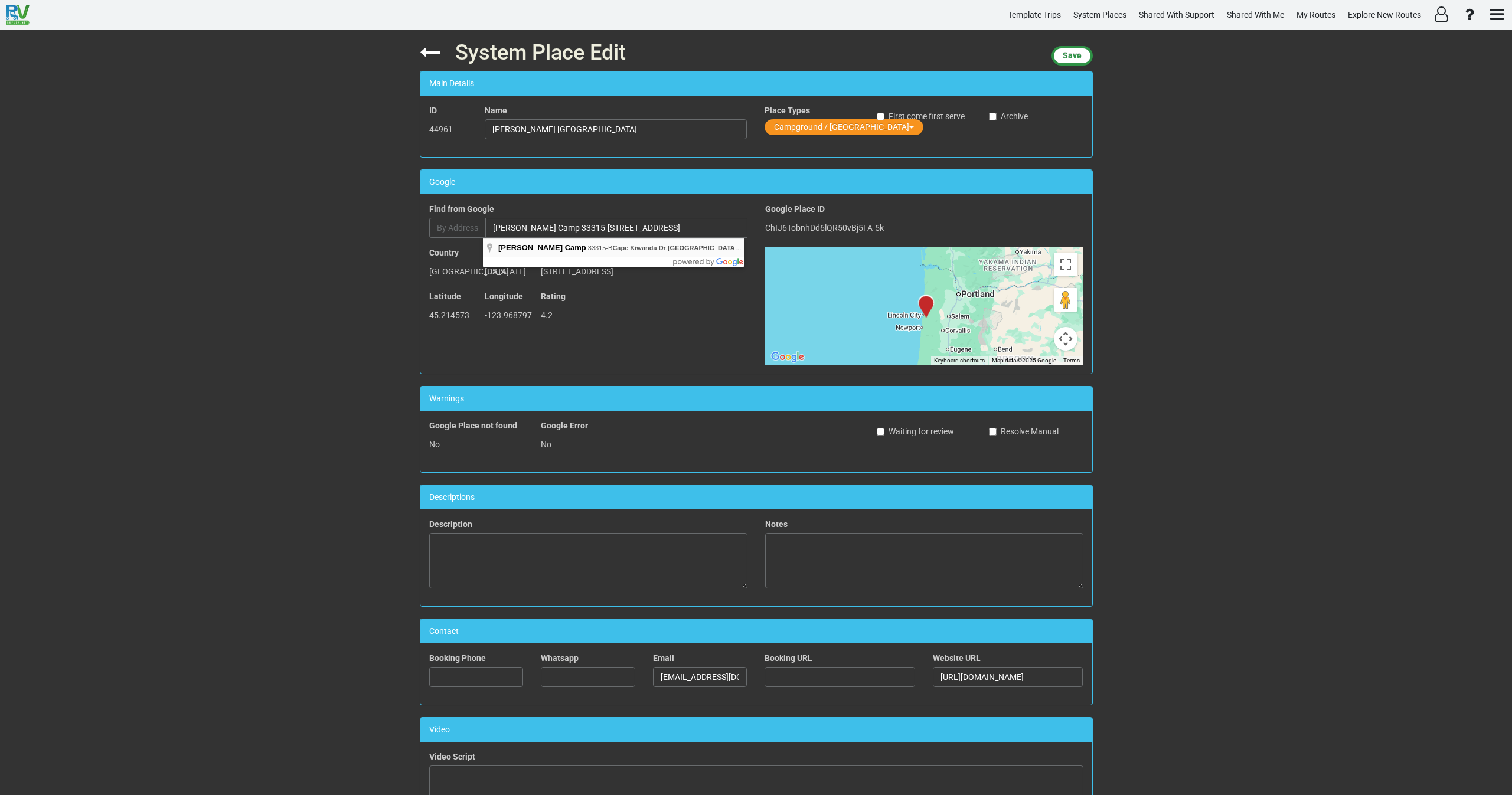
type input "Hart's Camp, 33315-B Cape Kiwanda Dr, Pacific City, OR 97135, United States"
type input "Hart's Camp"
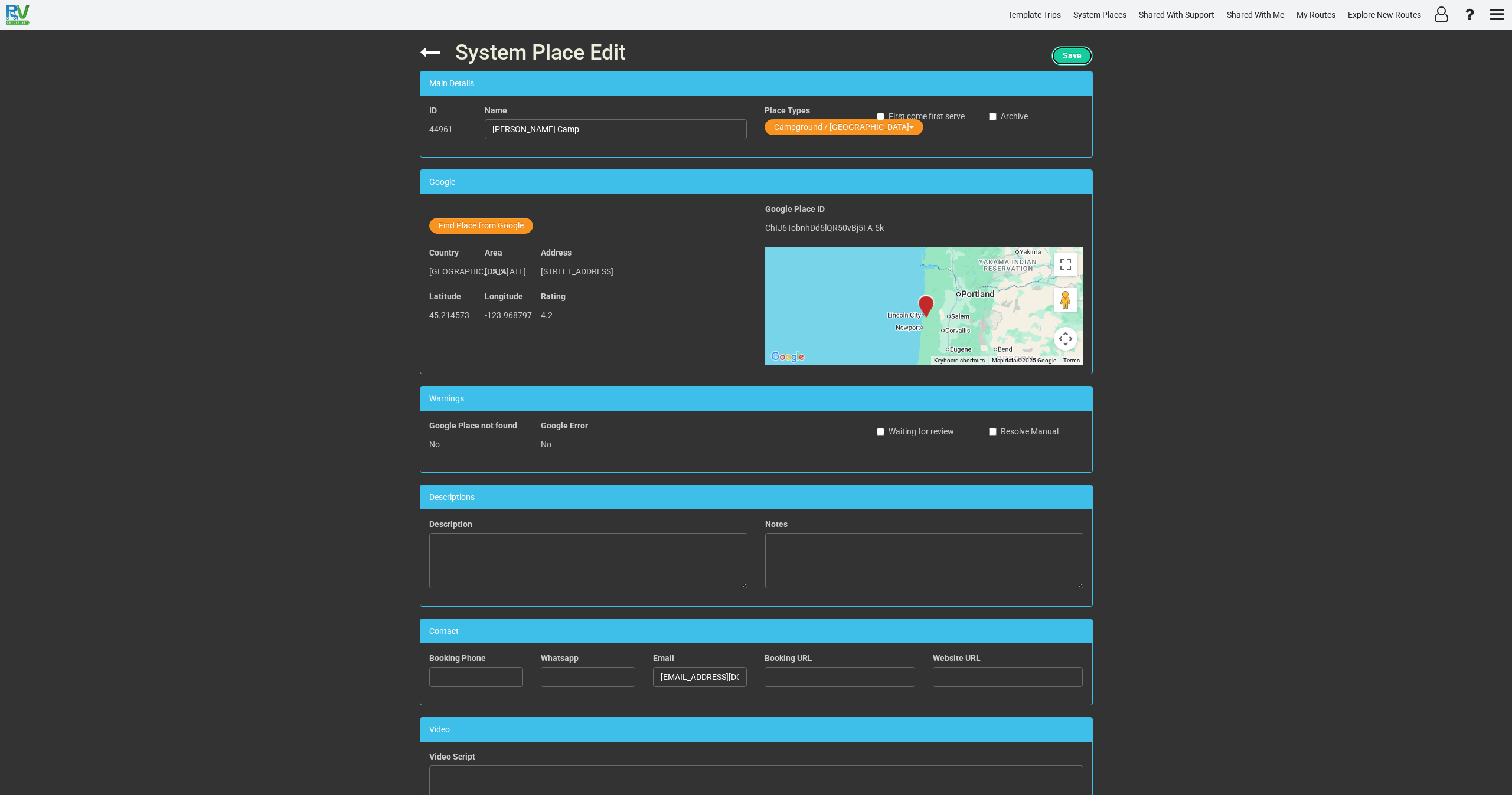
click at [1075, 53] on span "Save" at bounding box center [1072, 56] width 19 height 9
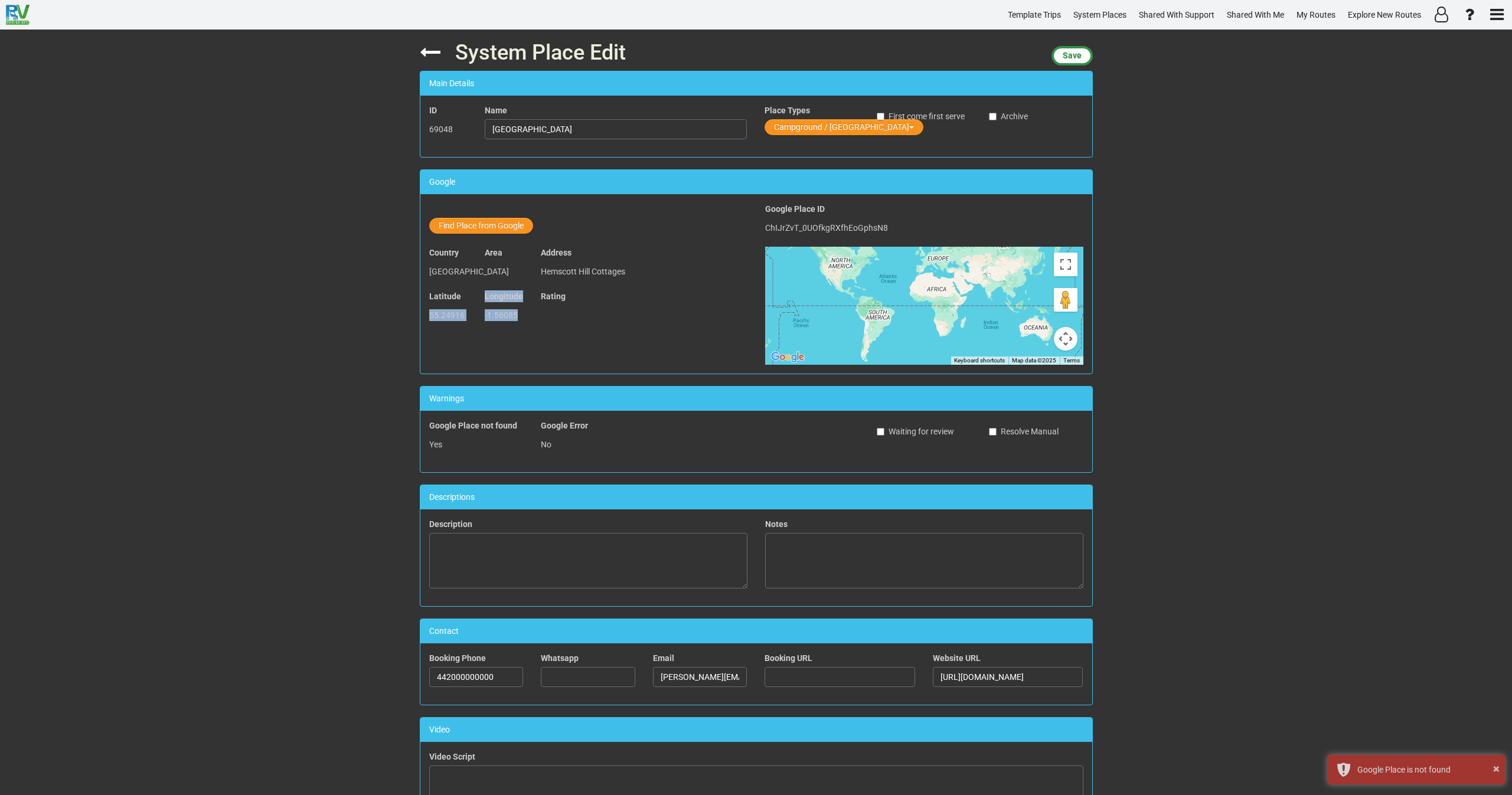
drag, startPoint x: 516, startPoint y: 332, endPoint x: 413, endPoint y: 335, distance: 103.0
click at [413, 335] on div "System Place Edit Save Main Details ID 69048 Name Hemscott Hill Farm Place Type…" at bounding box center [756, 412] width 691 height 766
copy div "55.24916 Longitude -1.56085"
drag, startPoint x: 484, startPoint y: 309, endPoint x: 418, endPoint y: 311, distance: 66.0
click at [415, 310] on div "System Place Edit Save Main Details ID 68813 Name Park De Vogֳ¼e Place Types Ca…" at bounding box center [756, 412] width 691 height 766
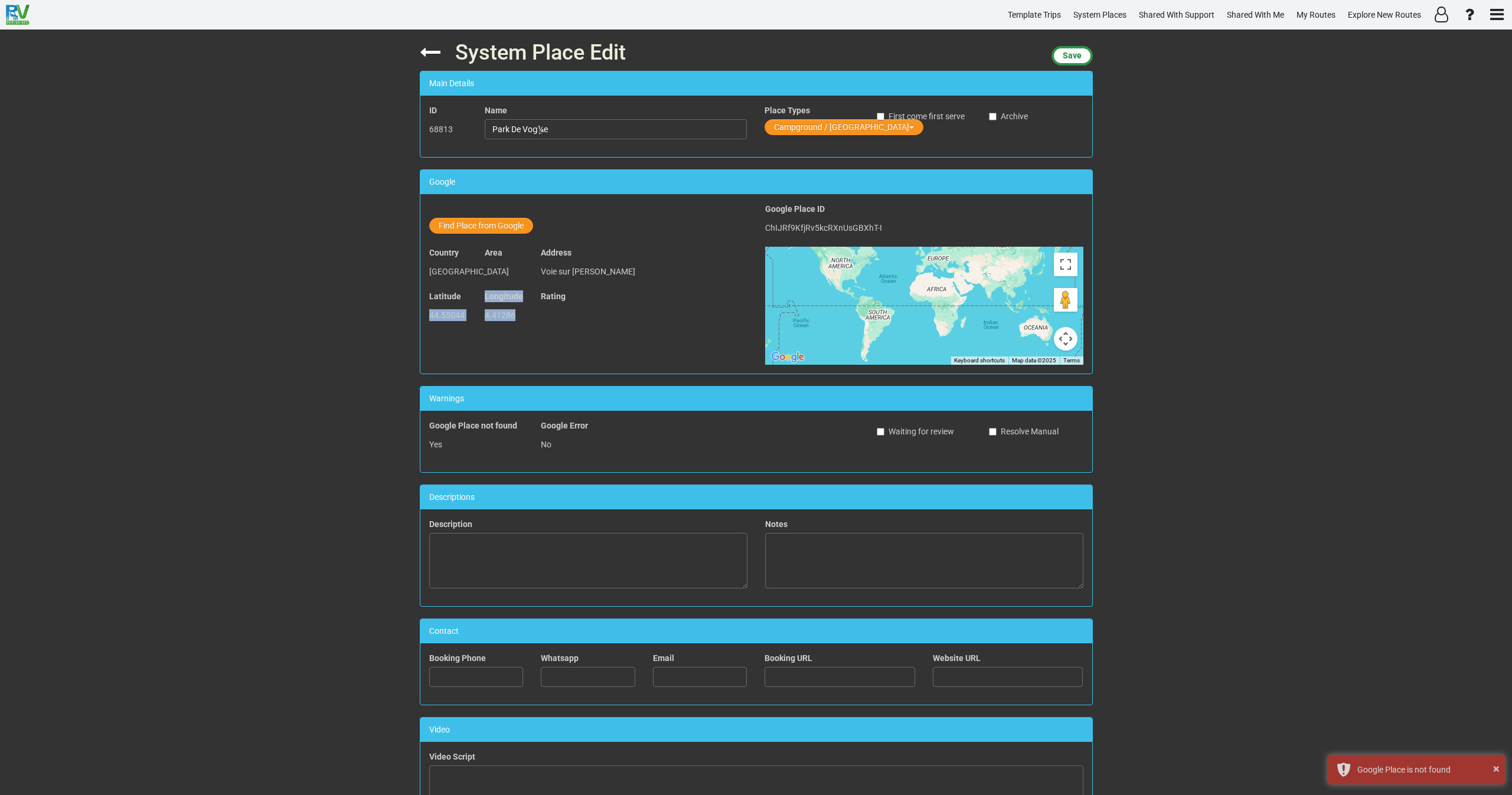
copy div "44.55044 Longitude 4.41286"
click at [488, 226] on button "Find Place from Google" at bounding box center [481, 226] width 104 height 16
click at [537, 230] on input "text" at bounding box center [617, 228] width 262 height 20
paste input "Plage de Voguë"
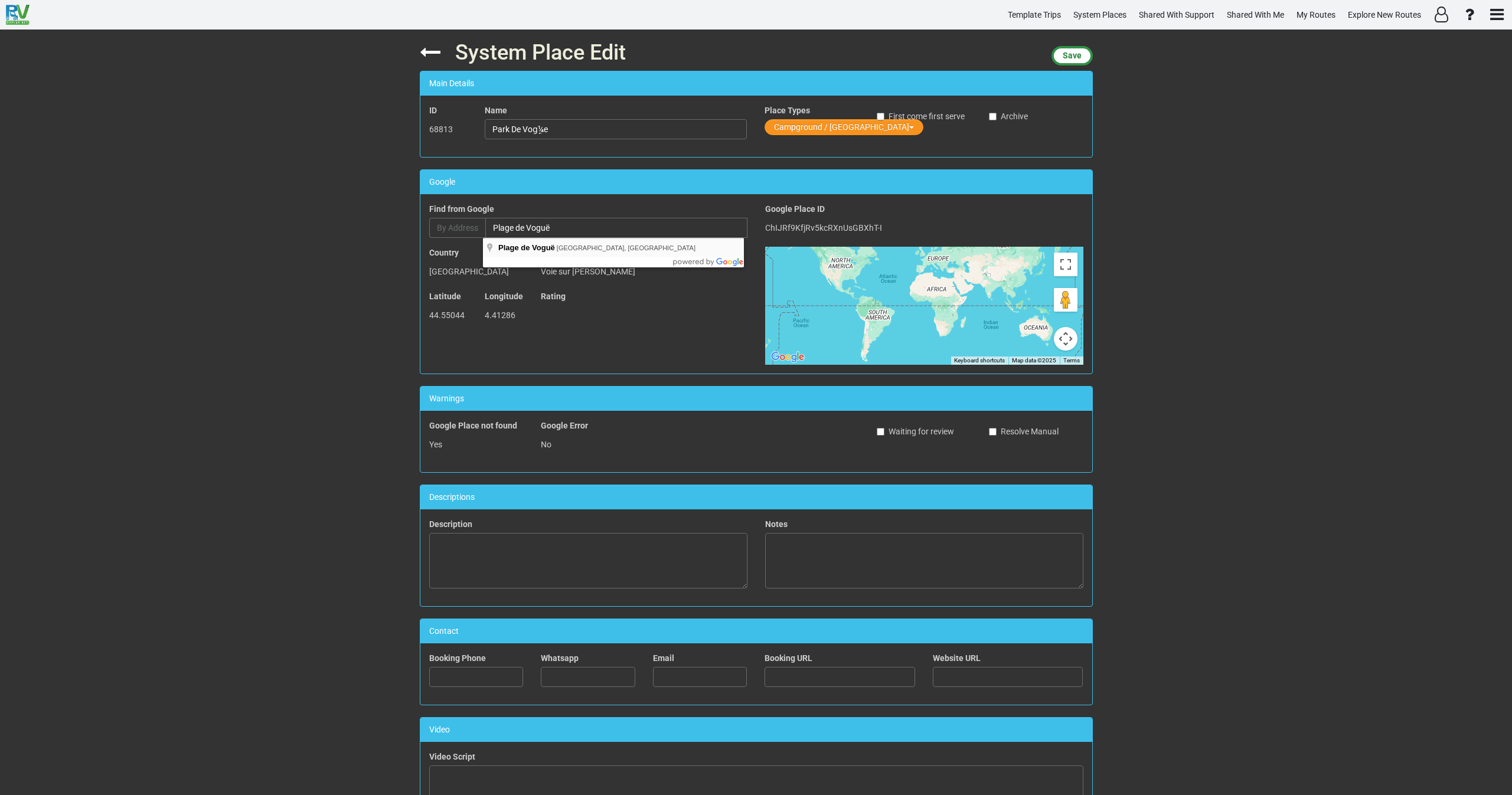
type input "Plage de Voguë, Rue Grande Rue, Vogüé, France"
type input "Plage de Voguë"
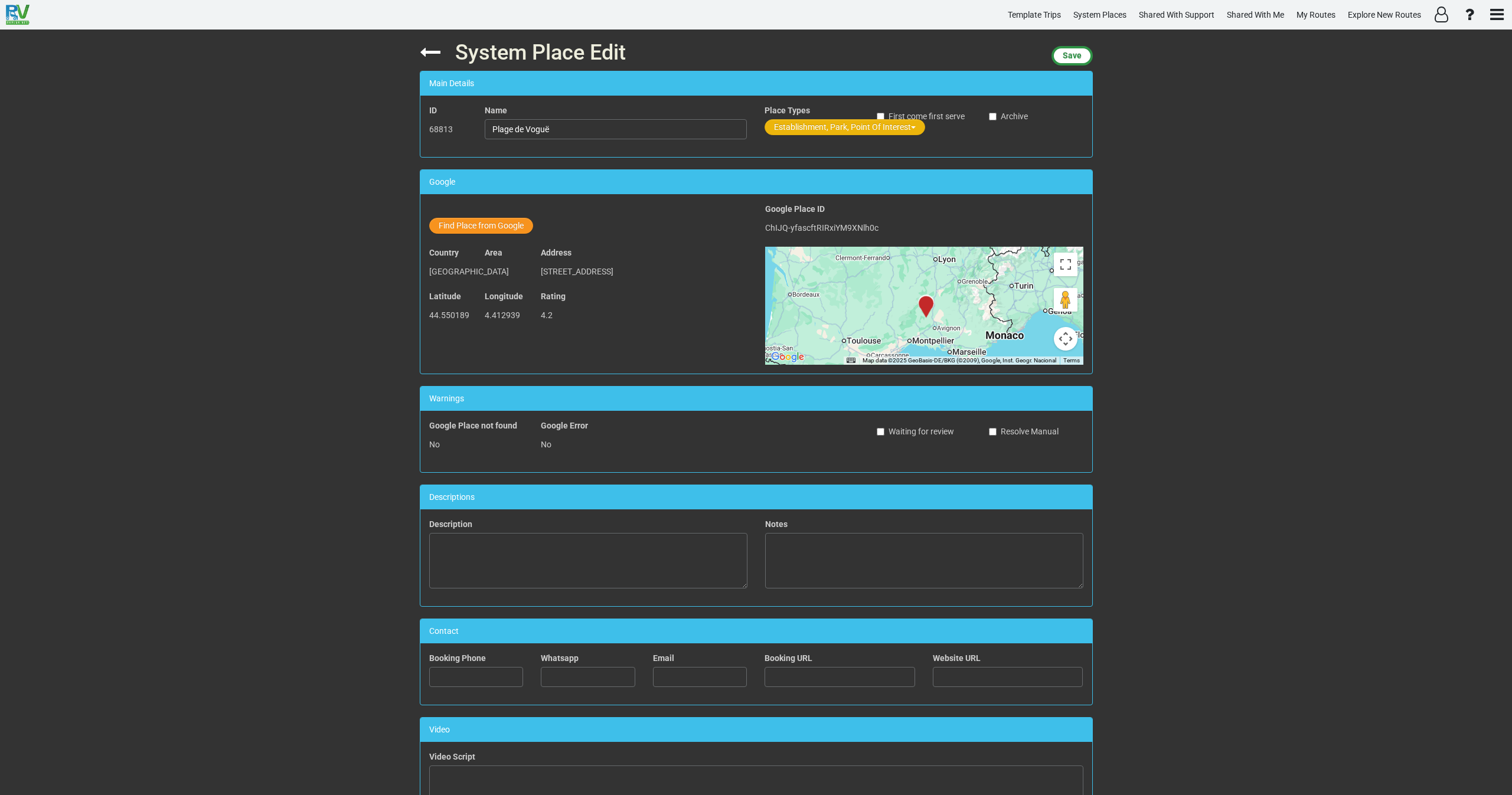
click at [794, 126] on button "Establishment, Park, Point Of Interest" at bounding box center [844, 127] width 160 height 16
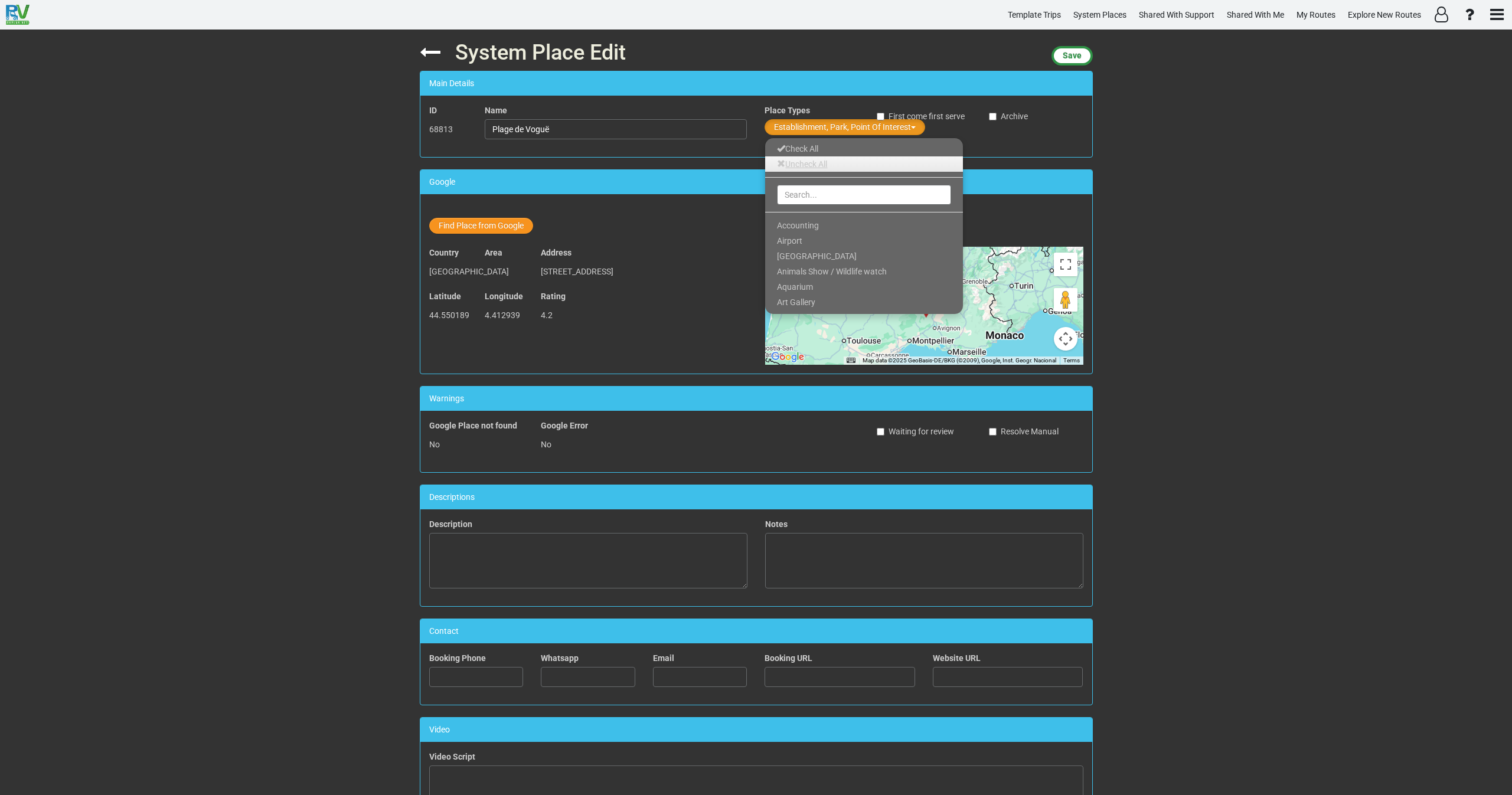
click at [792, 169] on link "Uncheck All" at bounding box center [864, 164] width 198 height 15
click at [796, 190] on input "text" at bounding box center [864, 194] width 174 height 20
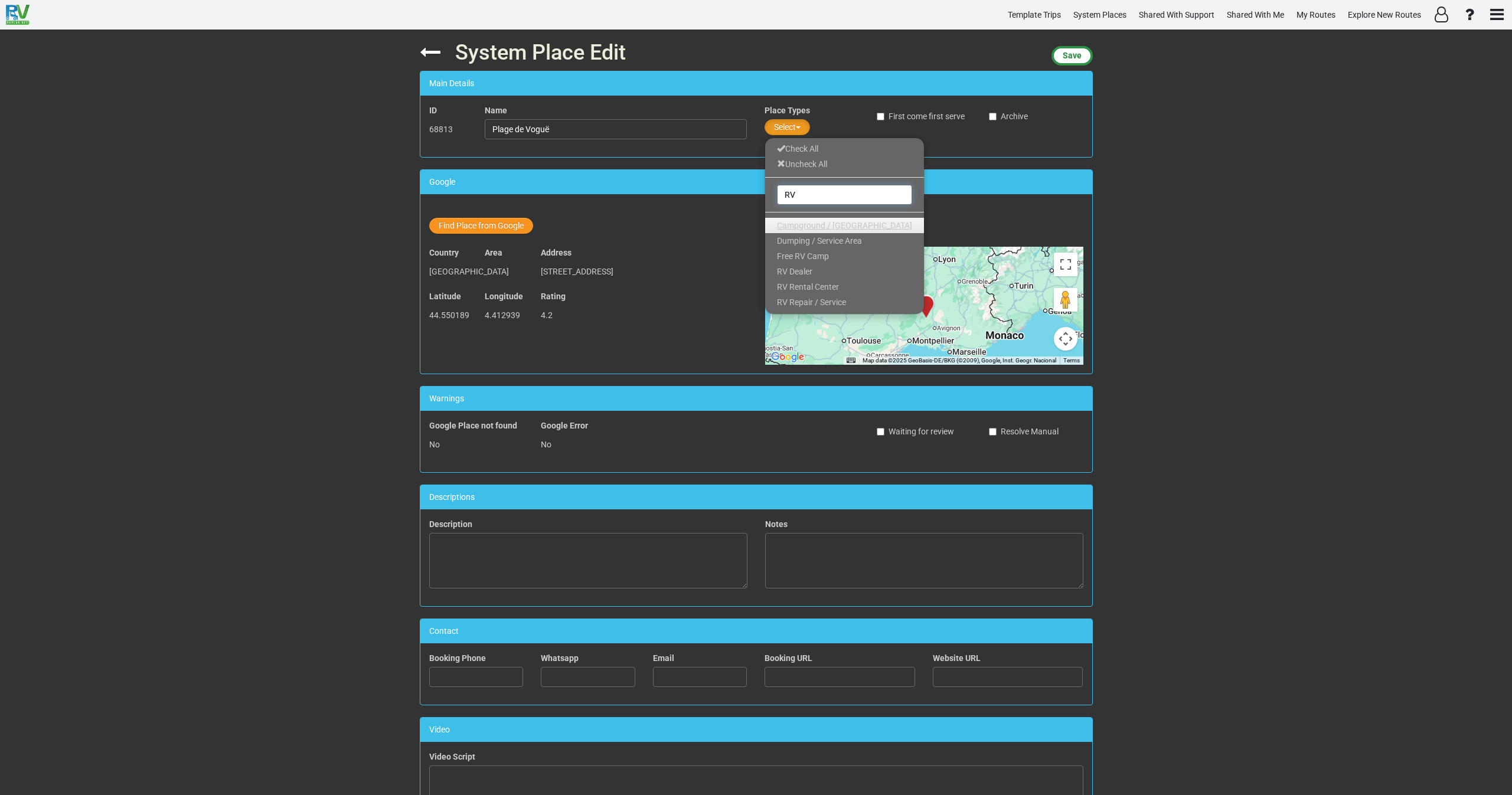
type input "RV"
click at [804, 226] on span "Campground / [GEOGRAPHIC_DATA]" at bounding box center [844, 225] width 135 height 9
click at [1140, 185] on div "System Place Edit Save Main Details ID 68813 Name Plage de Voguë Place Types Ca…" at bounding box center [756, 412] width 1512 height 766
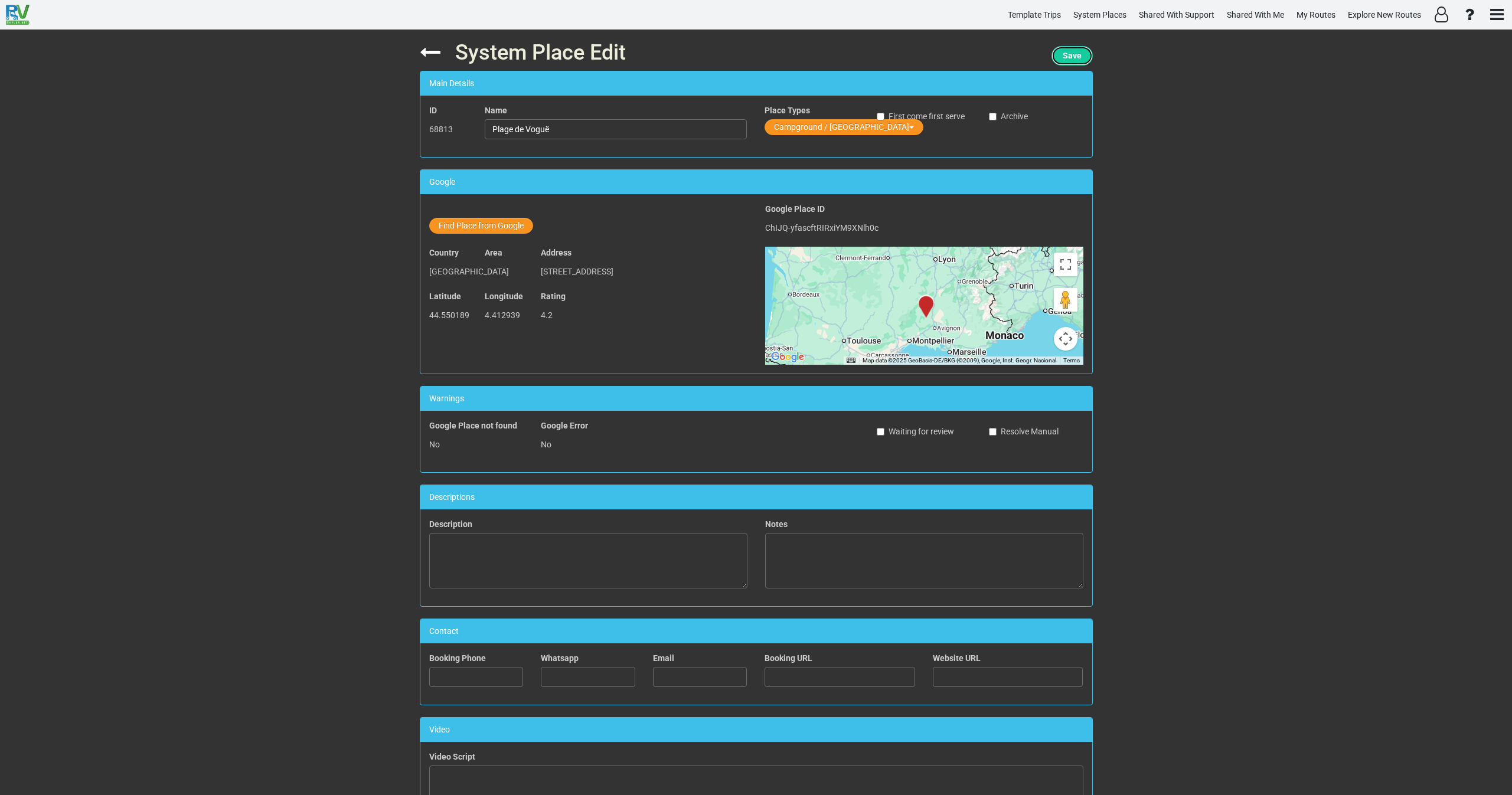
click at [1071, 50] on button "Save" at bounding box center [1072, 56] width 41 height 20
drag, startPoint x: 571, startPoint y: 130, endPoint x: 423, endPoint y: 141, distance: 148.4
click at [420, 141] on div "ID 68813 Name Plage de Voguë Place Types Campground / Rv Park First come first …" at bounding box center [756, 126] width 672 height 44
click at [487, 228] on button "Find Place from Google" at bounding box center [481, 226] width 104 height 16
click at [535, 223] on input "Plage de Voguë, Rue Grande Rue, Vogüé, France" at bounding box center [617, 228] width 262 height 20
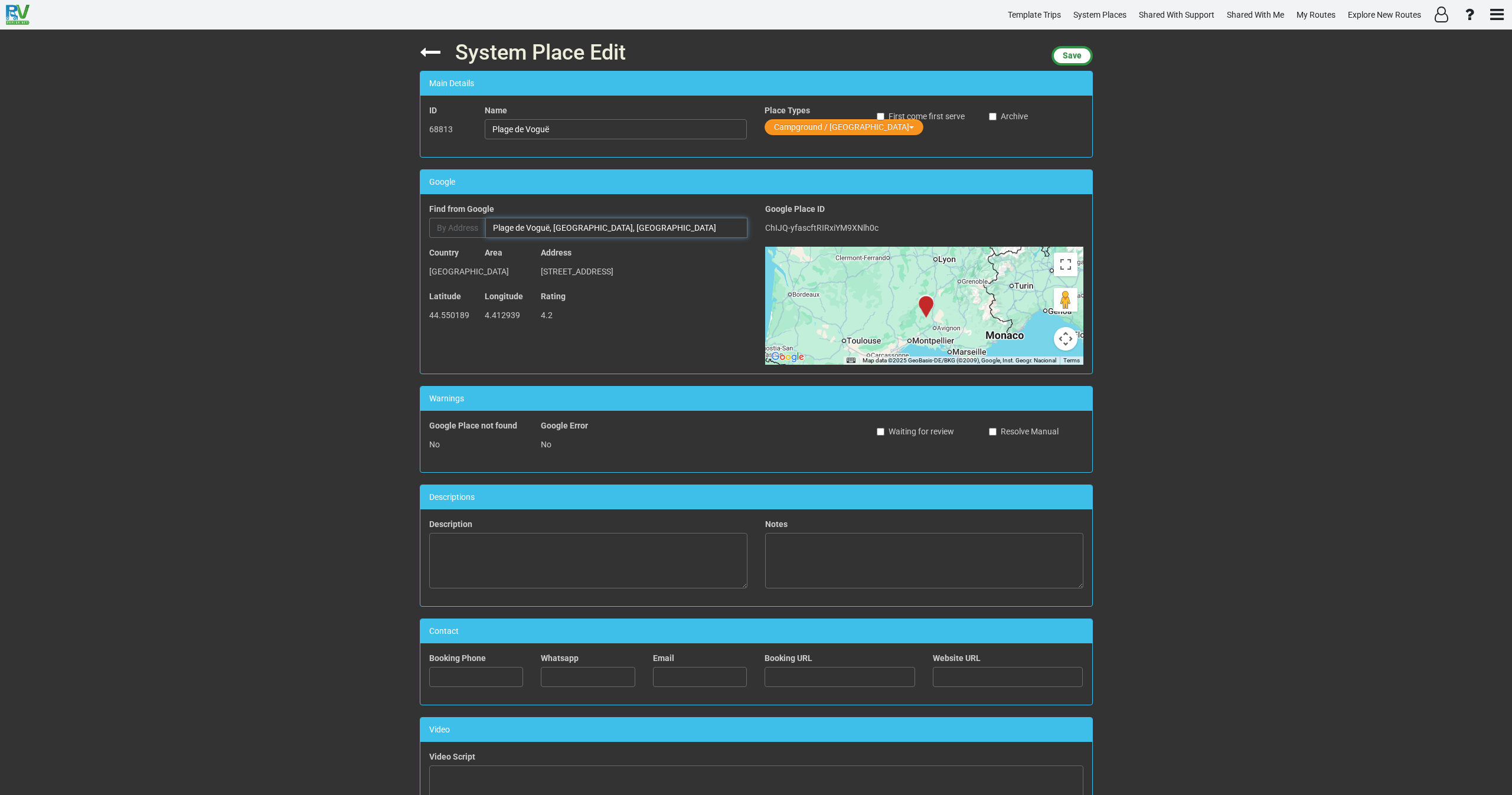
drag, startPoint x: 681, startPoint y: 228, endPoint x: 373, endPoint y: 232, distance: 308.0
click at [373, 232] on div "System Place Edit Save Main Details ID 68813 Name Plage de Voguë Place Types Ca…" at bounding box center [756, 412] width 1512 height 766
paste input "HC25+G3P"
type input "HC25+G3P Vogüé, France"
drag, startPoint x: 570, startPoint y: 130, endPoint x: 461, endPoint y: 131, distance: 109.0
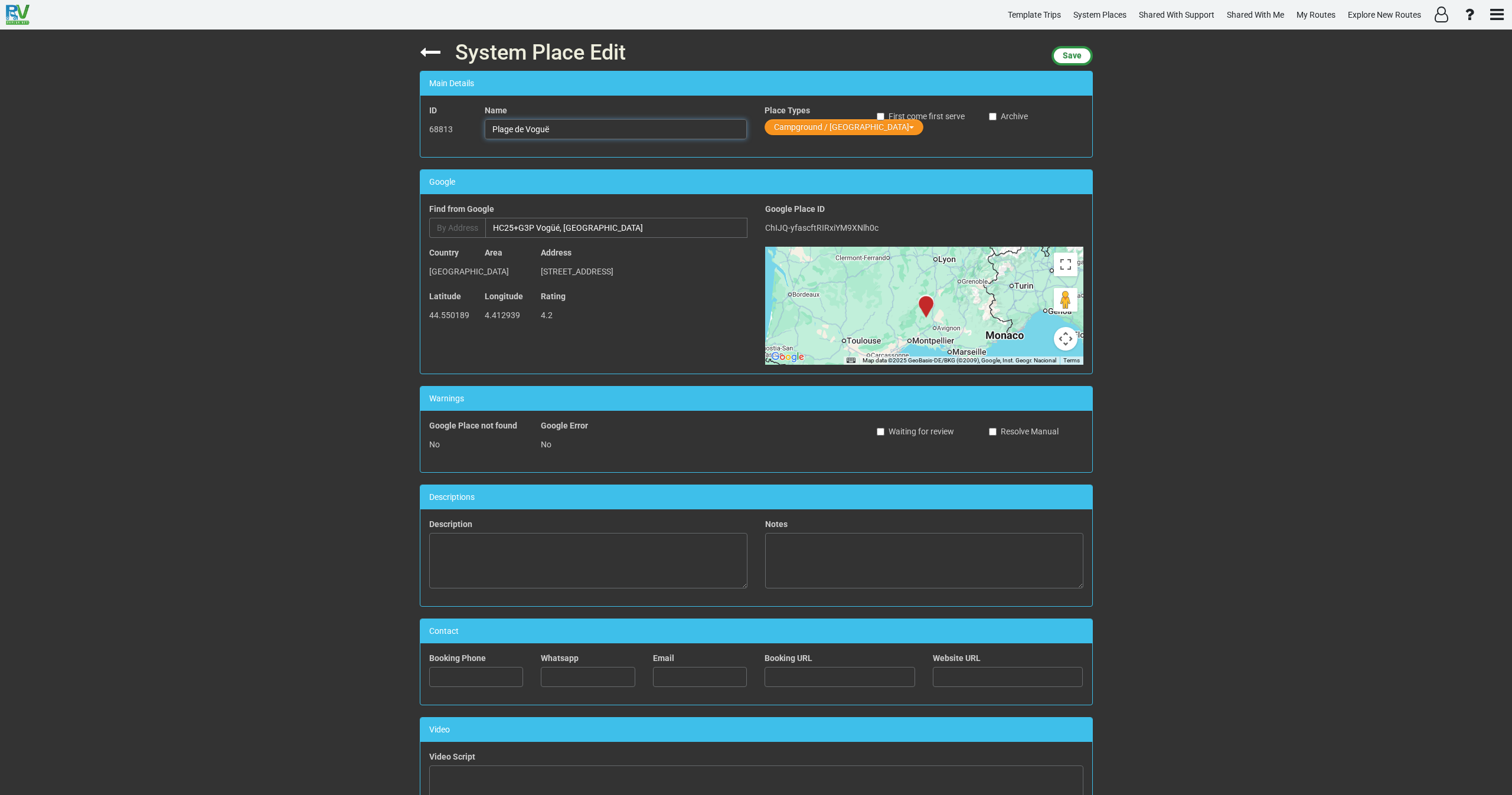
click at [461, 131] on div "ID 68813 Name Plage de Voguë Place Types Campground / Rv Park First come first …" at bounding box center [756, 126] width 672 height 44
click at [587, 228] on input "HC25+G3P Vogüé, France" at bounding box center [617, 228] width 262 height 20
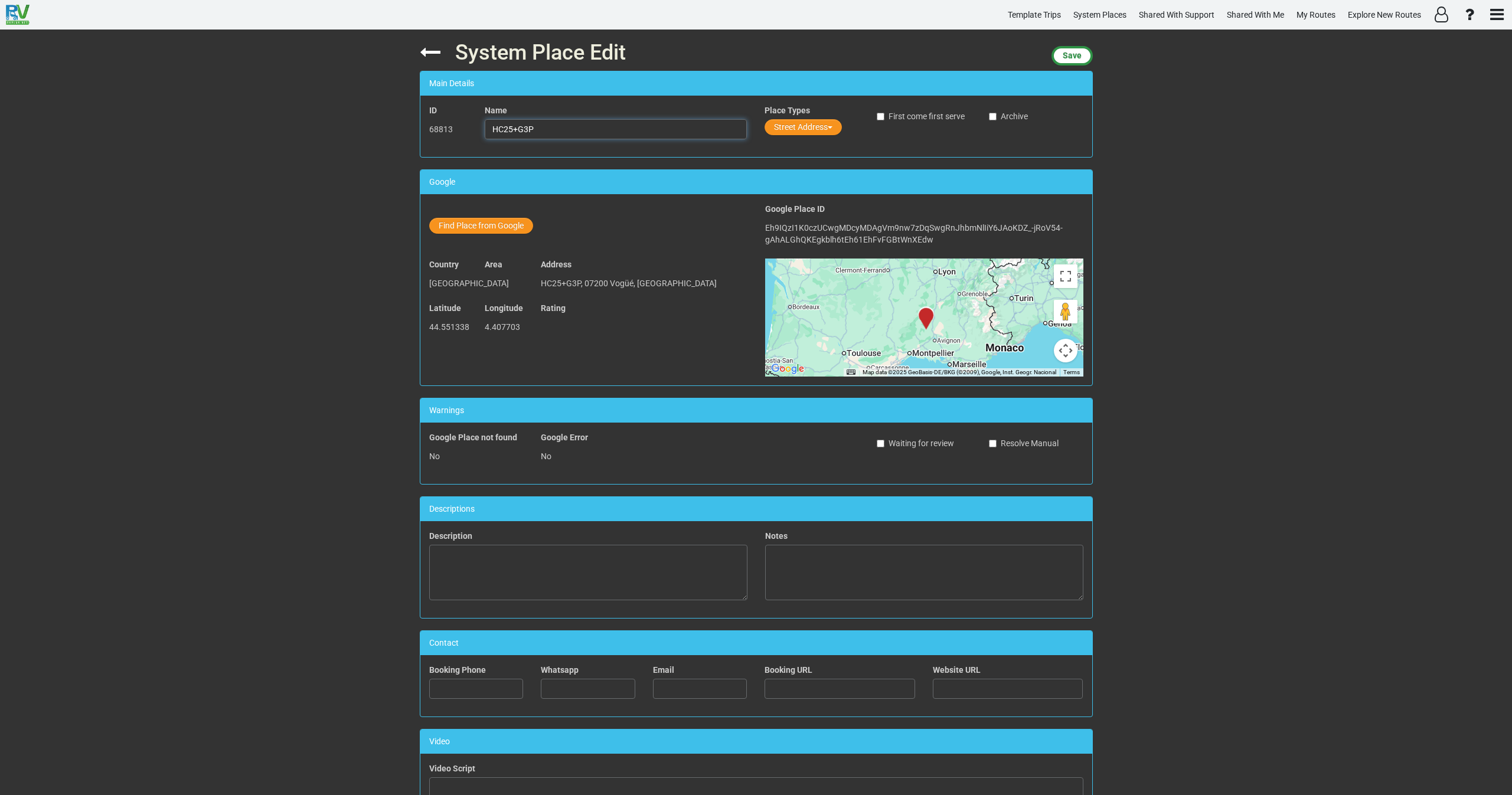
drag, startPoint x: 560, startPoint y: 126, endPoint x: 423, endPoint y: 126, distance: 137.0
click at [423, 126] on div "ID 68813 Name HC25+G3P Place Types Street Address First come first serve Archive" at bounding box center [756, 126] width 672 height 44
paste input "Plage de Voguë"
type input "Plage de Voguë"
click at [787, 129] on button "Street Address" at bounding box center [803, 127] width 77 height 16
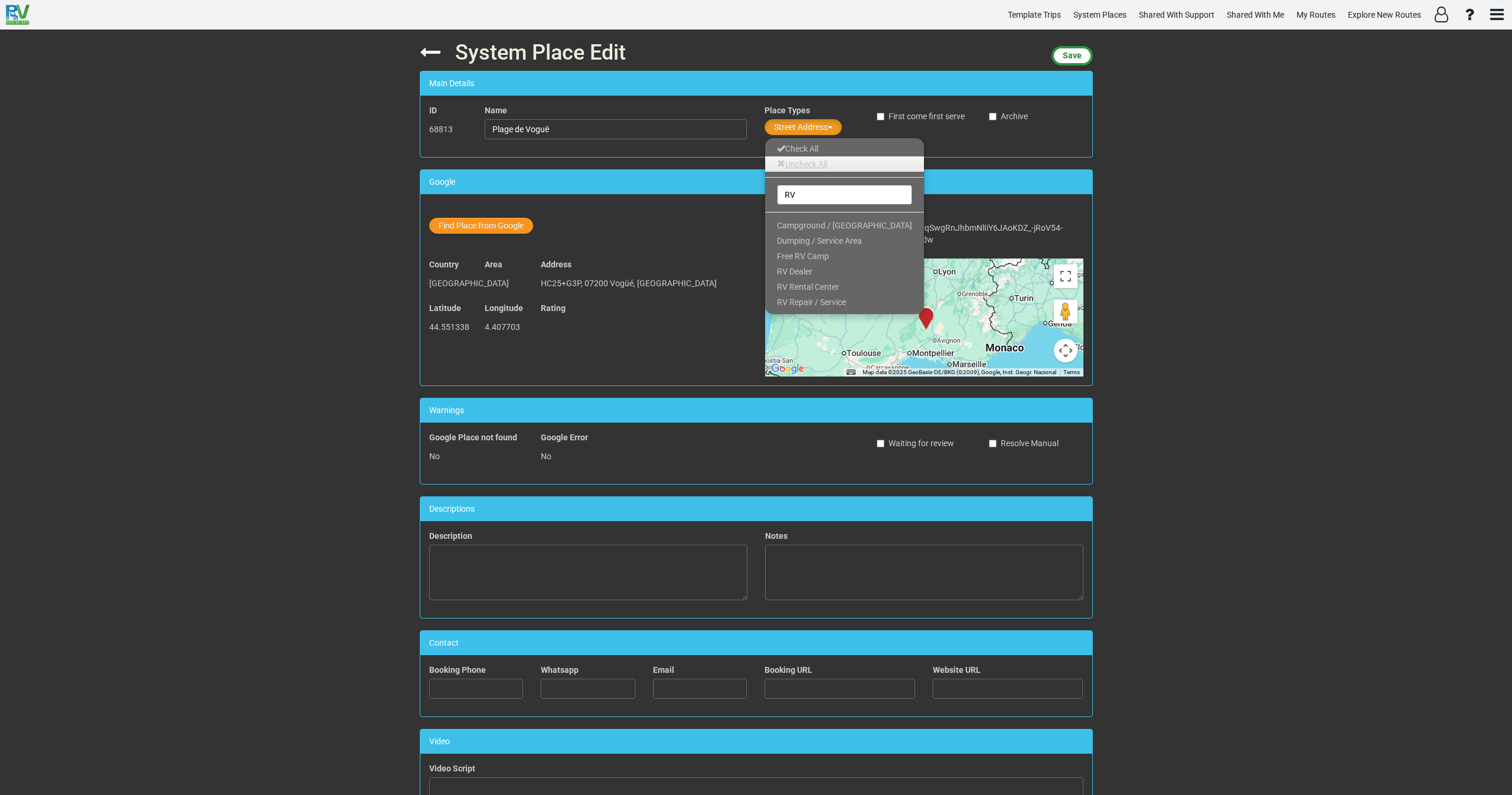
click at [794, 170] on link "Uncheck All" at bounding box center [844, 164] width 159 height 15
click at [805, 222] on span "Campground / [GEOGRAPHIC_DATA]" at bounding box center [844, 225] width 135 height 9
click at [1064, 56] on span "Save" at bounding box center [1072, 56] width 19 height 9
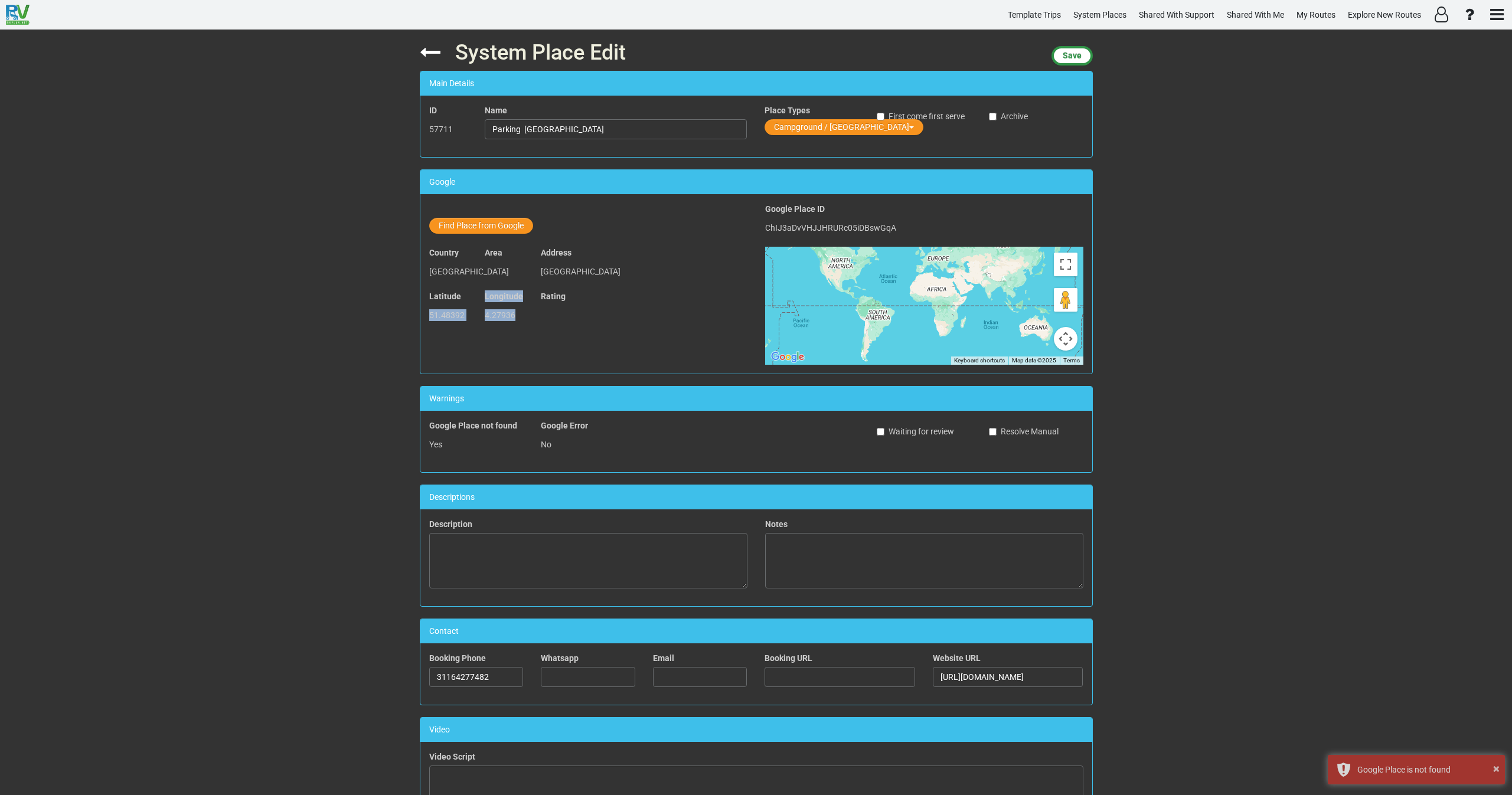
drag, startPoint x: 514, startPoint y: 317, endPoint x: 405, endPoint y: 324, distance: 109.2
click at [405, 324] on div "System Place Edit Save Main Details ID 57711 Name Parking De Boulevard Place Ty…" at bounding box center [756, 412] width 1512 height 766
copy div "51.48392 Longitude 4.27936"
